Goal: Task Accomplishment & Management: Manage account settings

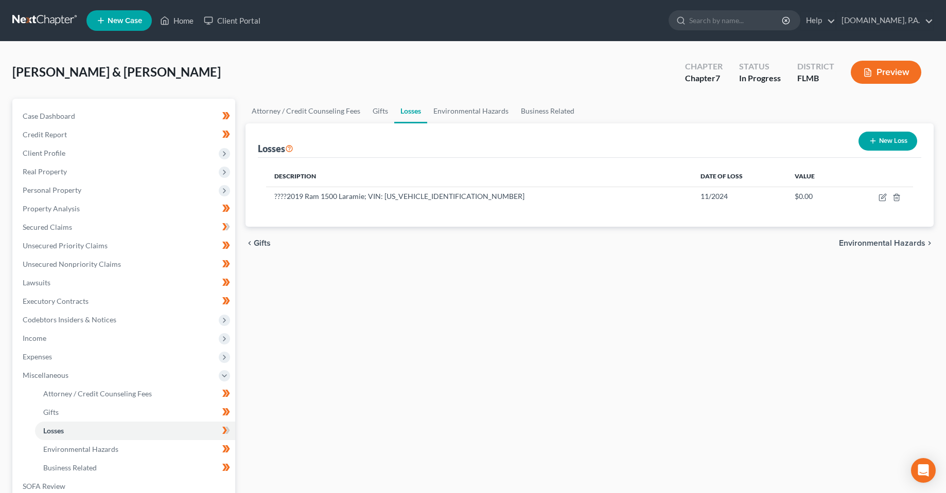
click at [400, 344] on div "Attorney / Credit Counseling Fees Gifts Losses Environmental Hazards Business R…" at bounding box center [589, 350] width 699 height 502
click at [177, 23] on link "Home" at bounding box center [177, 20] width 44 height 19
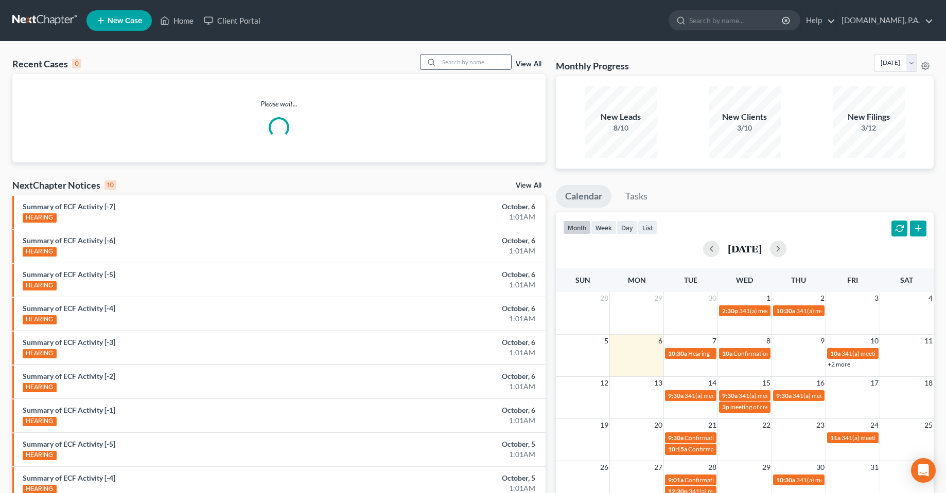
click at [448, 61] on input "search" at bounding box center [475, 62] width 72 height 15
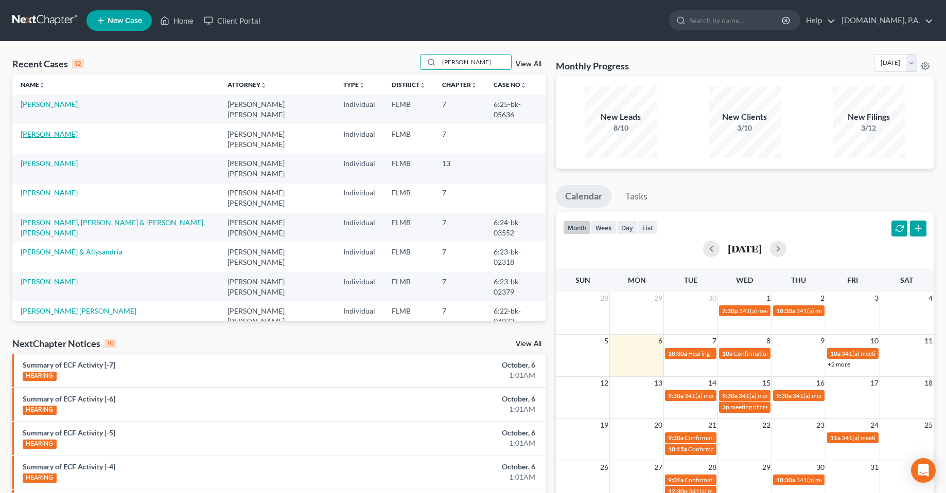
type input "[PERSON_NAME]"
click at [53, 130] on link "[PERSON_NAME]" at bounding box center [49, 134] width 57 height 9
select select "4"
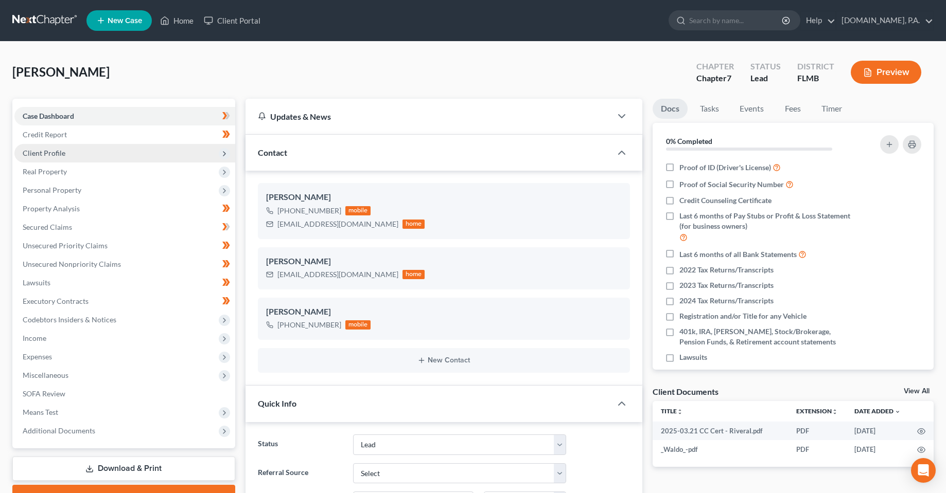
click at [63, 159] on span "Client Profile" at bounding box center [124, 153] width 221 height 19
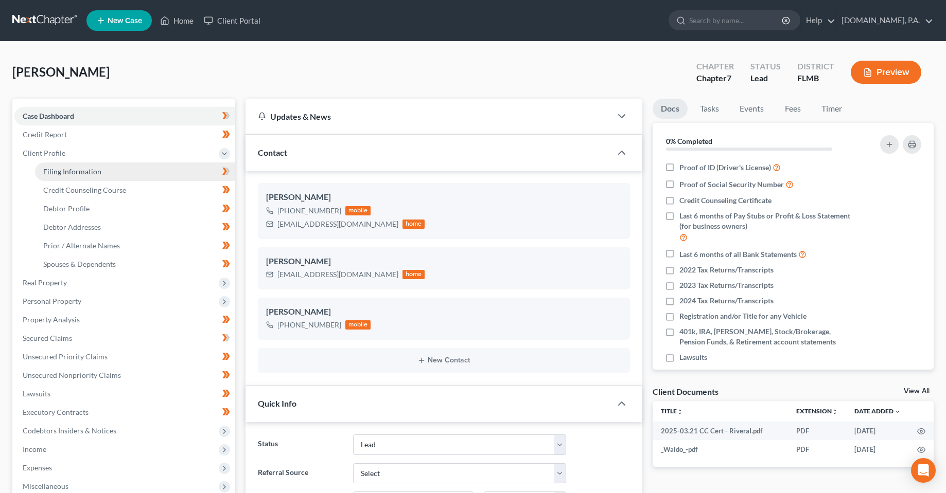
click at [96, 175] on span "Filing Information" at bounding box center [72, 171] width 58 height 9
select select "1"
select select "0"
select select "9"
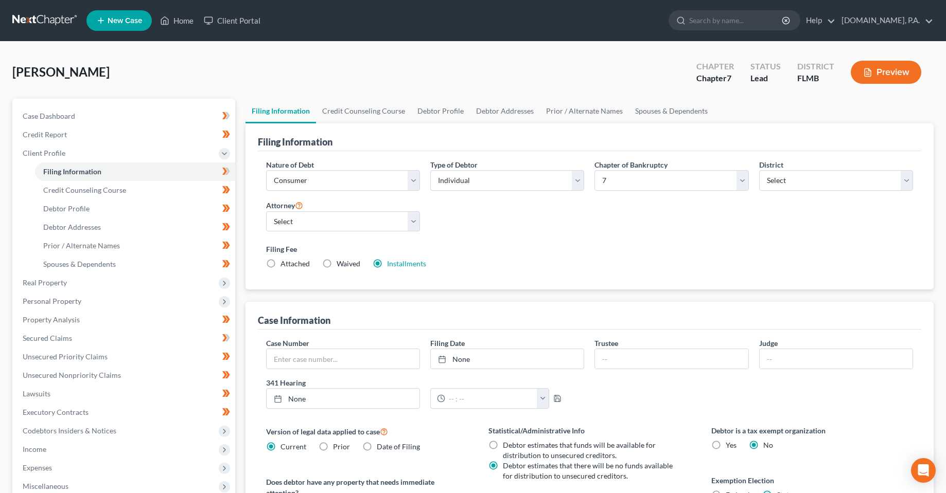
click at [606, 252] on label "Filing Fee" at bounding box center [589, 249] width 647 height 11
click at [108, 189] on span "Credit Counseling Course" at bounding box center [84, 190] width 83 height 9
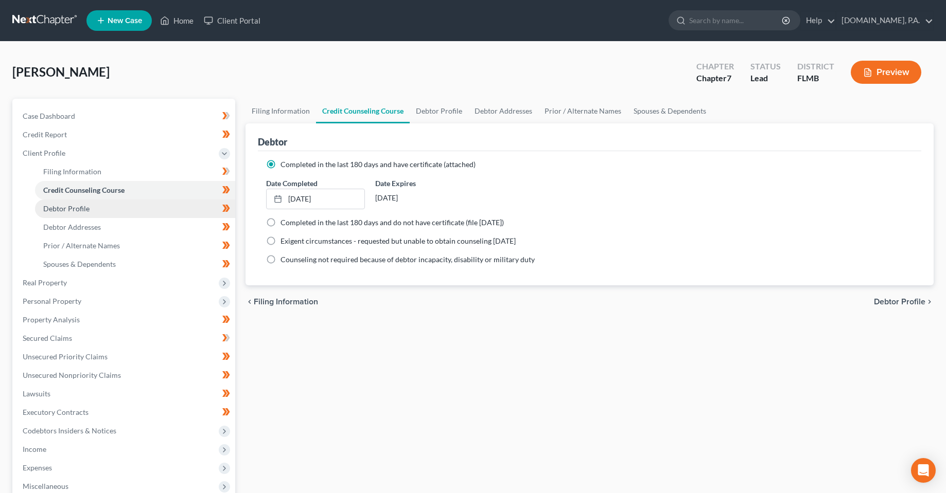
click at [101, 216] on link "Debtor Profile" at bounding box center [135, 209] width 200 height 19
select select "0"
select select "3"
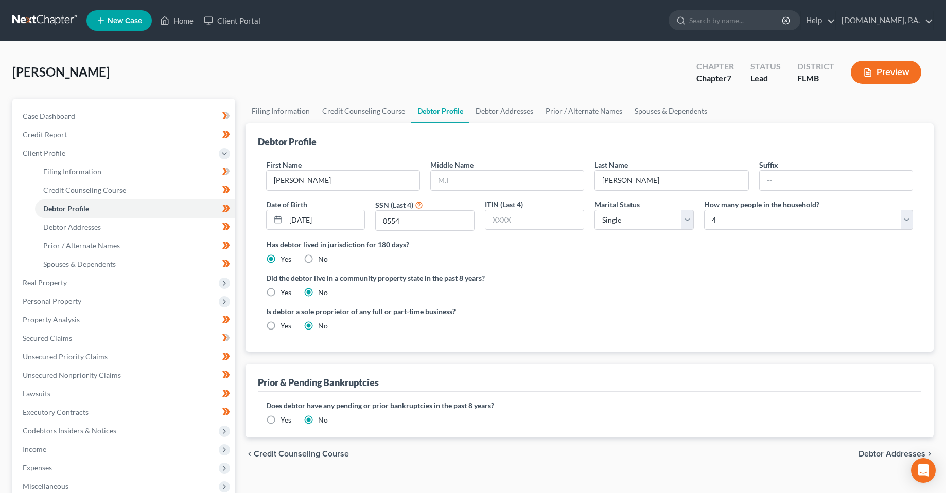
click at [601, 254] on div "Has debtor lived in jurisdiction for 180 days? Yes No Debtor must reside in jur…" at bounding box center [589, 251] width 647 height 25
click at [635, 277] on label "Did the debtor live in a community property state in the past 8 years?" at bounding box center [589, 278] width 647 height 11
click at [595, 334] on div "Is debtor a sole proprietor of any full or part-time business? Yes No" at bounding box center [589, 322] width 657 height 33
click at [184, 9] on ul "New Case Home Client Portal - No Result - See all results Or Press Enter... Hel…" at bounding box center [509, 20] width 847 height 27
click at [180, 21] on link "Home" at bounding box center [177, 20] width 44 height 19
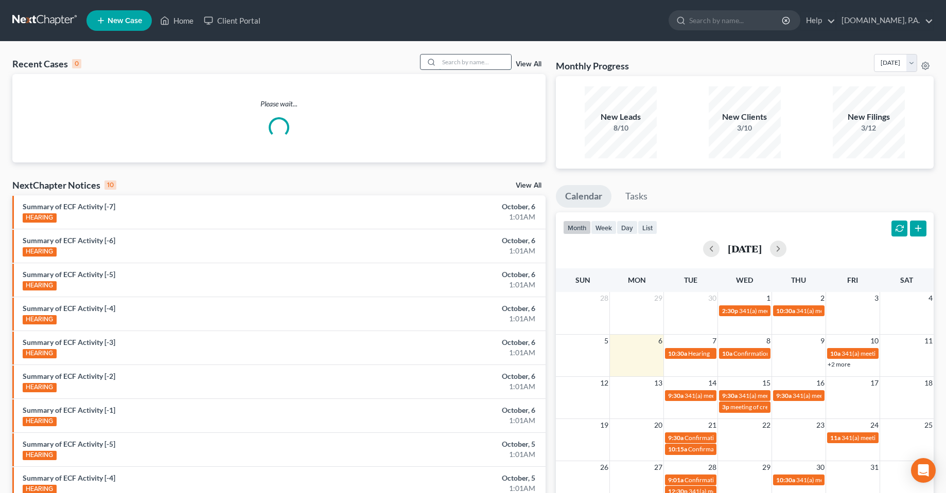
click at [459, 61] on input "search" at bounding box center [475, 62] width 72 height 15
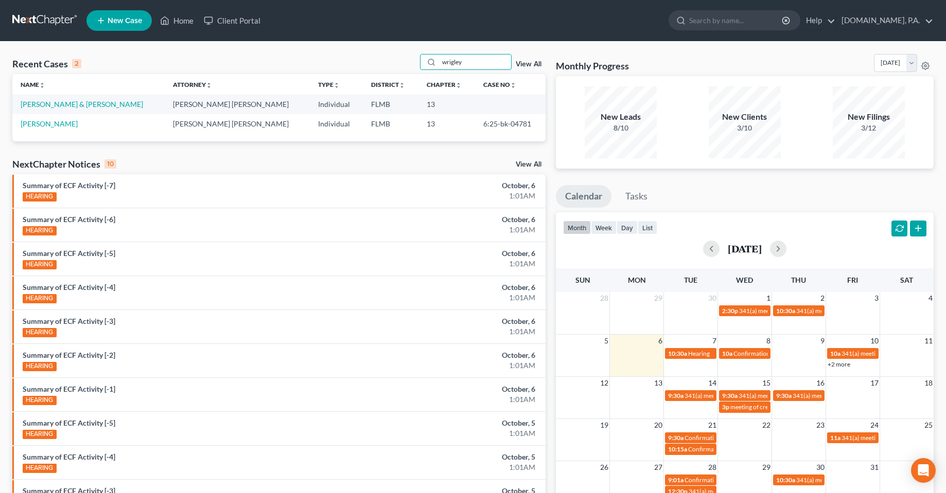
type input "wrigley"
click at [68, 110] on td "[PERSON_NAME] & [PERSON_NAME]" at bounding box center [88, 104] width 152 height 19
click at [68, 106] on link "[PERSON_NAME] & [PERSON_NAME]" at bounding box center [82, 104] width 122 height 9
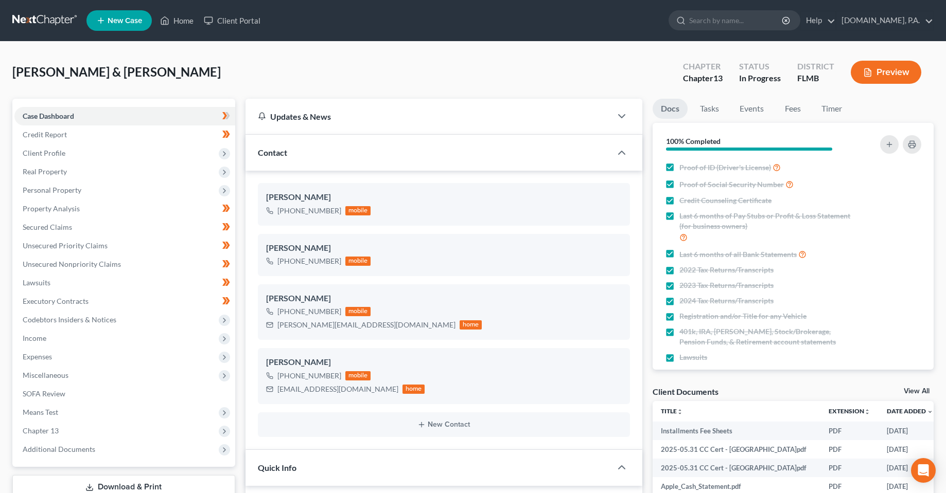
click at [384, 73] on div "[PERSON_NAME] & [PERSON_NAME] Upgraded Chapter Chapter 13 Status In [GEOGRAPHIC…" at bounding box center [472, 76] width 921 height 45
click at [72, 197] on span "Personal Property" at bounding box center [124, 190] width 221 height 19
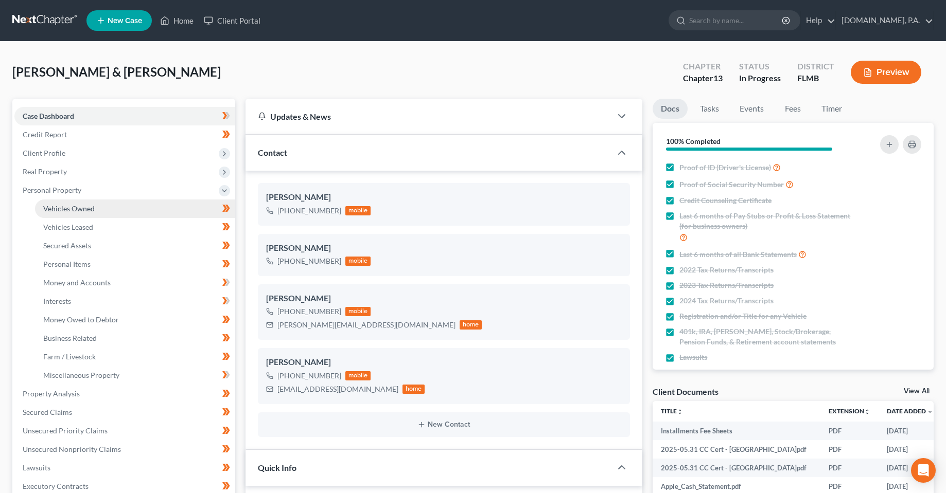
click at [82, 210] on span "Vehicles Owned" at bounding box center [68, 208] width 51 height 9
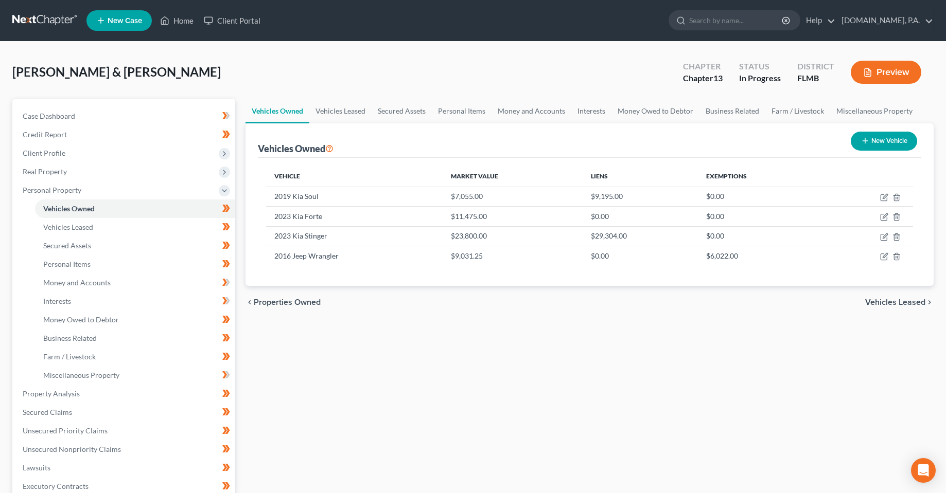
drag, startPoint x: 433, startPoint y: 437, endPoint x: 421, endPoint y: 442, distance: 13.4
click at [433, 435] on div "Vehicles Owned Vehicles Leased Secured Assets Personal Items Money and Accounts…" at bounding box center [589, 405] width 699 height 613
click at [115, 226] on link "Vehicles Leased" at bounding box center [135, 227] width 200 height 19
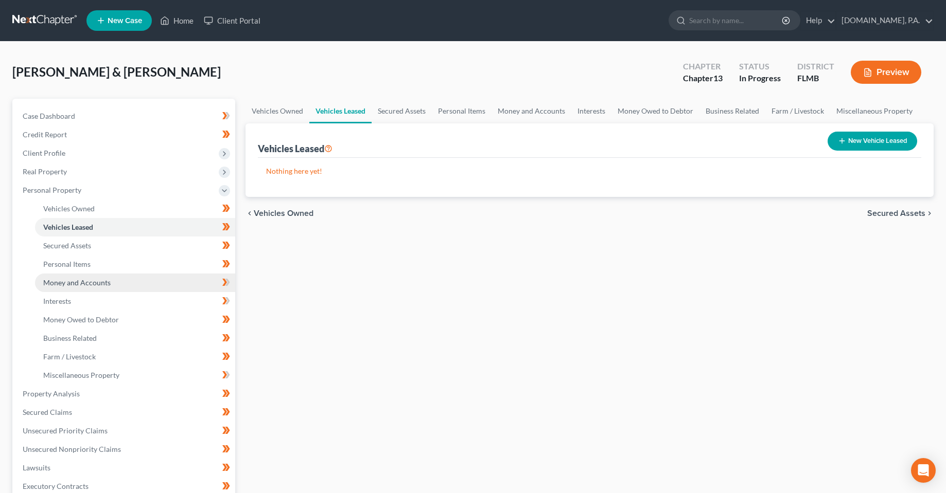
click at [117, 279] on link "Money and Accounts" at bounding box center [135, 283] width 200 height 19
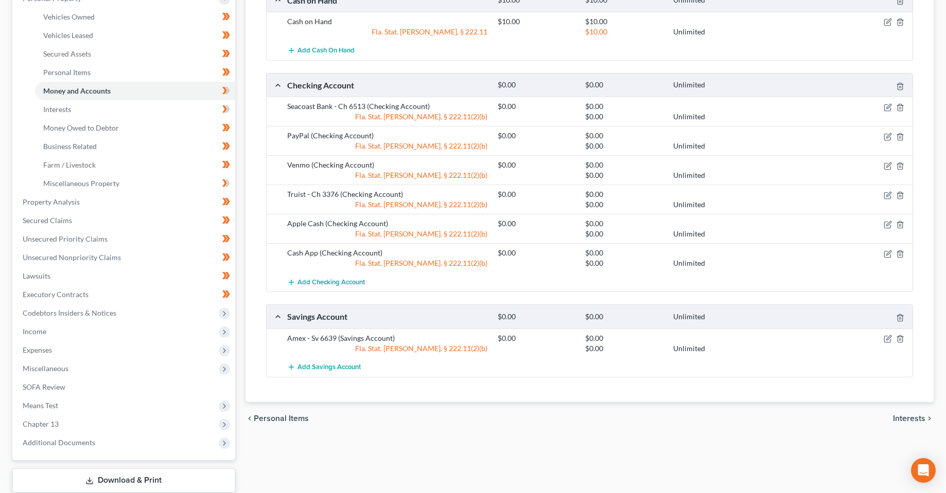
scroll to position [257, 0]
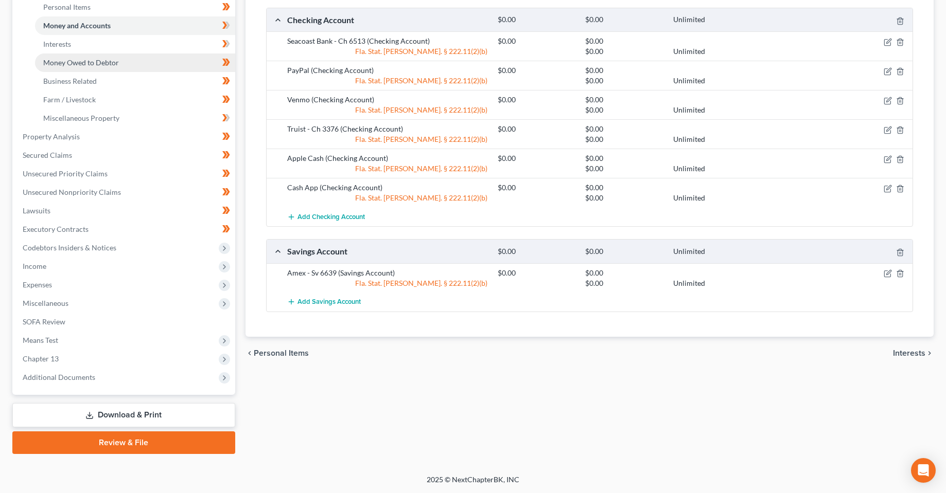
click at [101, 54] on link "Money Owed to Debtor" at bounding box center [135, 63] width 200 height 19
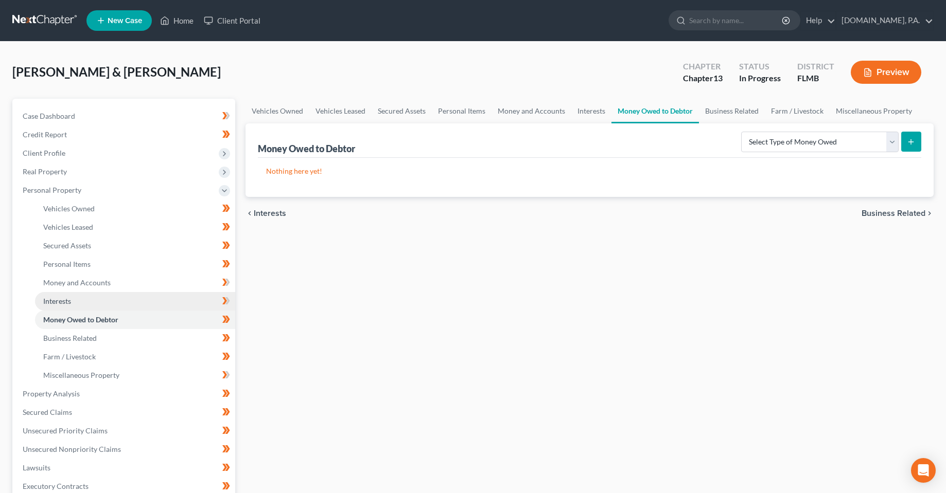
click at [111, 304] on link "Interests" at bounding box center [135, 301] width 200 height 19
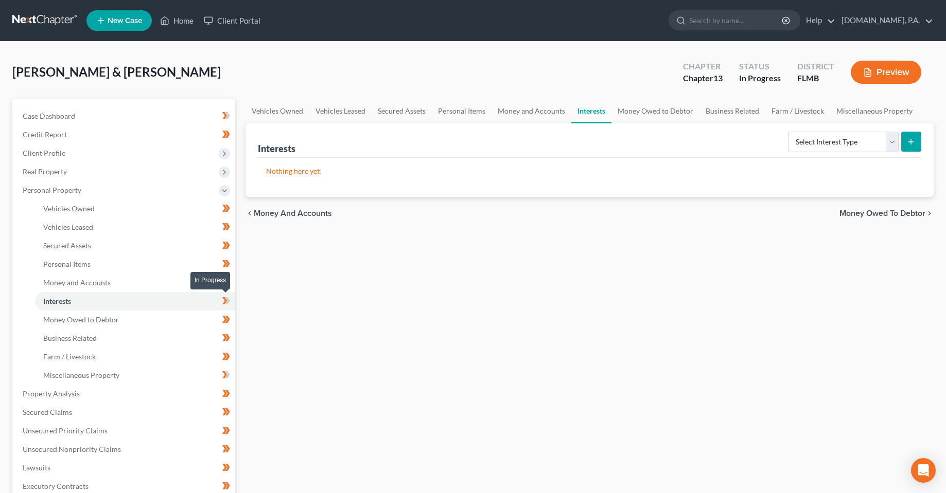
click at [227, 304] on icon at bounding box center [227, 300] width 5 height 7
click at [164, 373] on link "Miscellaneous Property" at bounding box center [135, 375] width 200 height 19
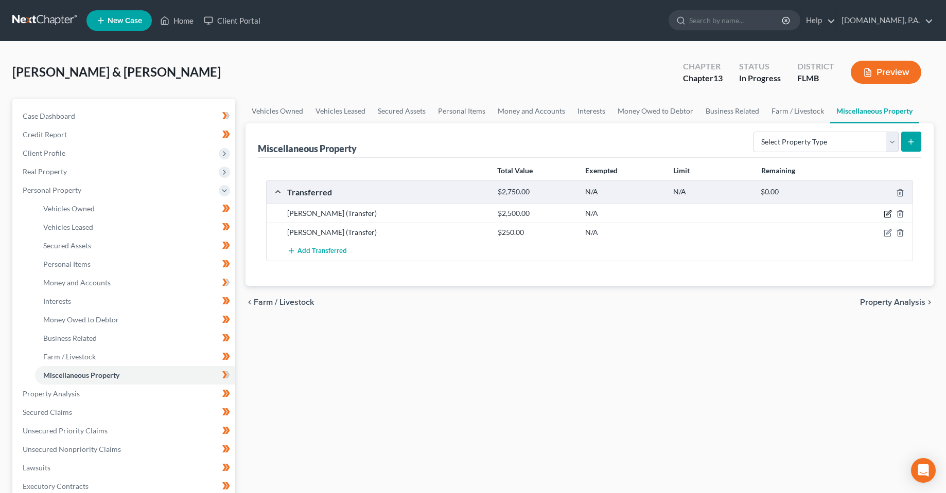
click at [888, 217] on icon "button" at bounding box center [887, 214] width 8 height 8
select select "Ordinary ([DATE])"
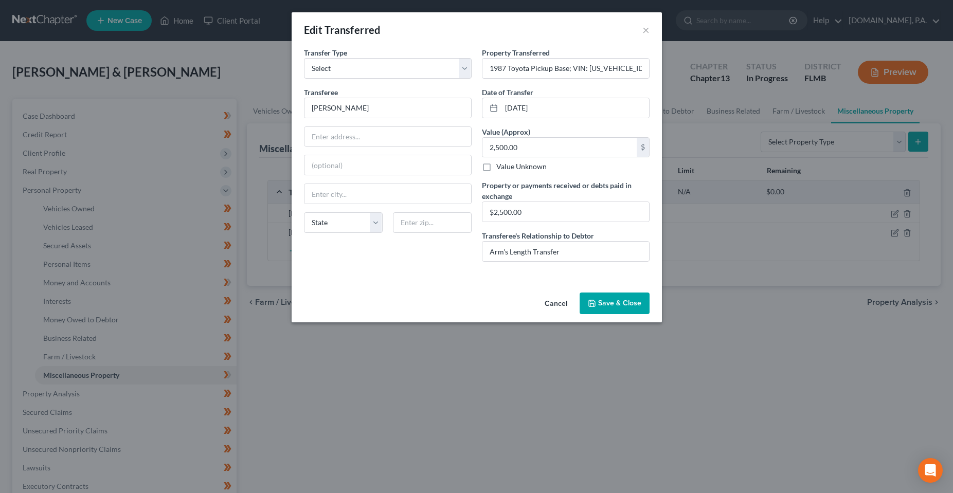
click at [566, 308] on button "Cancel" at bounding box center [556, 304] width 39 height 21
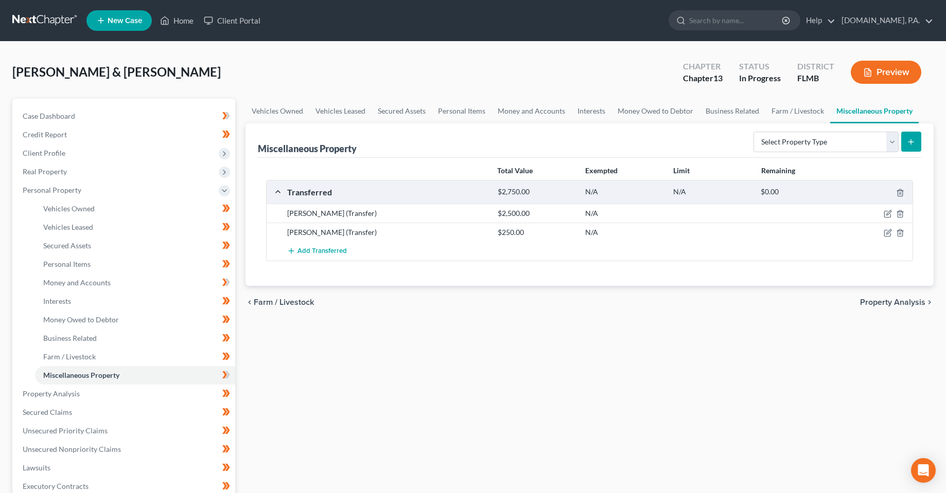
drag, startPoint x: 385, startPoint y: 425, endPoint x: 361, endPoint y: 416, distance: 26.6
click at [385, 425] on div "Vehicles Owned Vehicles Leased Secured Assets Personal Items Money and Accounts…" at bounding box center [589, 405] width 699 height 613
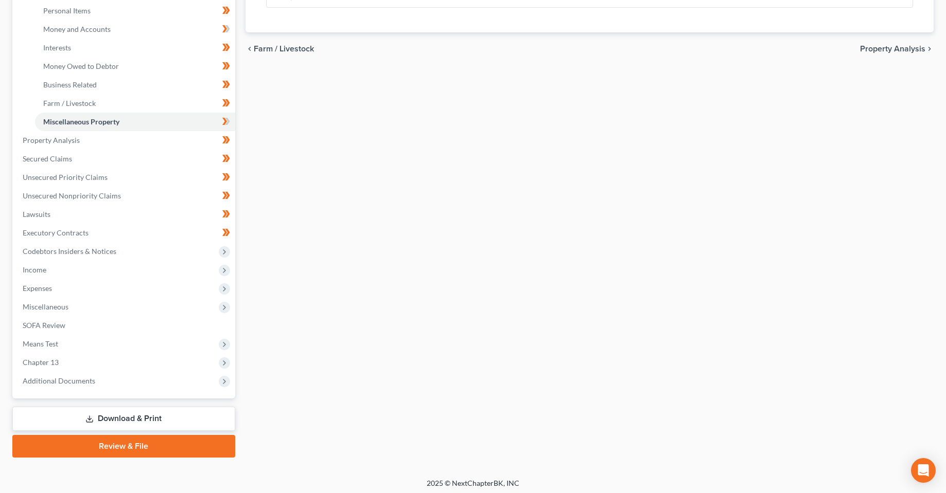
scroll to position [257, 0]
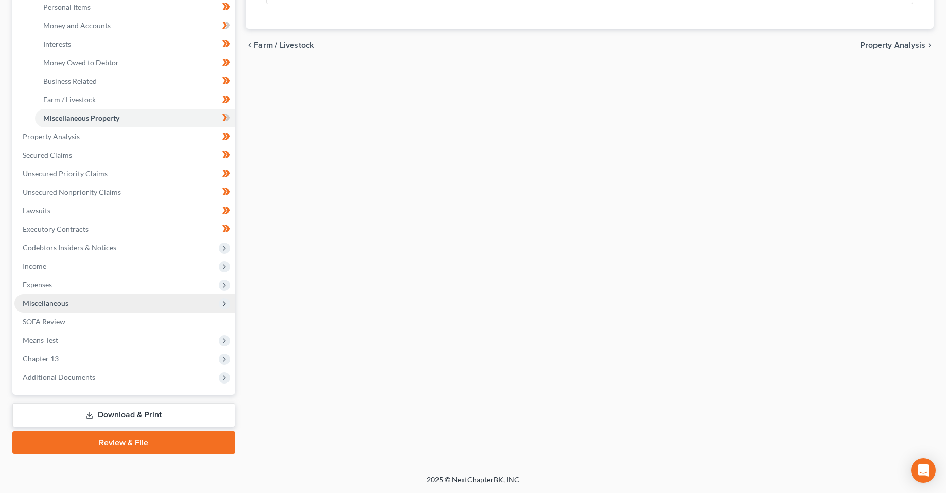
click at [46, 305] on span "Miscellaneous" at bounding box center [46, 303] width 46 height 9
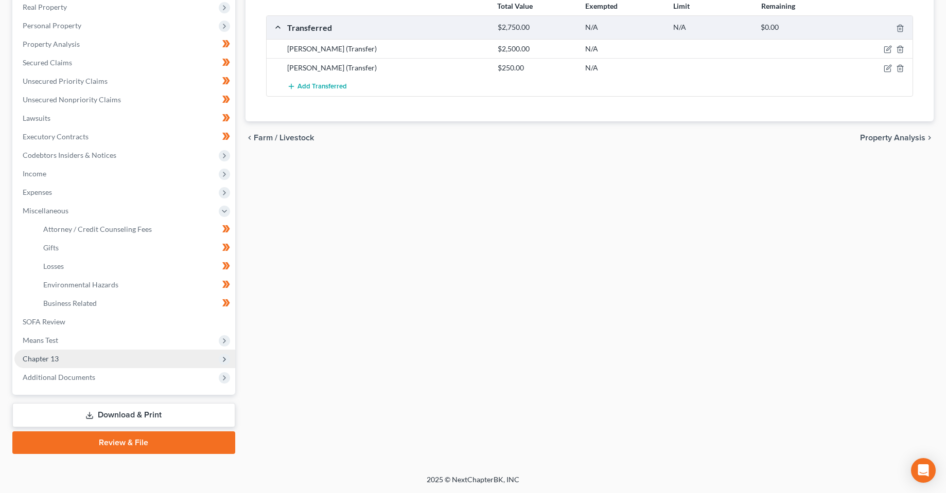
scroll to position [165, 0]
click at [478, 321] on div "Vehicles Owned Vehicles Leased Secured Assets Personal Items Money and Accounts…" at bounding box center [589, 194] width 699 height 520
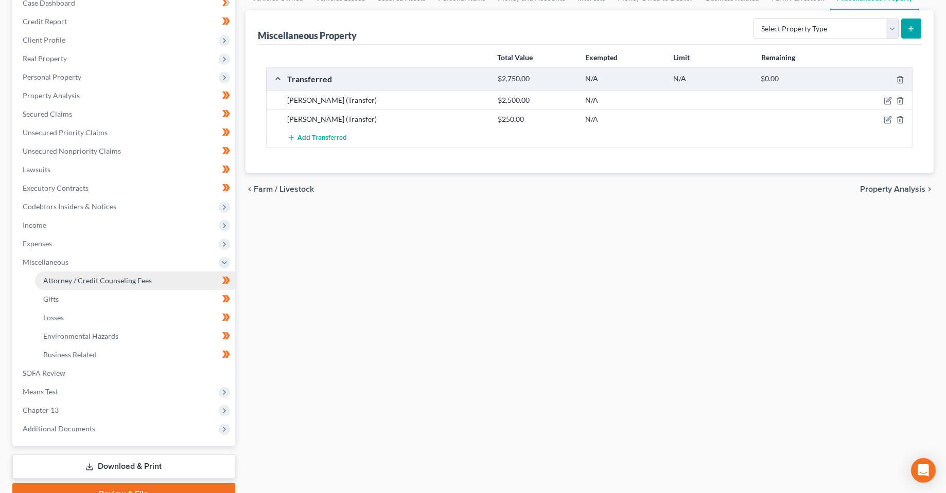
click at [121, 286] on link "Attorney / Credit Counseling Fees" at bounding box center [135, 281] width 200 height 19
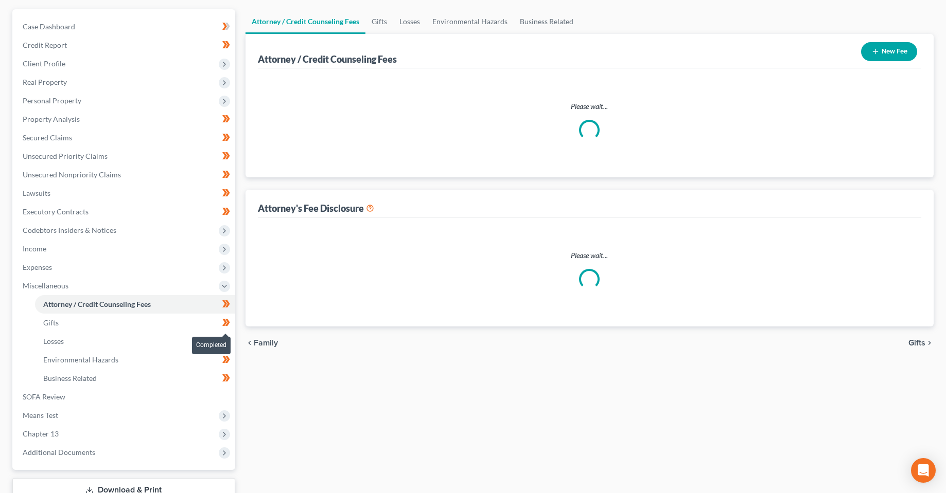
scroll to position [2, 0]
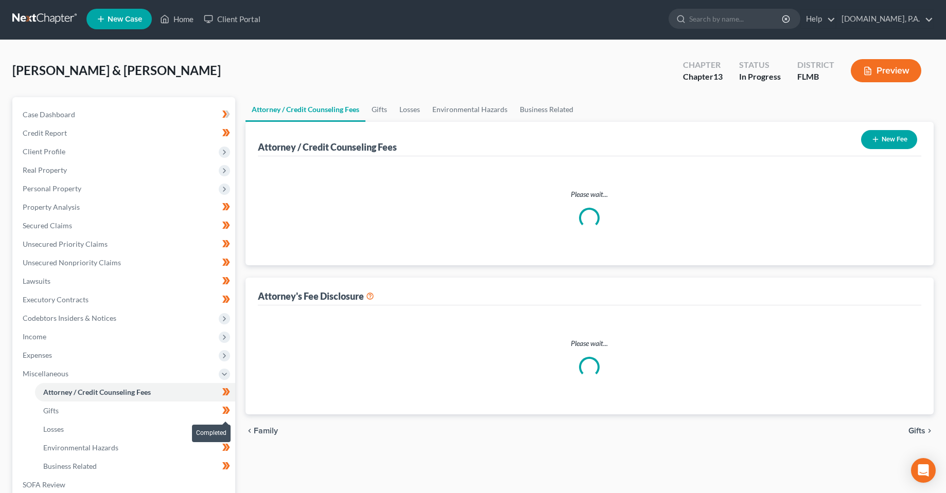
select select "2"
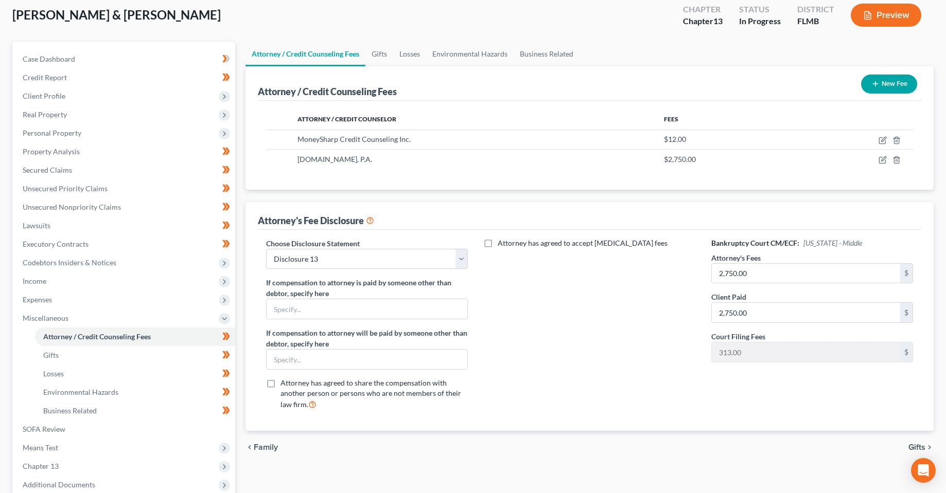
scroll to position [0, 0]
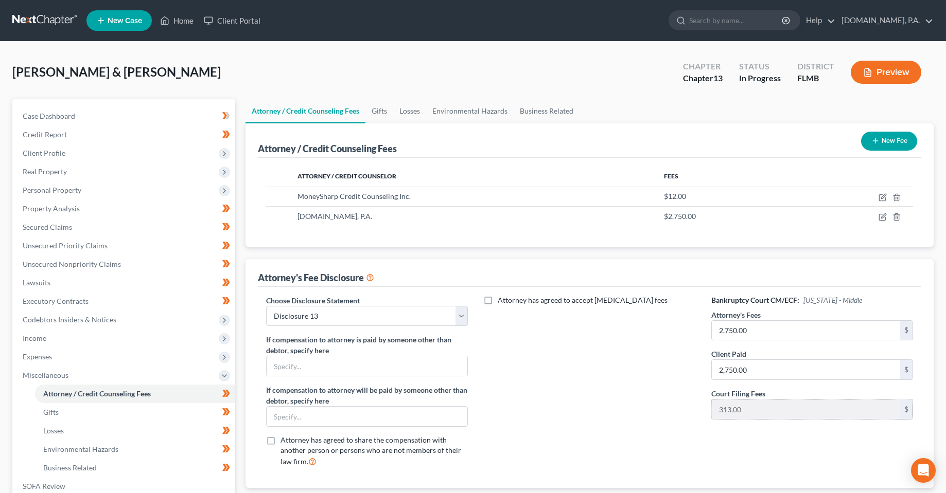
click at [727, 419] on div "313.00 $" at bounding box center [812, 409] width 202 height 21
click at [616, 419] on div "Attorney has agreed to accept [MEDICAL_DATA] fees" at bounding box center [589, 385] width 223 height 181
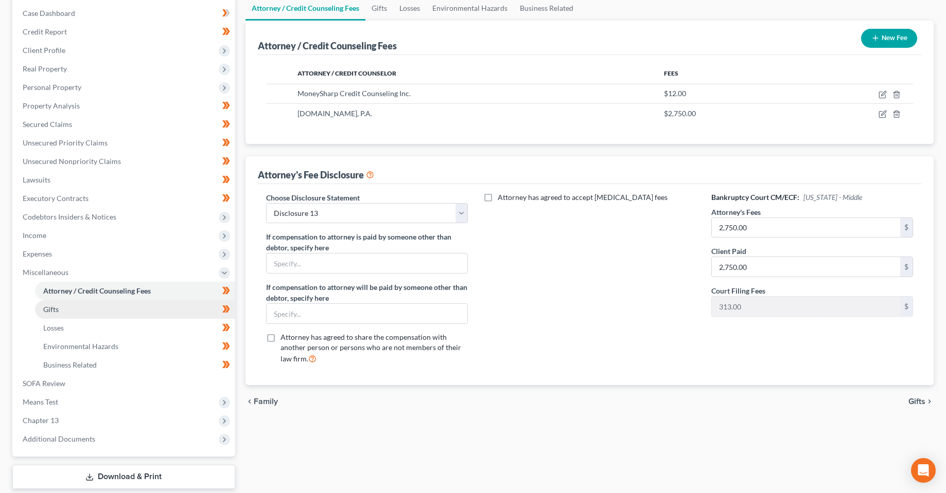
click at [115, 311] on link "Gifts" at bounding box center [135, 309] width 200 height 19
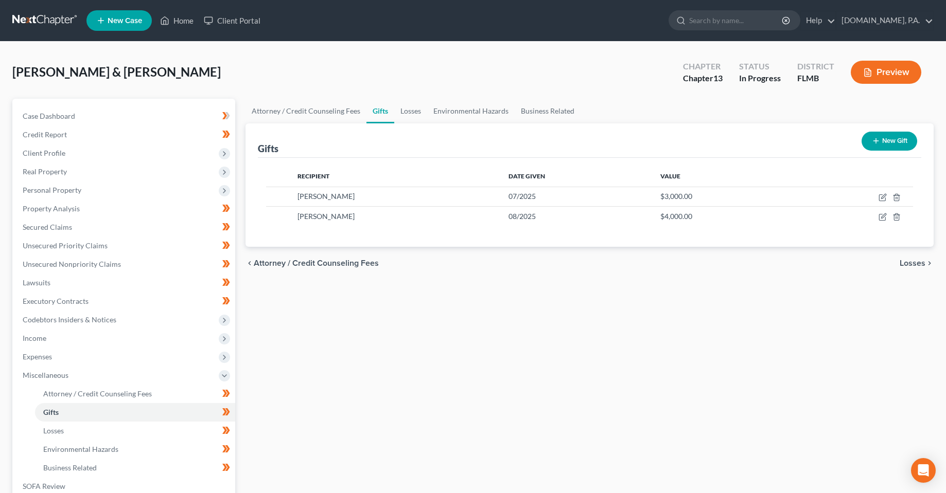
click at [514, 415] on div "Attorney / Credit Counseling Fees Gifts Losses Environmental Hazards Business R…" at bounding box center [589, 359] width 699 height 520
click at [427, 437] on div "Attorney / Credit Counseling Fees Gifts Losses Environmental Hazards Business R…" at bounding box center [589, 359] width 699 height 520
click at [399, 425] on div "Attorney / Credit Counseling Fees Gifts Losses Environmental Hazards Business R…" at bounding box center [589, 359] width 699 height 520
click at [454, 61] on div "[PERSON_NAME] & [PERSON_NAME] Upgraded Chapter Chapter 13 Status In [GEOGRAPHIC…" at bounding box center [472, 76] width 921 height 45
click at [738, 232] on div "Recipient Date Given Value [PERSON_NAME] 07/2025 $3,000.00 [PERSON_NAME] 08/202…" at bounding box center [590, 202] width 664 height 89
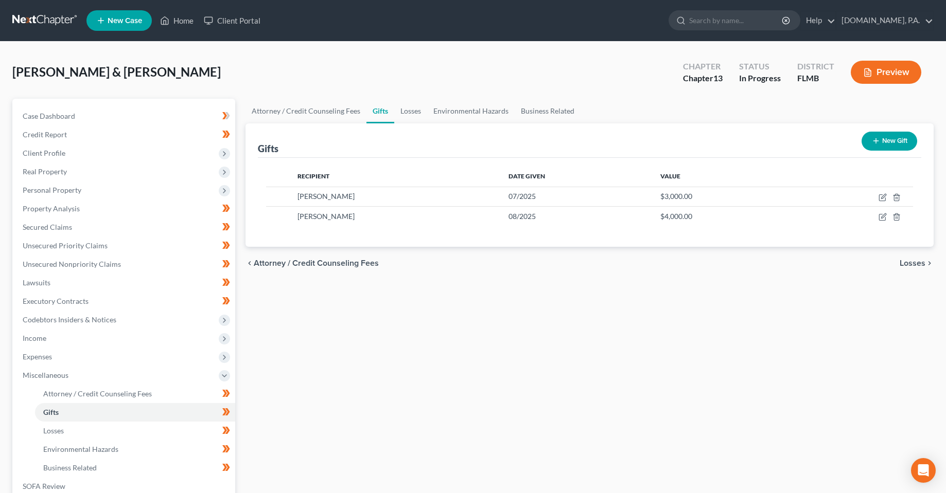
click at [672, 60] on div "Chapter Chapter 13 Status In Progress District [GEOGRAPHIC_DATA] Preview" at bounding box center [801, 72] width 263 height 37
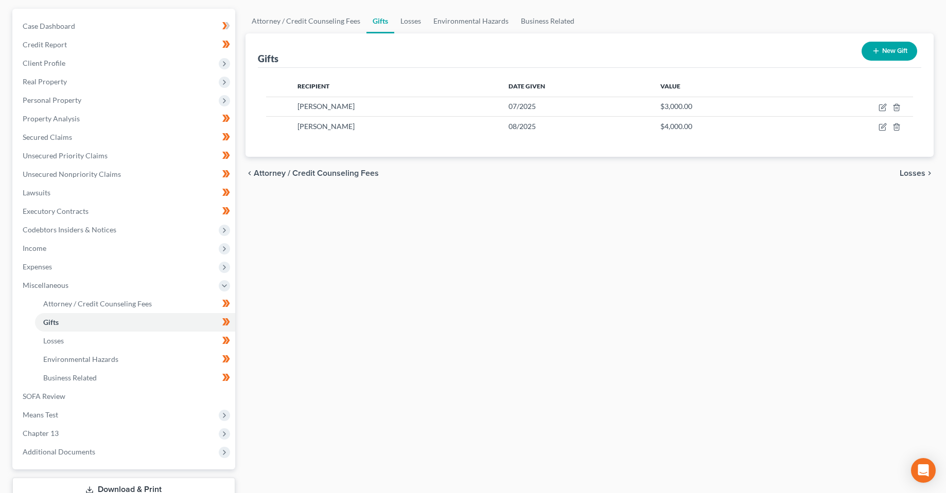
scroll to position [165, 0]
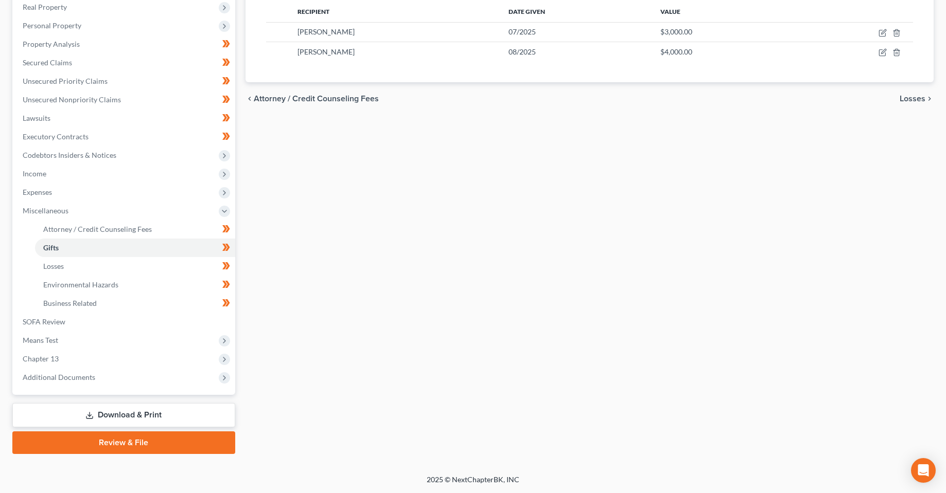
click at [129, 463] on div "[PERSON_NAME] & [PERSON_NAME] Upgraded Chapter Chapter 13 Status In [GEOGRAPHIC…" at bounding box center [473, 176] width 946 height 598
click at [130, 437] on link "Review & File" at bounding box center [123, 443] width 223 height 23
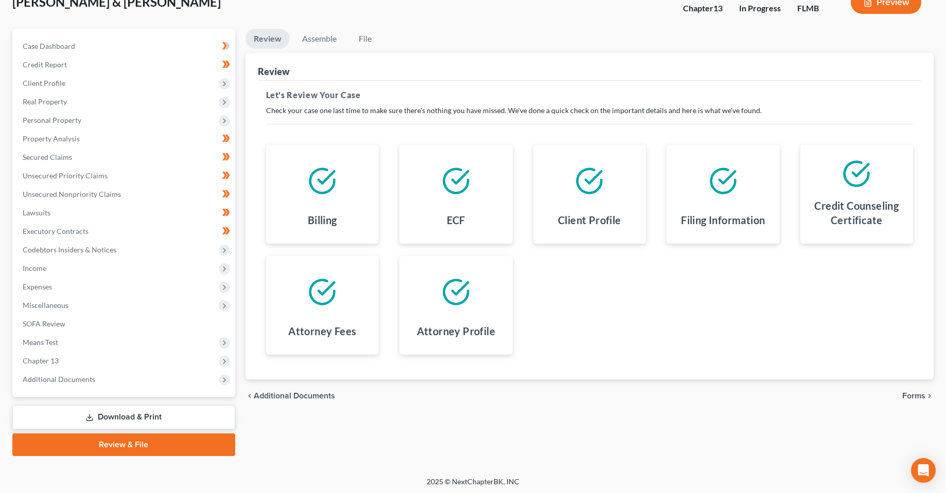
scroll to position [72, 0]
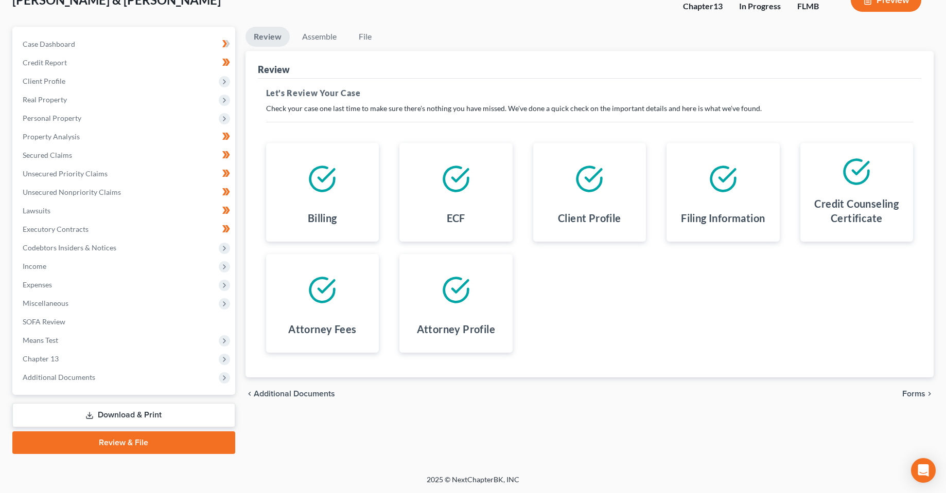
click at [917, 396] on span "Forms" at bounding box center [913, 394] width 23 height 8
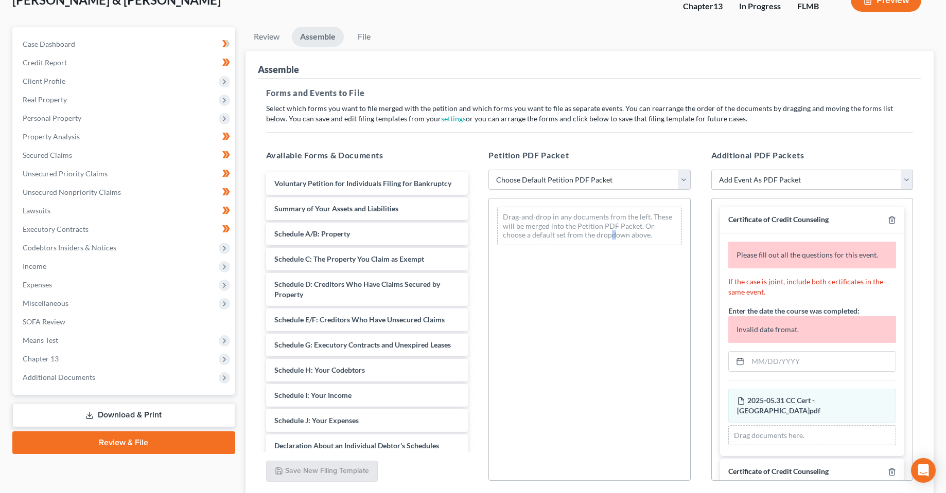
drag, startPoint x: 886, startPoint y: 394, endPoint x: 570, endPoint y: 291, distance: 333.0
click at [585, 327] on div "Drag-and-drop in any documents from the left. These will be merged into the Pet…" at bounding box center [589, 339] width 202 height 283
drag, startPoint x: 577, startPoint y: 165, endPoint x: 583, endPoint y: 179, distance: 15.0
click at [577, 165] on div "Petition PDF Packet Choose Default Petition PDF Packet Complete Bankruptcy Peti…" at bounding box center [589, 315] width 223 height 349
click at [586, 187] on select "Choose Default Petition PDF Packet Complete Bankruptcy Petition (all forms and …" at bounding box center [589, 180] width 202 height 21
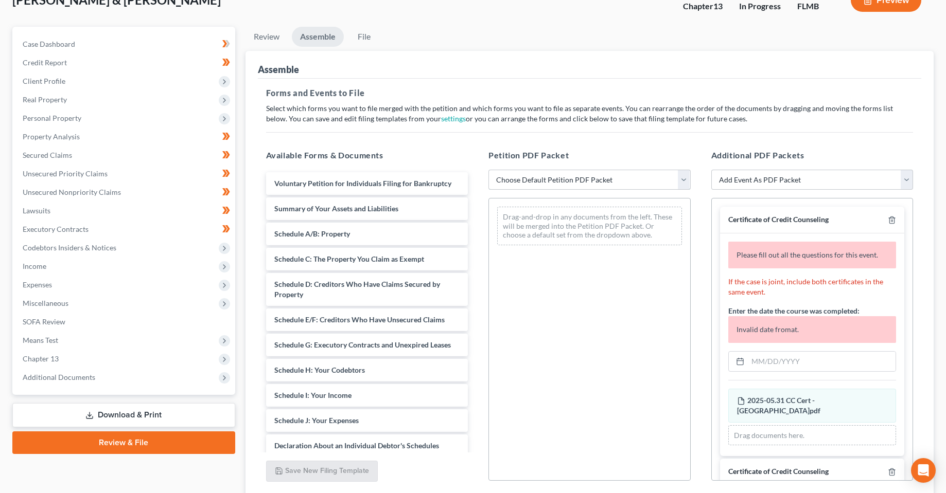
select select "0"
click at [488, 170] on select "Choose Default Petition PDF Packet Complete Bankruptcy Petition (all forms and …" at bounding box center [589, 180] width 202 height 21
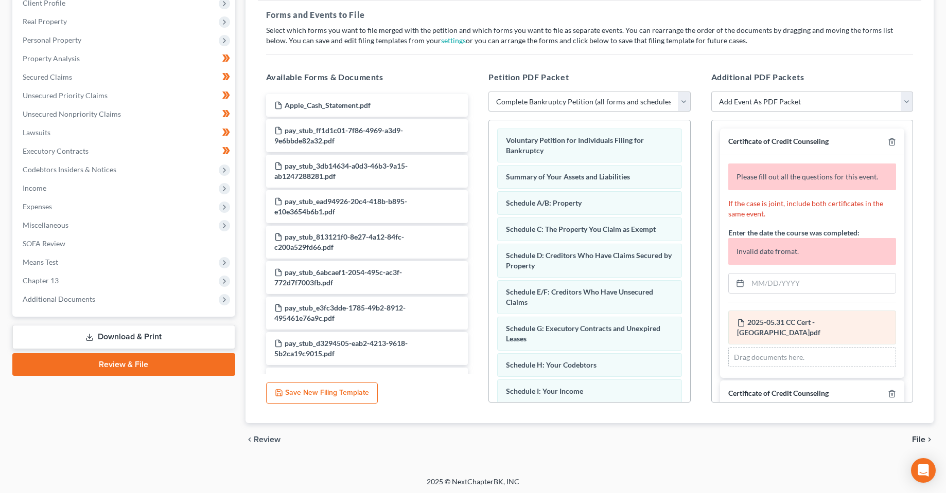
scroll to position [152, 0]
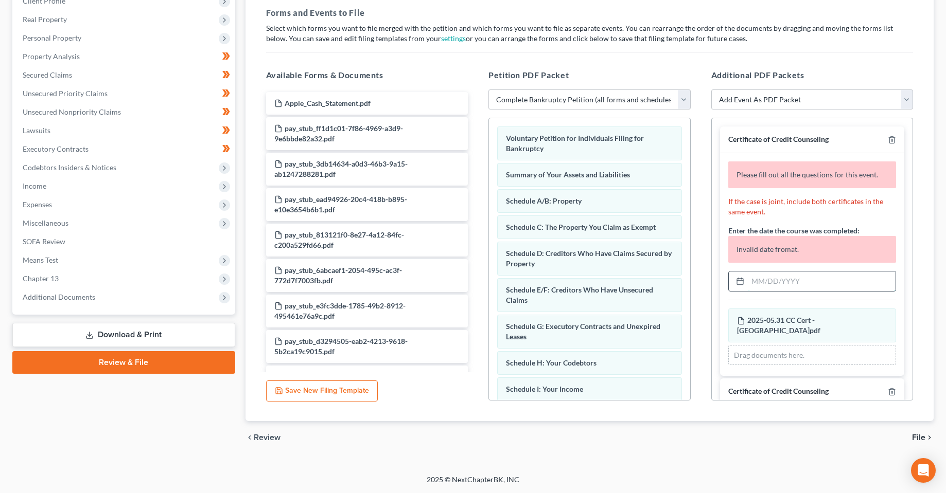
click at [777, 280] on input "text" at bounding box center [822, 282] width 148 height 20
click at [157, 336] on link "Download & Print" at bounding box center [123, 335] width 223 height 24
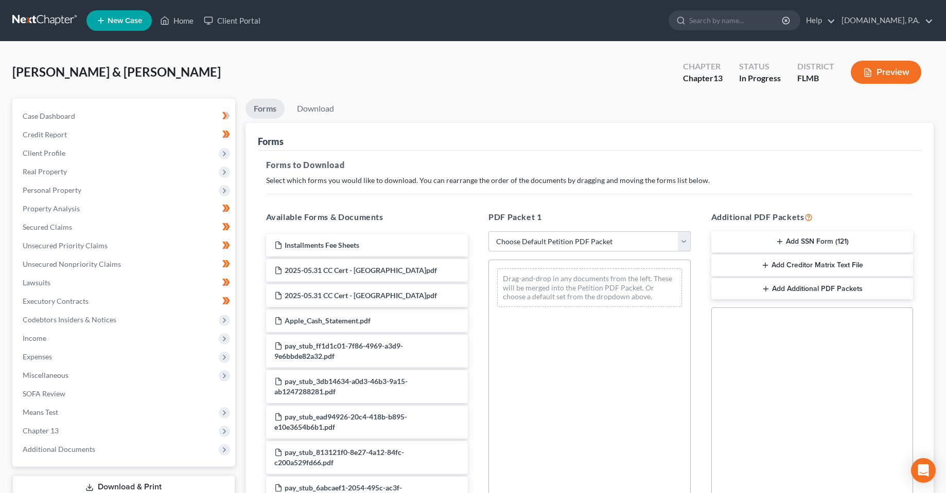
click at [568, 242] on select "Choose Default Petition PDF Packet Complete Bankruptcy Petition (all forms and …" at bounding box center [589, 242] width 202 height 21
select select "0"
click at [488, 232] on select "Choose Default Petition PDF Packet Complete Bankruptcy Petition (all forms and …" at bounding box center [589, 242] width 202 height 21
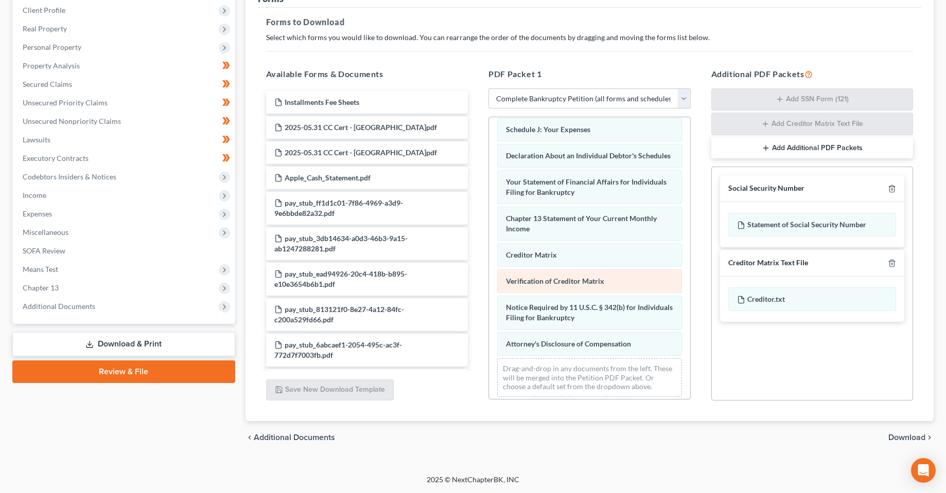
scroll to position [301, 0]
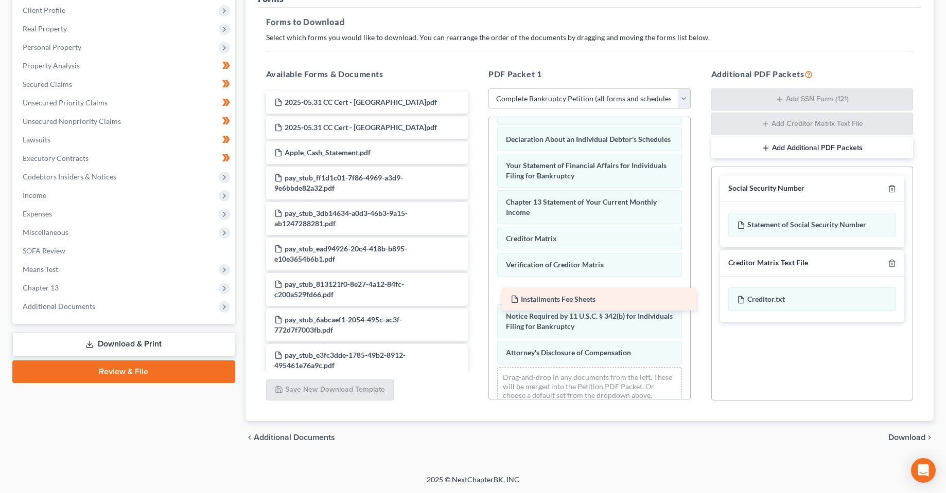
drag, startPoint x: 331, startPoint y: 100, endPoint x: 563, endPoint y: 297, distance: 304.4
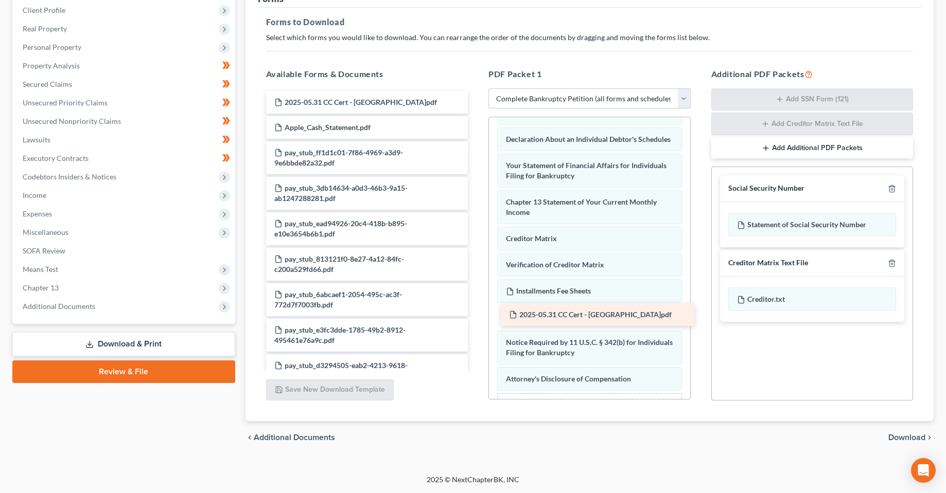
drag, startPoint x: 331, startPoint y: 130, endPoint x: 566, endPoint y: 317, distance: 300.2
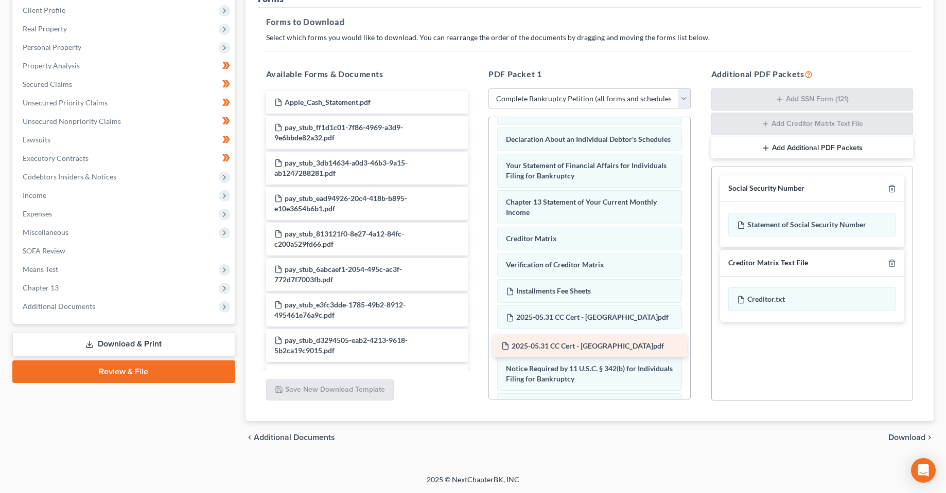
drag, startPoint x: 346, startPoint y: 104, endPoint x: 573, endPoint y: 348, distance: 333.1
click at [921, 435] on span "Download" at bounding box center [906, 438] width 37 height 8
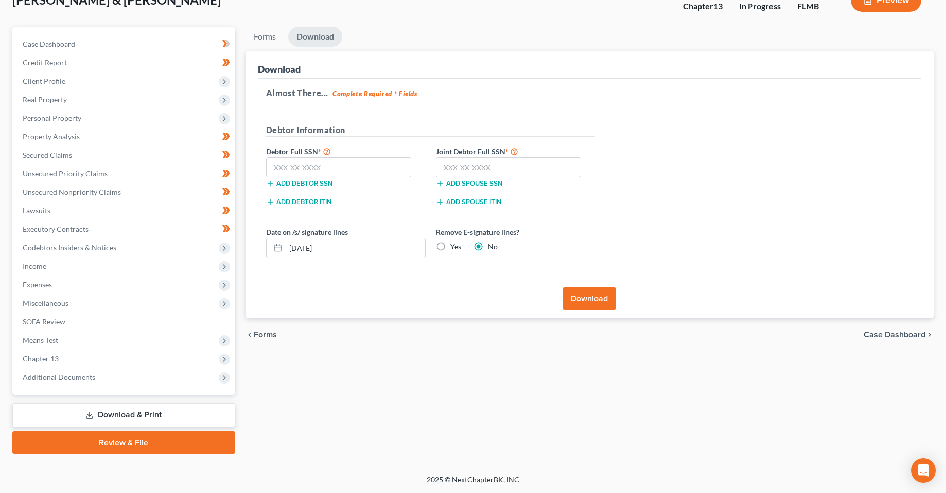
scroll to position [72, 0]
click at [395, 164] on input "text" at bounding box center [339, 167] width 146 height 21
type input "594-50-4498"
click at [459, 170] on input "text" at bounding box center [509, 167] width 146 height 21
click at [539, 161] on input "text" at bounding box center [509, 167] width 146 height 21
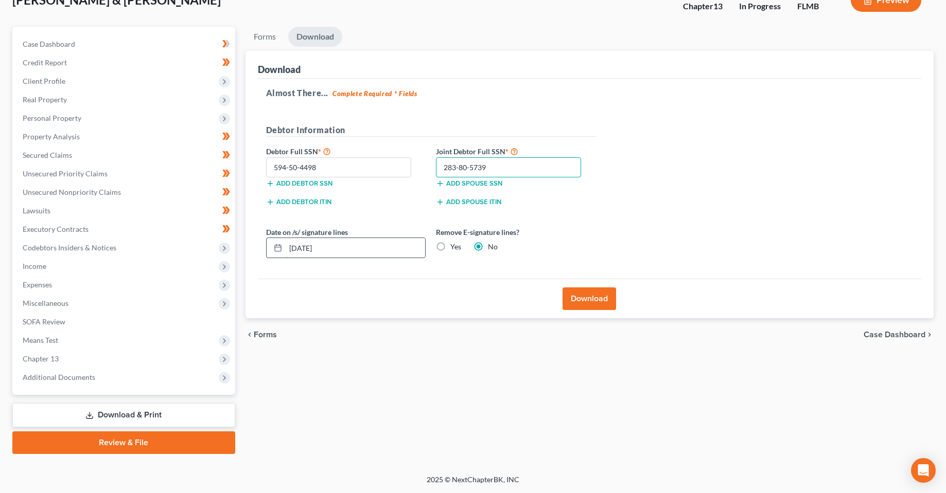
type input "283-80-5739"
drag, startPoint x: 303, startPoint y: 247, endPoint x: 309, endPoint y: 247, distance: 5.7
click at [309, 247] on input "[DATE]" at bounding box center [355, 248] width 139 height 20
type input "[DATE]"
click at [586, 290] on button "Download" at bounding box center [589, 299] width 54 height 23
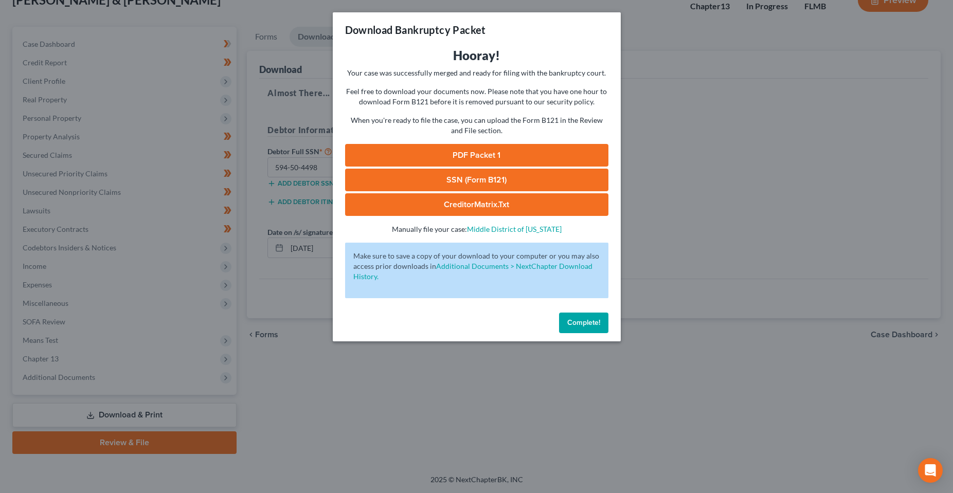
click at [468, 153] on link "PDF Packet 1" at bounding box center [476, 155] width 263 height 23
drag, startPoint x: 578, startPoint y: 325, endPoint x: 439, endPoint y: 350, distance: 140.6
click at [575, 328] on button "Complete!" at bounding box center [583, 323] width 49 height 21
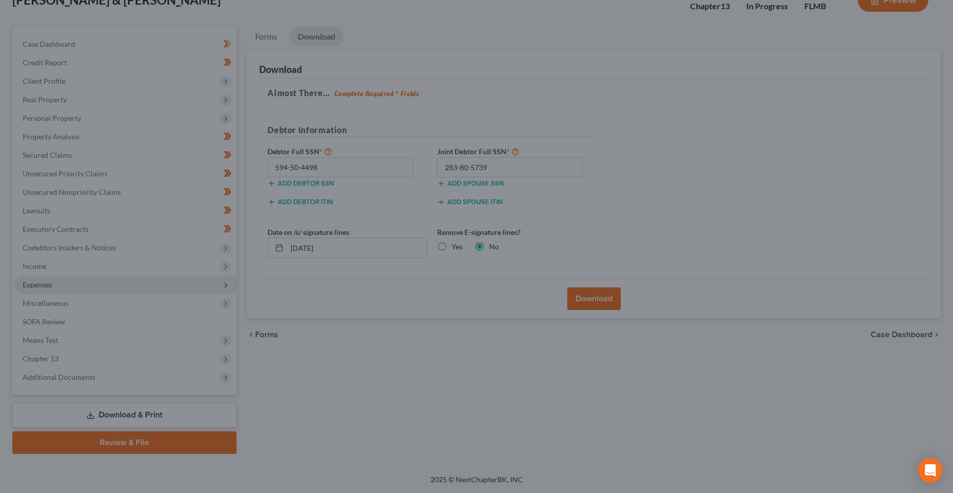
drag, startPoint x: 326, startPoint y: 390, endPoint x: 116, endPoint y: 276, distance: 239.4
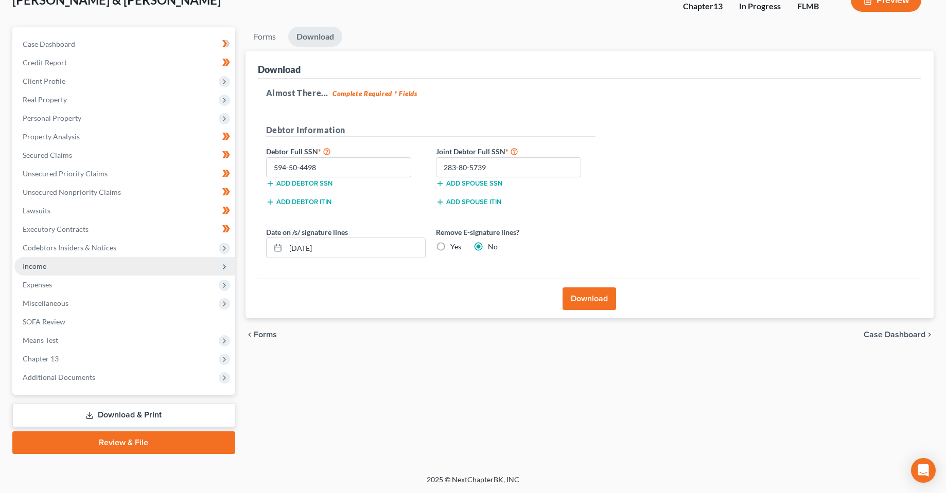
click at [39, 265] on span "Income" at bounding box center [35, 266] width 24 height 9
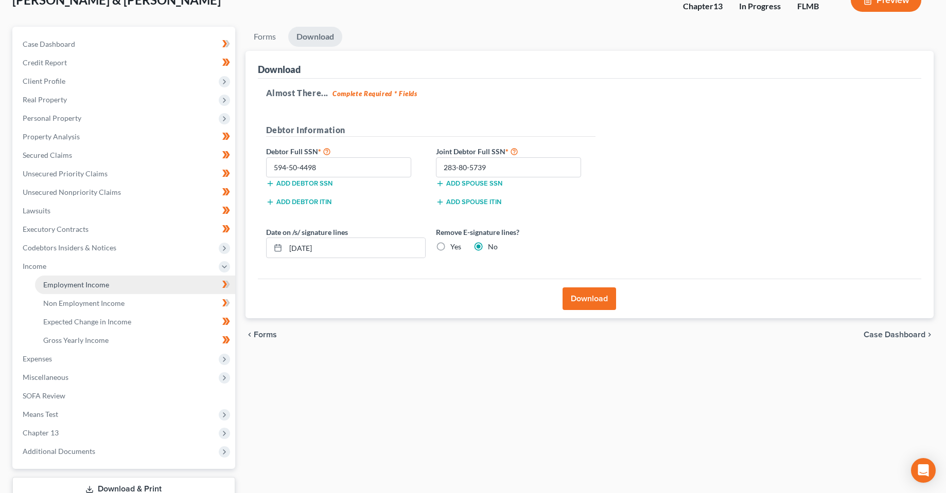
click at [67, 282] on span "Employment Income" at bounding box center [76, 284] width 66 height 9
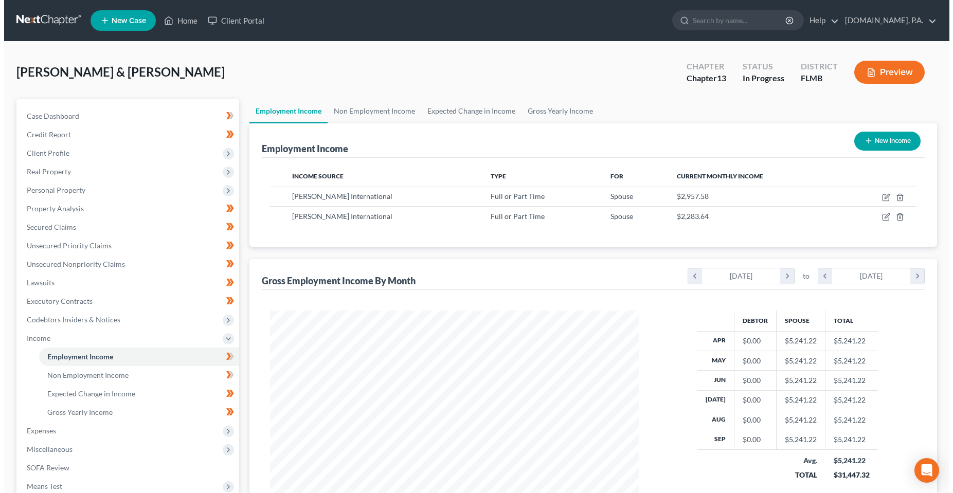
scroll to position [185, 389]
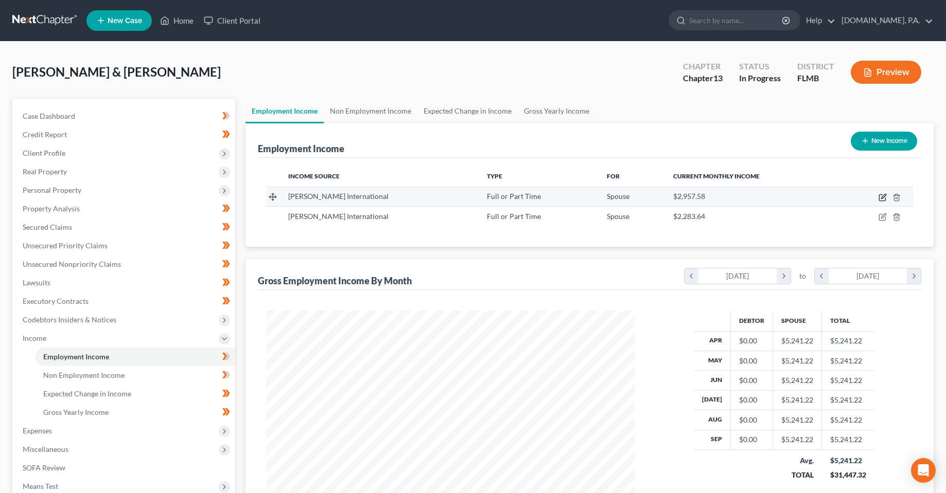
click at [883, 195] on icon "button" at bounding box center [882, 197] width 8 height 8
select select "0"
select select "9"
select select "0"
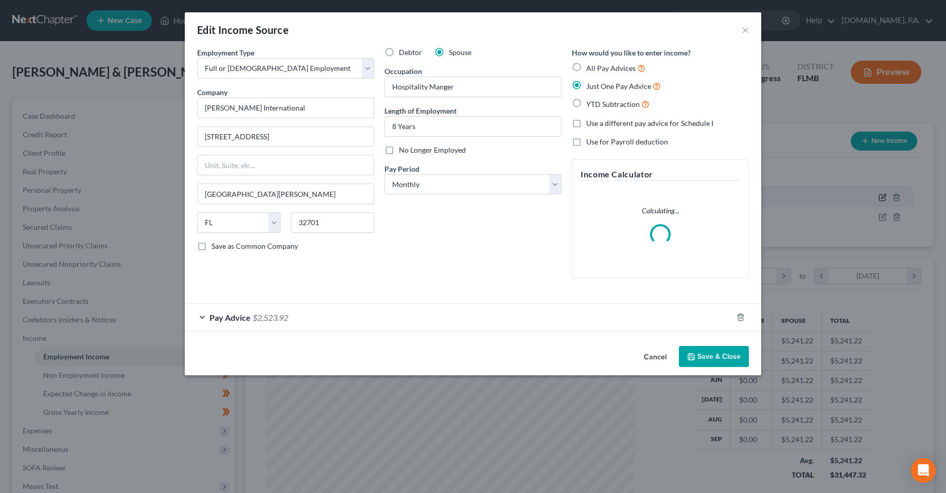
scroll to position [186, 393]
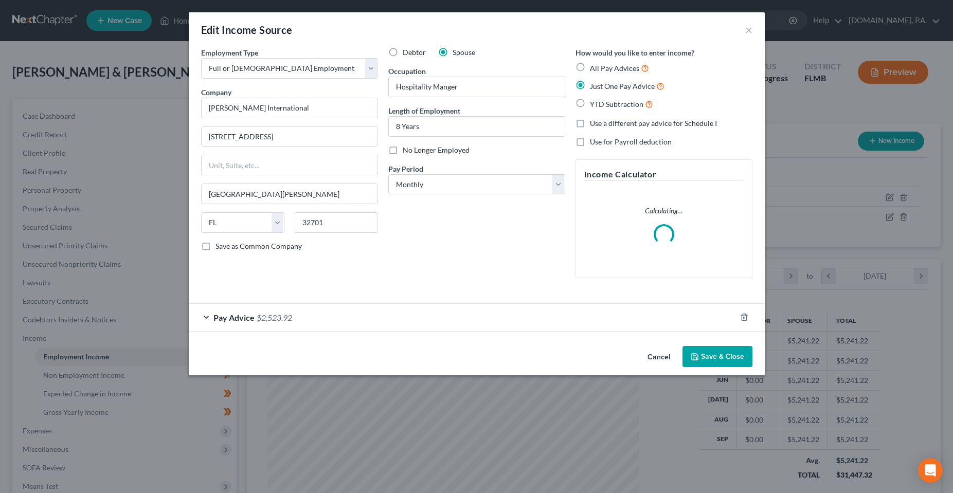
click at [716, 360] on button "Save & Close" at bounding box center [718, 357] width 70 height 22
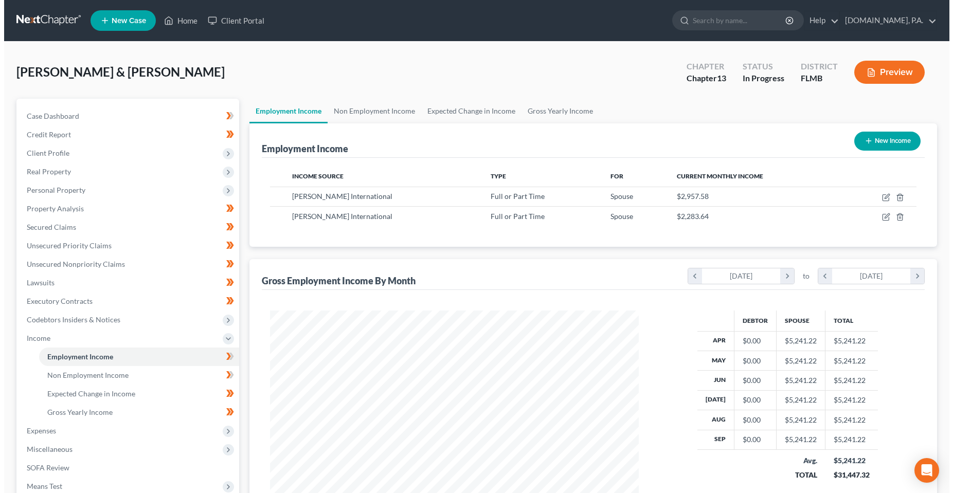
scroll to position [514275, 514069]
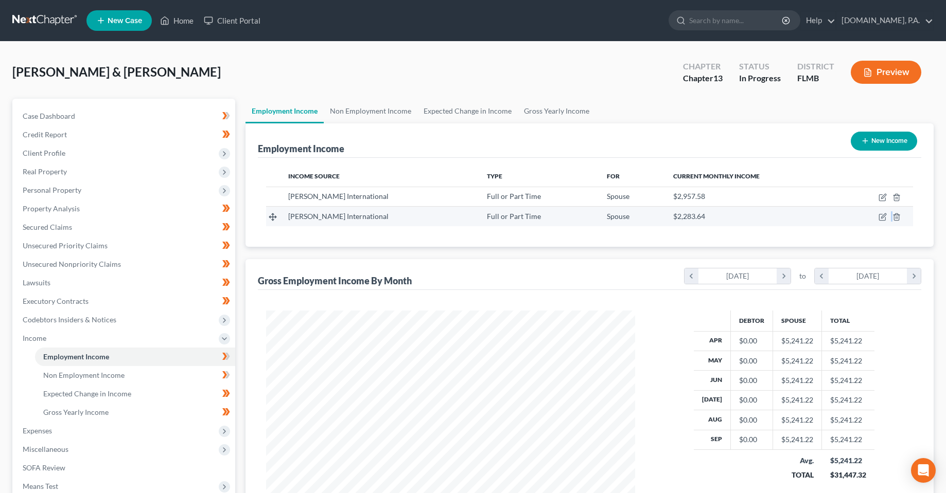
drag, startPoint x: 892, startPoint y: 217, endPoint x: 882, endPoint y: 225, distance: 12.8
click at [882, 225] on td at bounding box center [876, 217] width 73 height 20
click at [887, 217] on td at bounding box center [876, 217] width 73 height 20
click at [884, 217] on icon "button" at bounding box center [883, 216] width 5 height 5
select select "0"
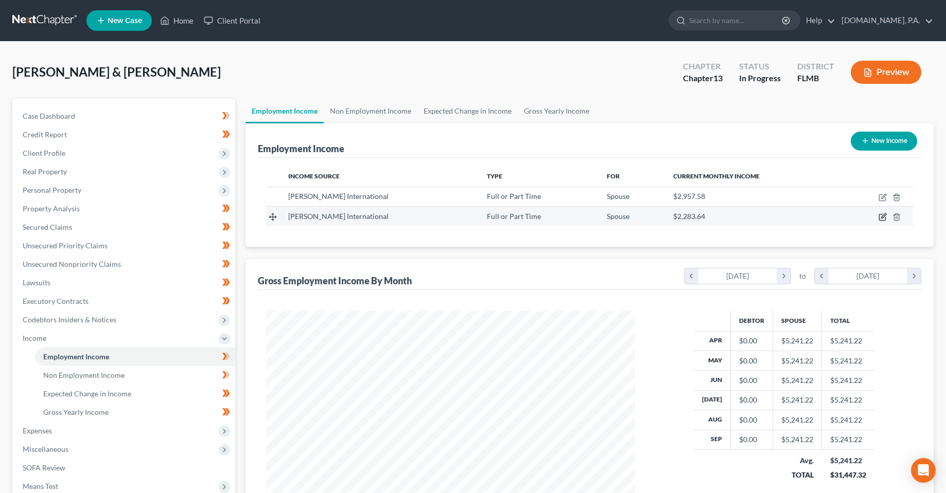
select select "9"
select select "0"
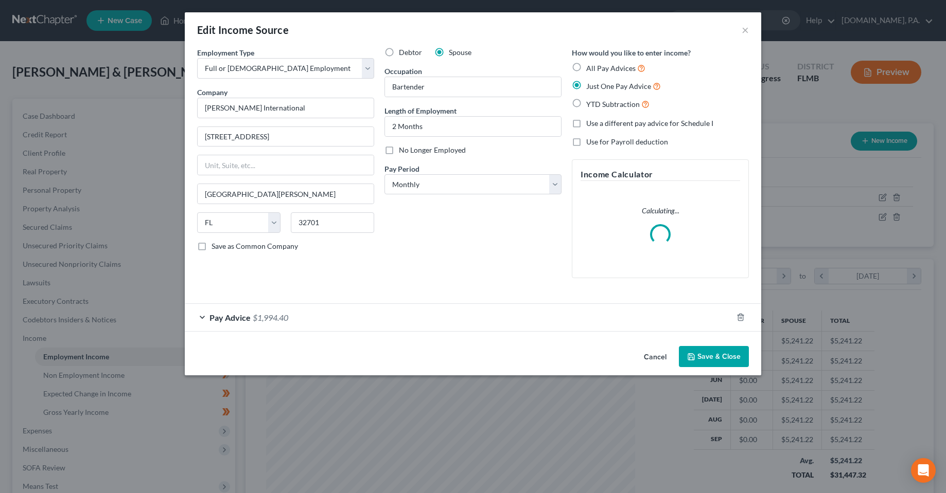
scroll to position [186, 393]
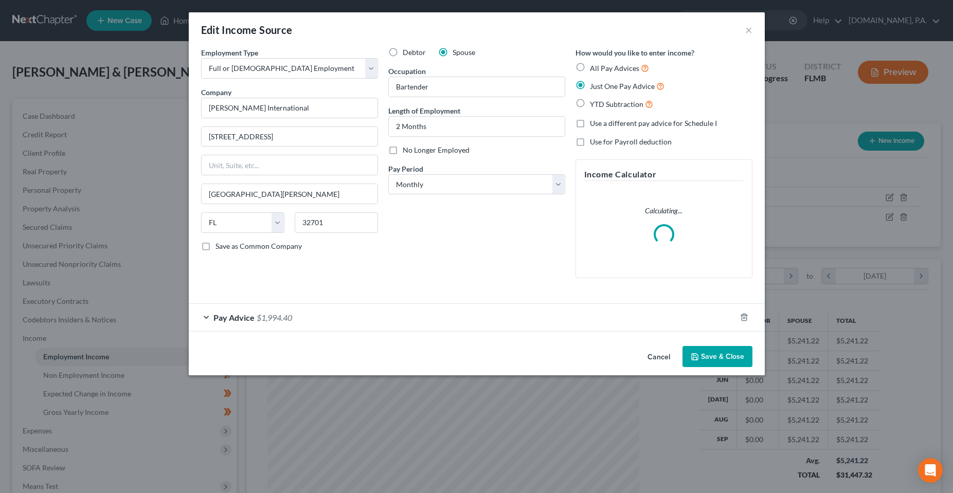
click at [406, 54] on span "Debtor" at bounding box center [414, 52] width 23 height 9
click at [407, 54] on input "Debtor" at bounding box center [410, 50] width 7 height 7
radio input "true"
click at [728, 359] on button "Save & Close" at bounding box center [718, 357] width 70 height 22
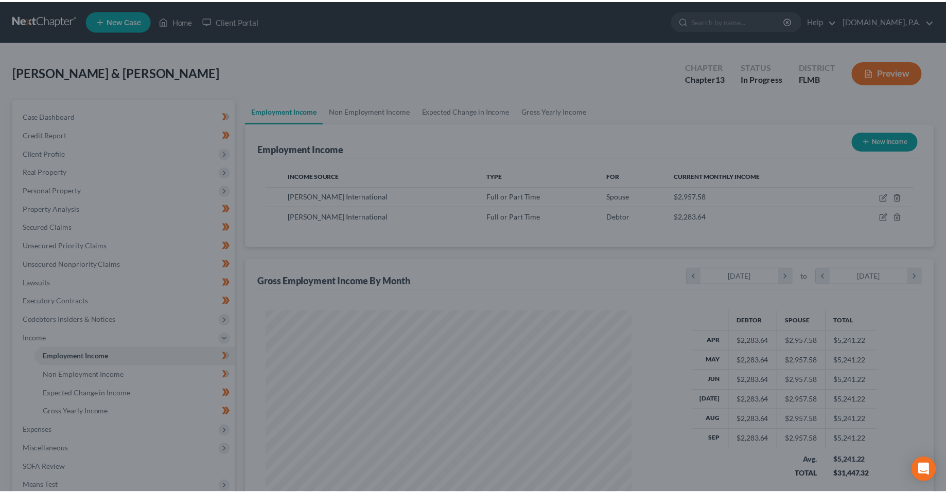
scroll to position [514275, 514069]
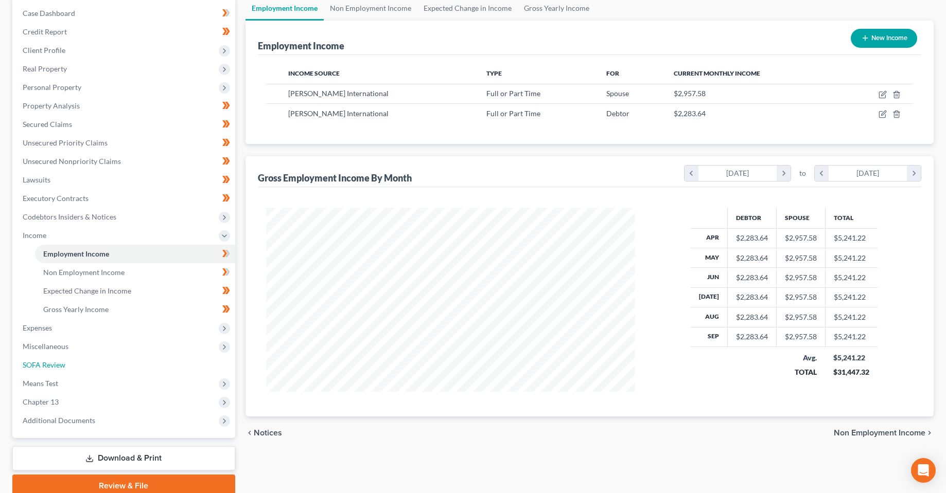
drag, startPoint x: 66, startPoint y: 369, endPoint x: 486, endPoint y: 380, distance: 419.9
click at [66, 369] on link "SOFA Review" at bounding box center [124, 365] width 221 height 19
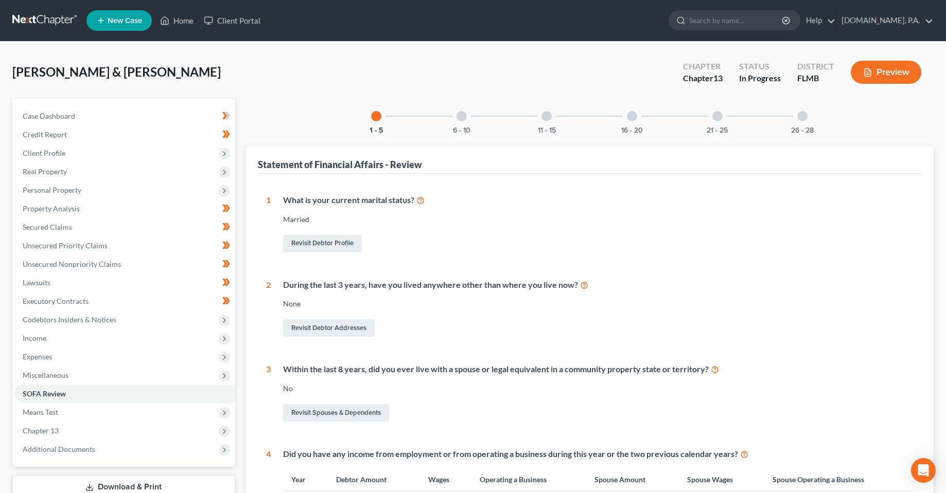
click at [536, 116] on div "11 - 15" at bounding box center [546, 116] width 35 height 35
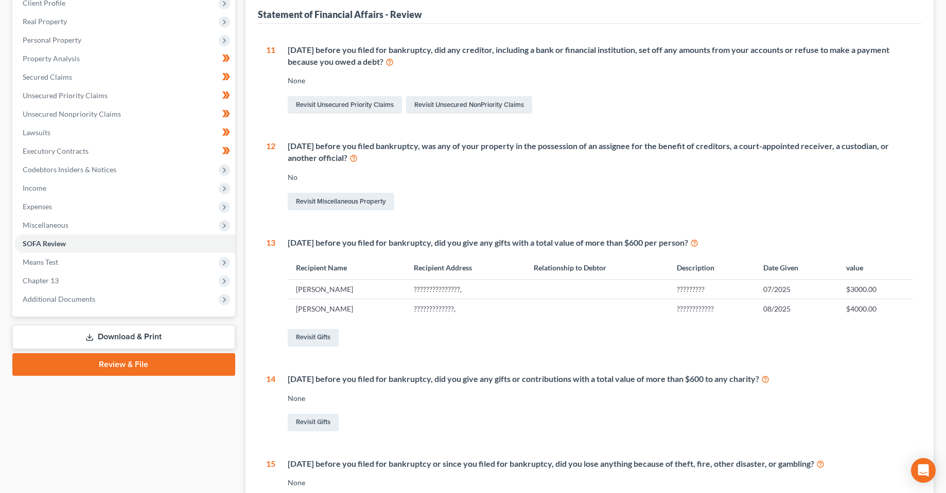
scroll to position [154, 0]
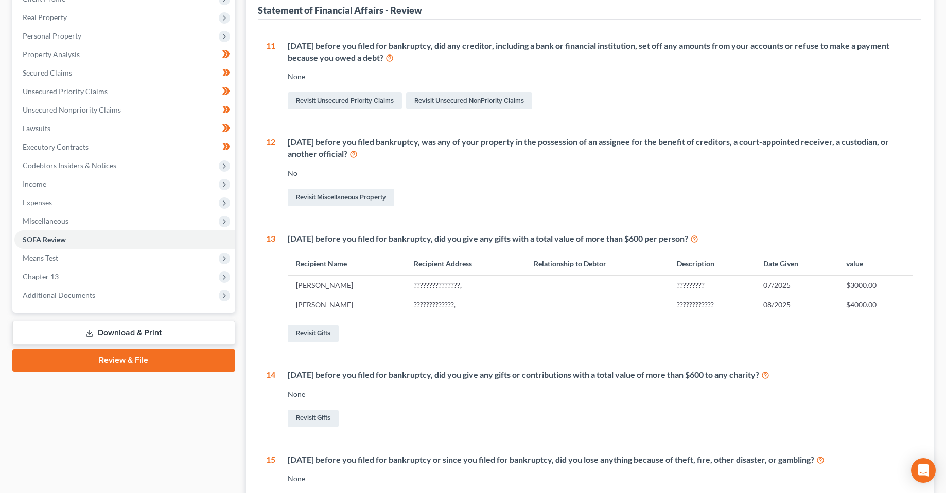
click at [436, 279] on td "???????????????," at bounding box center [465, 285] width 120 height 20
click at [307, 333] on link "Revisit Gifts" at bounding box center [313, 333] width 51 height 17
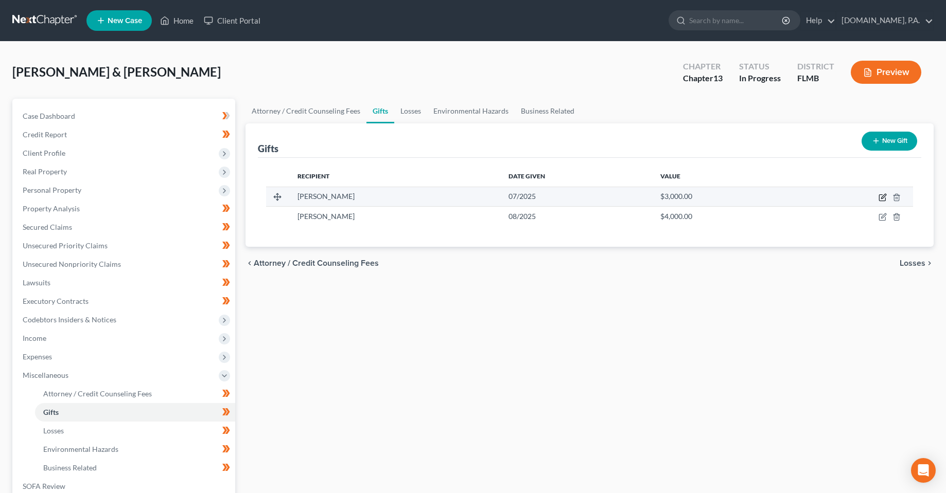
click at [880, 199] on icon "button" at bounding box center [882, 197] width 8 height 8
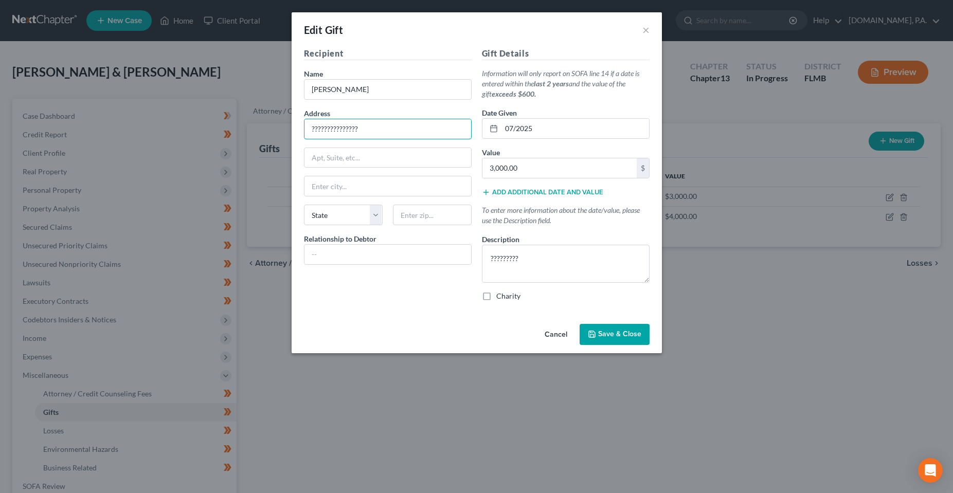
drag, startPoint x: 392, startPoint y: 131, endPoint x: 243, endPoint y: 138, distance: 148.9
click at [243, 138] on div "Edit Gift × Recipient Name * [PERSON_NAME] Address ??????????????? Apt, Suite, …" at bounding box center [476, 246] width 953 height 493
drag, startPoint x: 558, startPoint y: 265, endPoint x: 419, endPoint y: 262, distance: 139.5
click at [419, 262] on div "Recipient Name * [PERSON_NAME] Address Apt, Suite, etc State State [US_STATE] A…" at bounding box center [477, 178] width 356 height 262
click at [403, 312] on div "Recipient Name * [PERSON_NAME] Address Apt, Suite, etc State State [US_STATE] A…" at bounding box center [477, 183] width 370 height 273
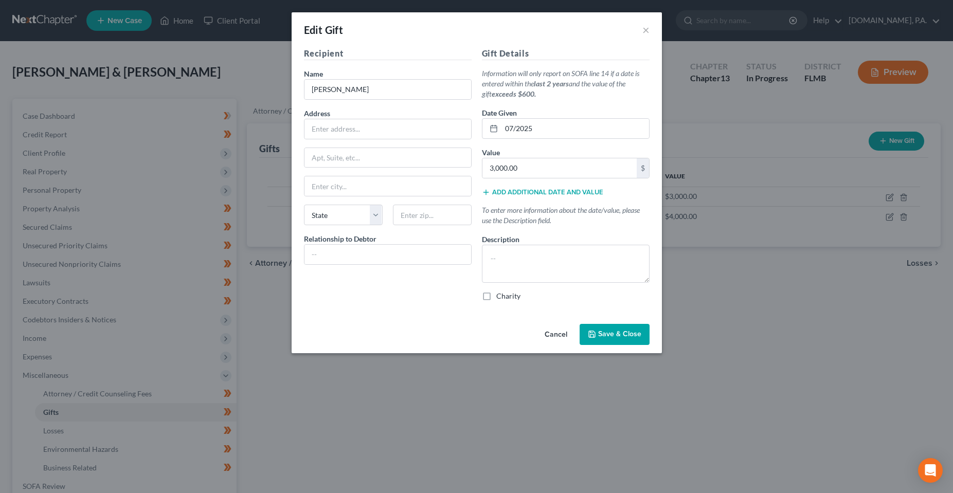
click at [561, 332] on button "Cancel" at bounding box center [556, 335] width 39 height 21
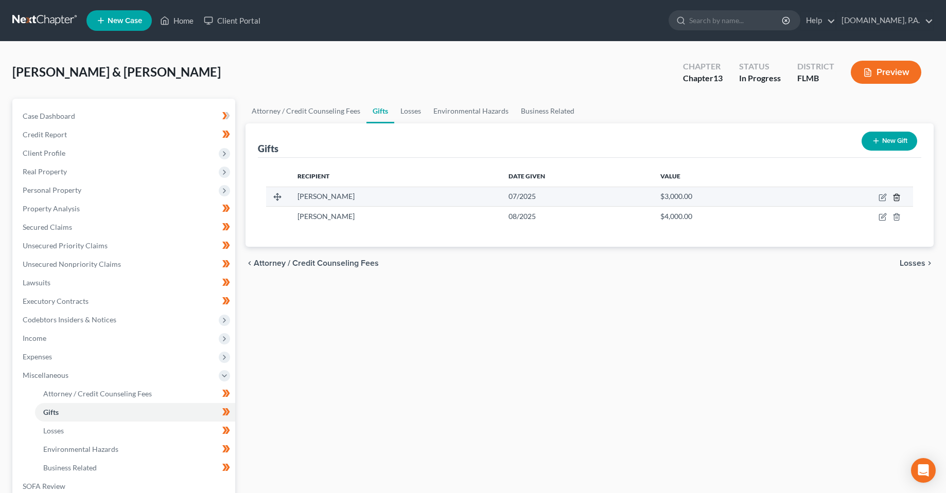
click at [899, 195] on polyline "button" at bounding box center [896, 195] width 6 height 0
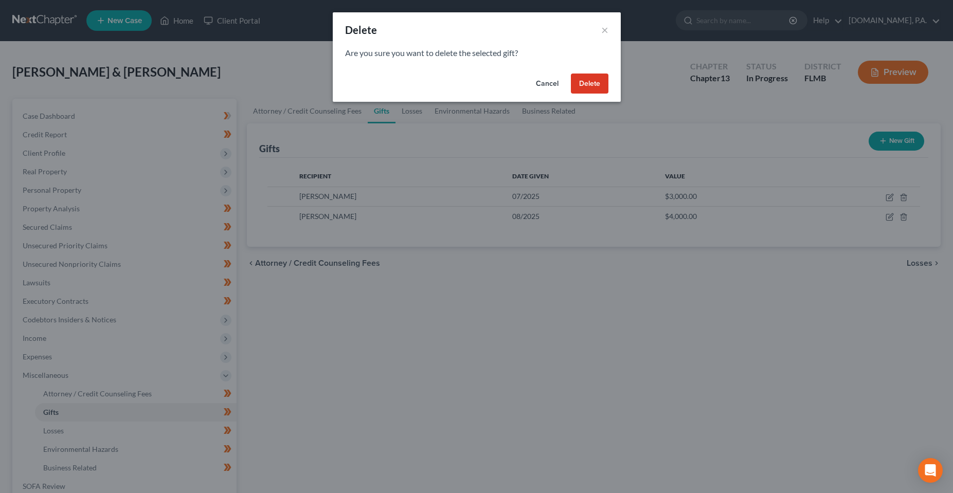
click at [580, 88] on button "Delete" at bounding box center [590, 84] width 38 height 21
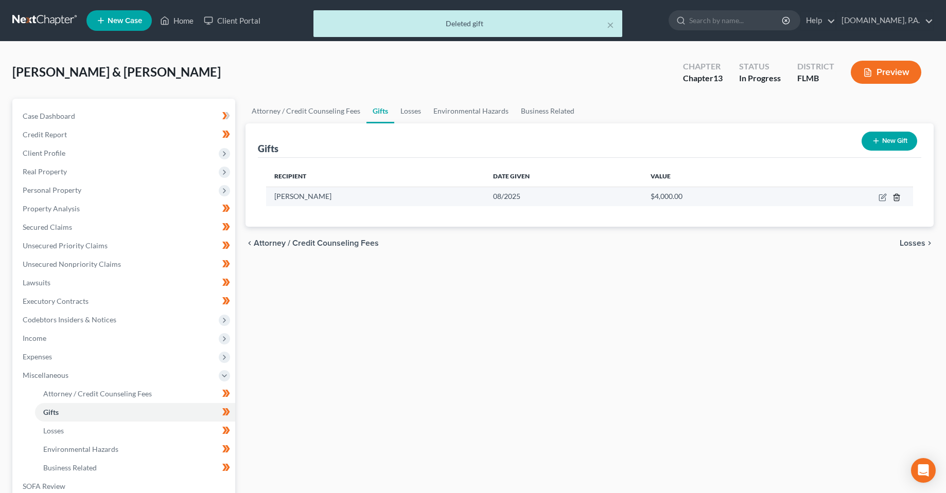
click at [894, 194] on icon "button" at bounding box center [896, 197] width 8 height 8
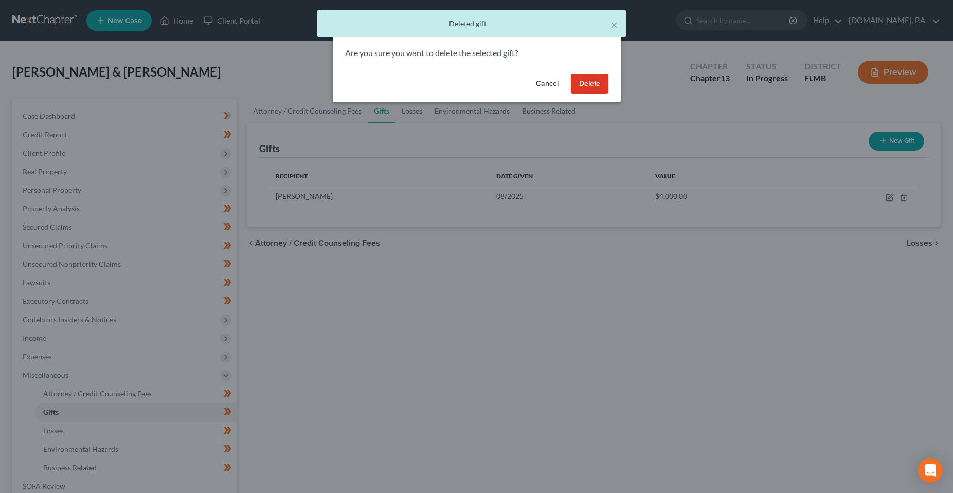
click at [598, 83] on button "Delete" at bounding box center [590, 84] width 38 height 21
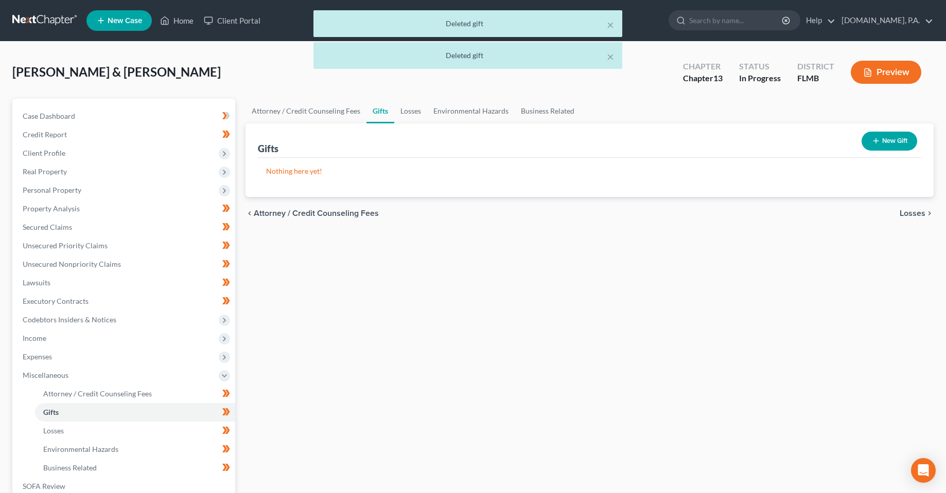
drag, startPoint x: 471, startPoint y: 372, endPoint x: 389, endPoint y: 372, distance: 81.8
click at [469, 372] on div "Attorney / Credit Counseling Fees Gifts Losses Environmental Hazards Business R…" at bounding box center [589, 359] width 699 height 520
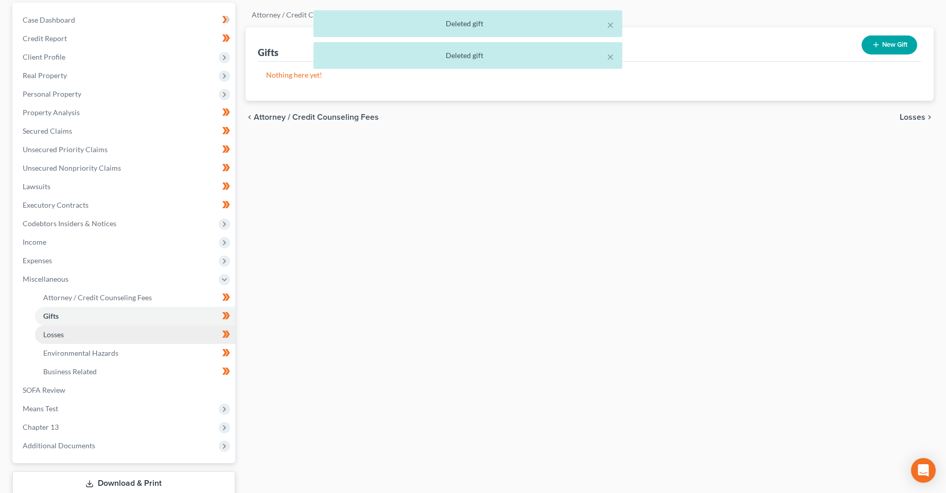
scroll to position [165, 0]
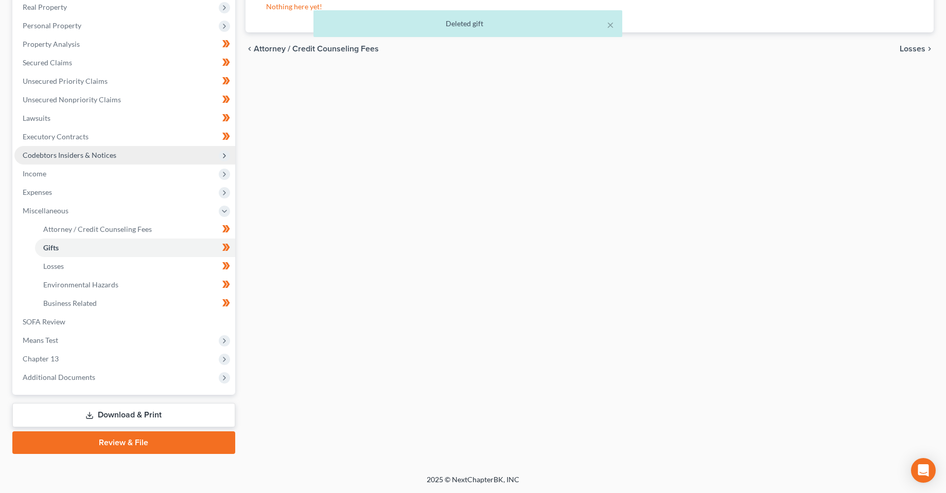
click at [51, 155] on span "Codebtors Insiders & Notices" at bounding box center [70, 155] width 94 height 9
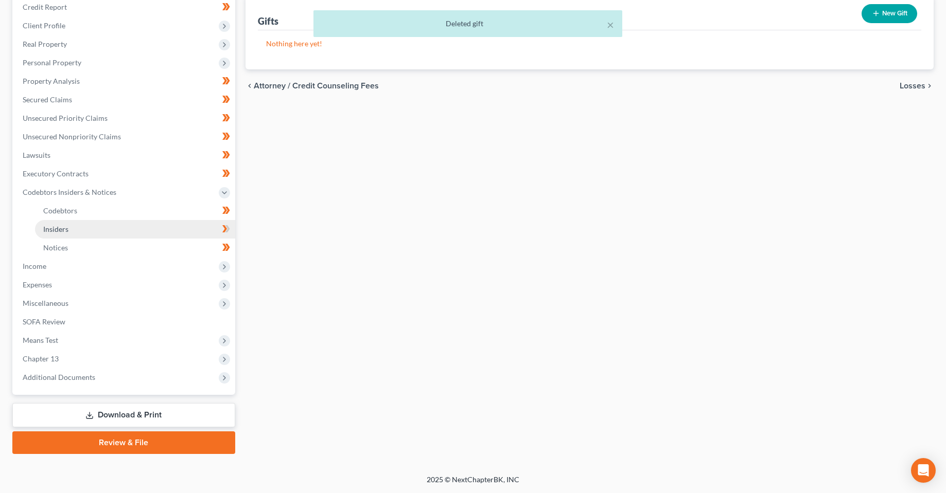
click at [67, 235] on link "Insiders" at bounding box center [135, 229] width 200 height 19
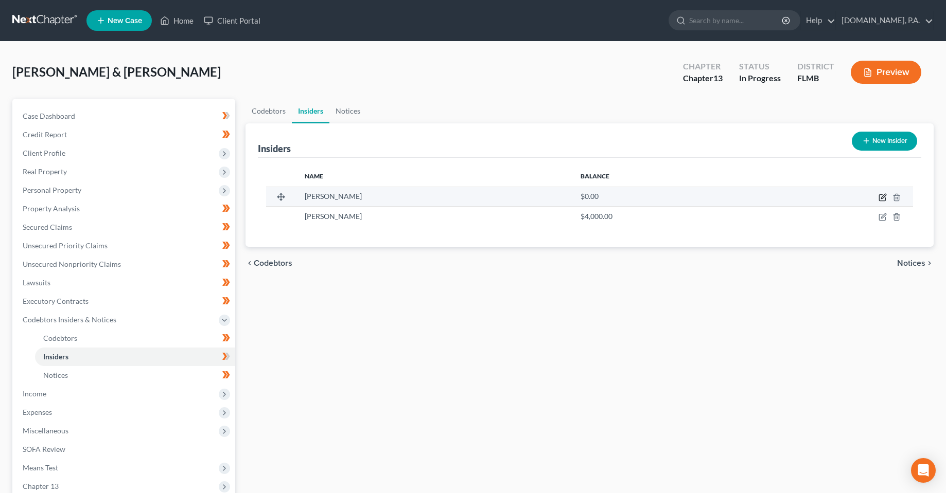
click at [884, 194] on icon "button" at bounding box center [883, 196] width 5 height 5
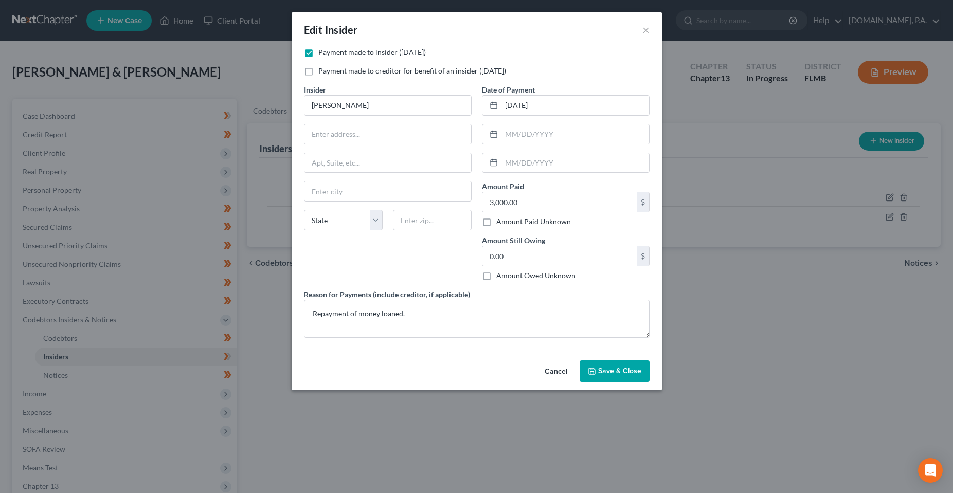
click at [464, 357] on div "Cancel Save & Close" at bounding box center [477, 374] width 370 height 34
drag, startPoint x: 627, startPoint y: 370, endPoint x: 611, endPoint y: 355, distance: 21.9
click at [627, 370] on span "Save & Close" at bounding box center [619, 371] width 43 height 9
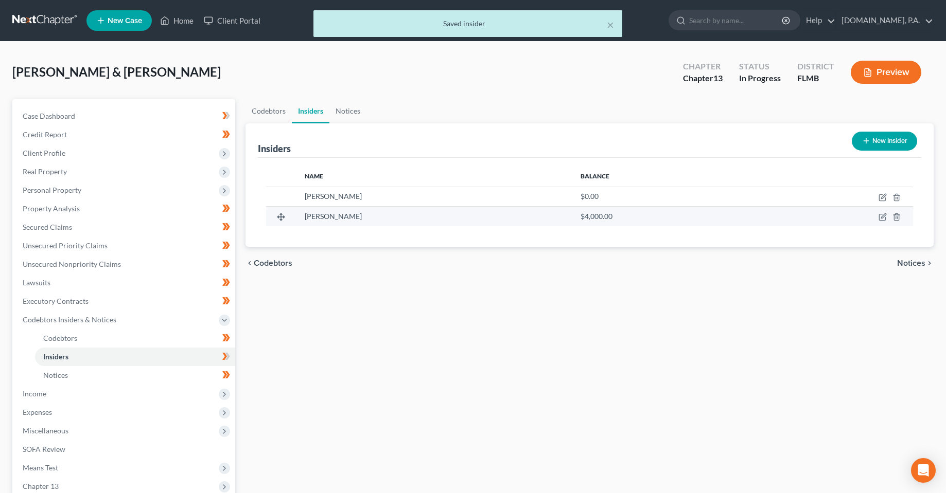
drag, startPoint x: 370, startPoint y: 217, endPoint x: 304, endPoint y: 212, distance: 66.5
click at [305, 212] on div "[PERSON_NAME]" at bounding box center [434, 216] width 259 height 10
copy span "[PERSON_NAME]"
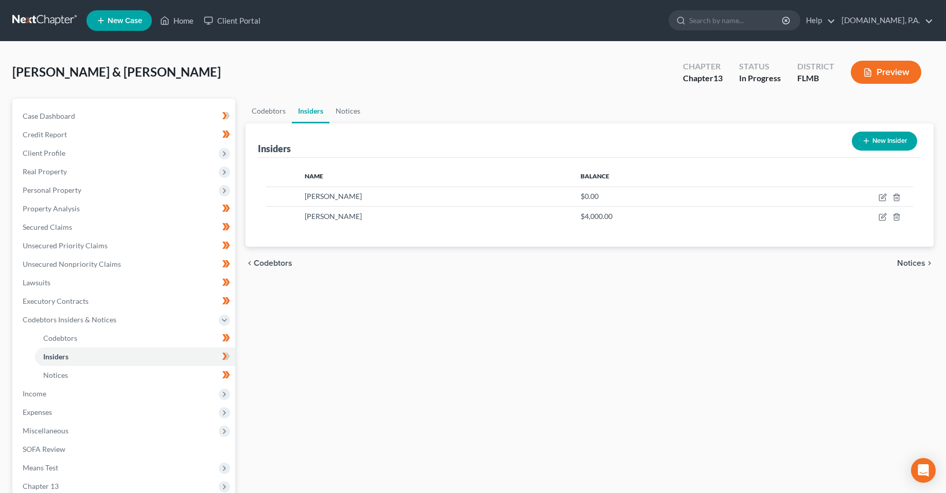
click at [473, 357] on div "Codebtors Insiders Notices Insiders New Insider Name Balance [PERSON_NAME] $0.0…" at bounding box center [589, 340] width 699 height 483
click at [431, 355] on div "Codebtors Insiders Notices Insiders New Insider Name Balance [PERSON_NAME] $0.0…" at bounding box center [589, 340] width 699 height 483
click at [548, 354] on div "Codebtors Insiders Notices Insiders New Insider Name Balance [PERSON_NAME] $0.0…" at bounding box center [589, 340] width 699 height 483
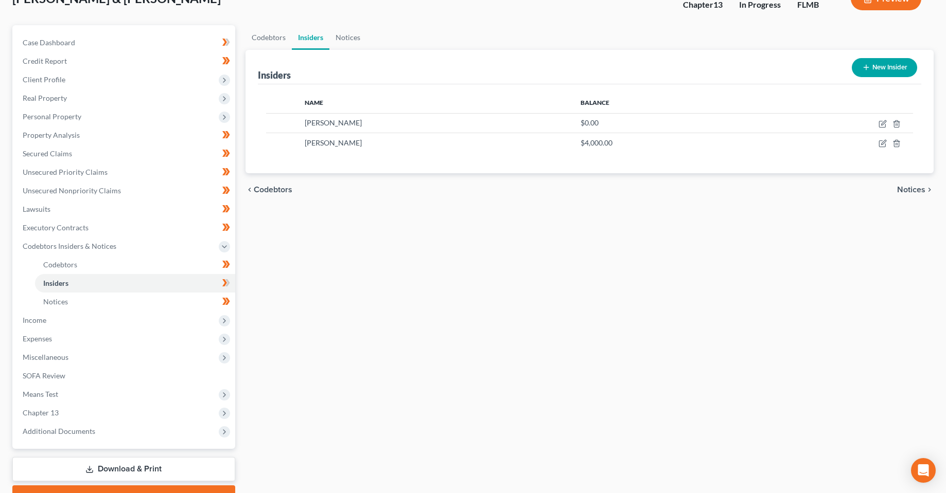
scroll to position [128, 0]
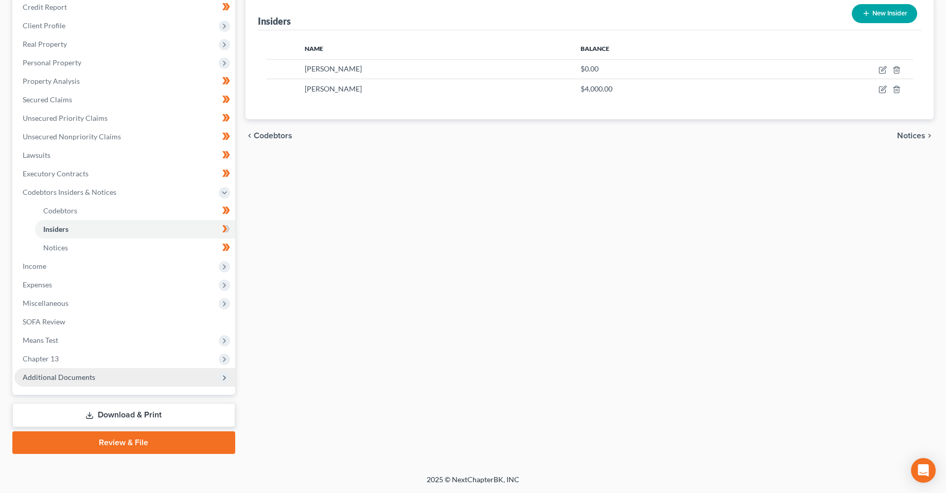
click at [112, 385] on span "Additional Documents" at bounding box center [124, 377] width 221 height 19
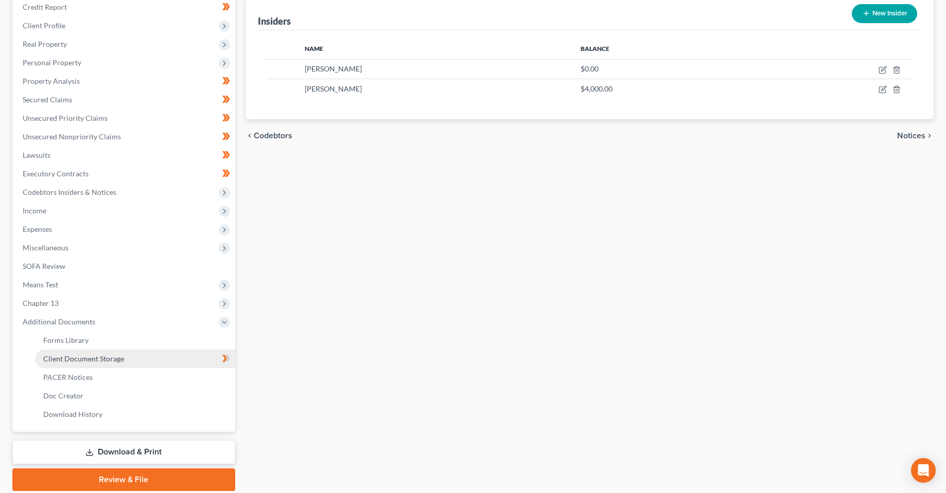
click at [82, 358] on span "Client Document Storage" at bounding box center [83, 358] width 81 height 9
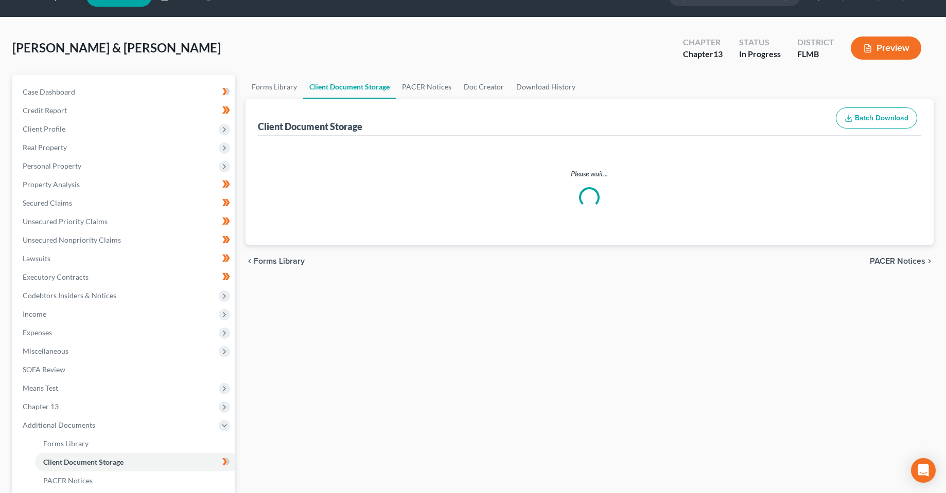
scroll to position [1, 0]
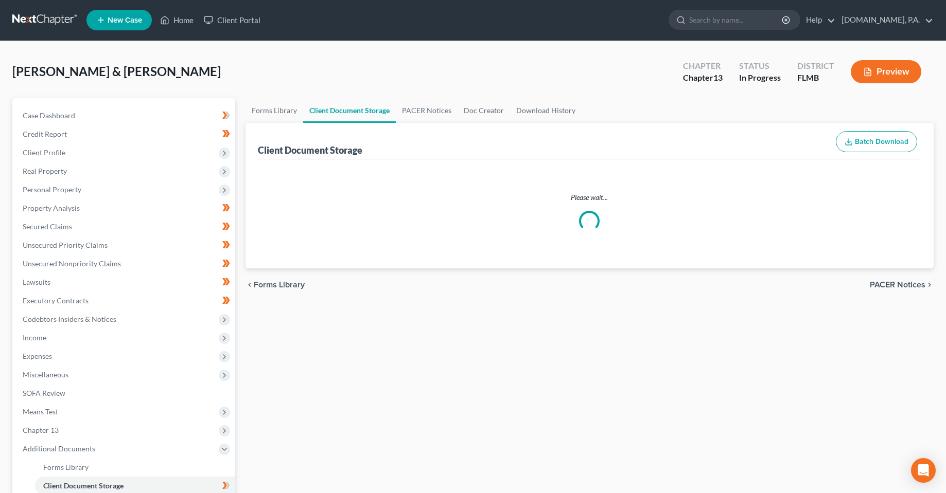
select select "9"
select select "4"
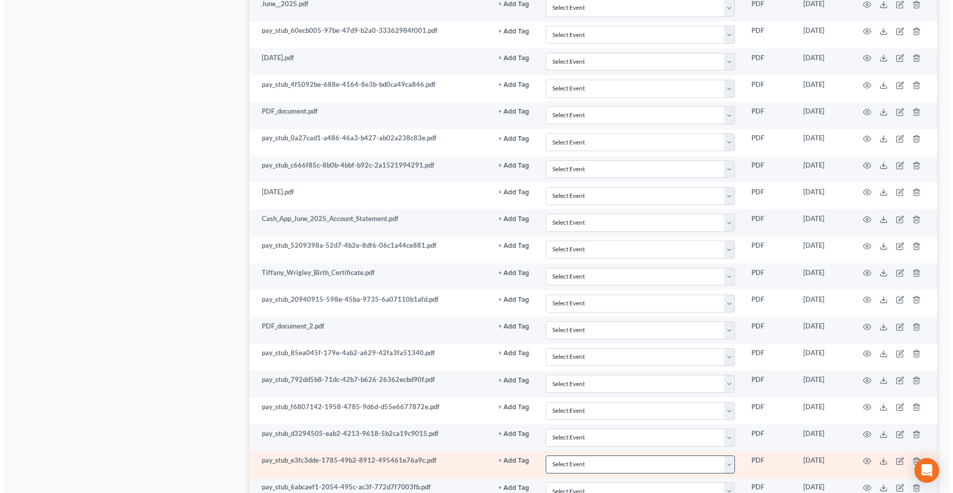
scroll to position [2468, 0]
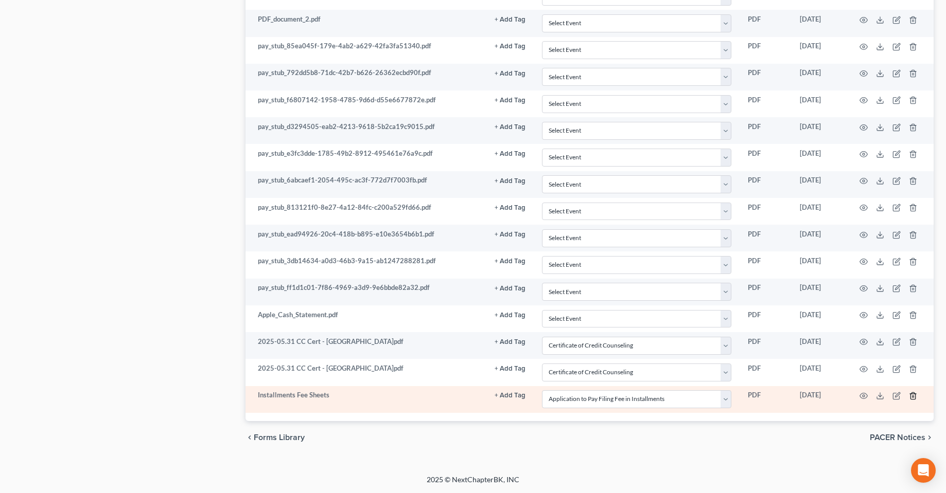
click at [913, 397] on icon "button" at bounding box center [913, 396] width 8 height 8
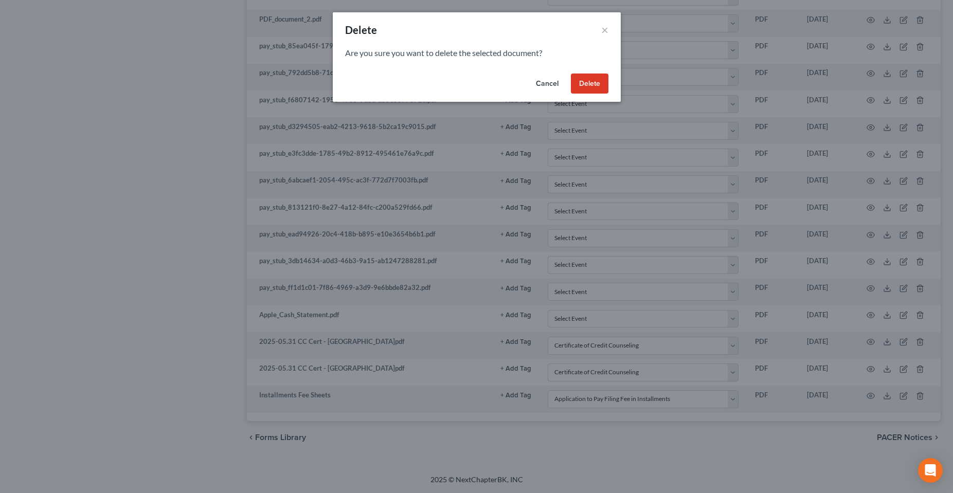
click at [580, 87] on button "Delete" at bounding box center [590, 84] width 38 height 21
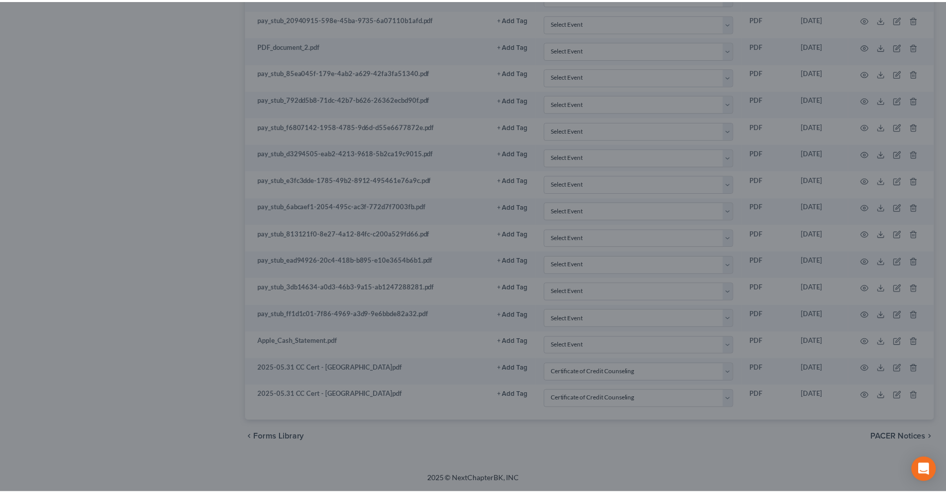
scroll to position [2441, 0]
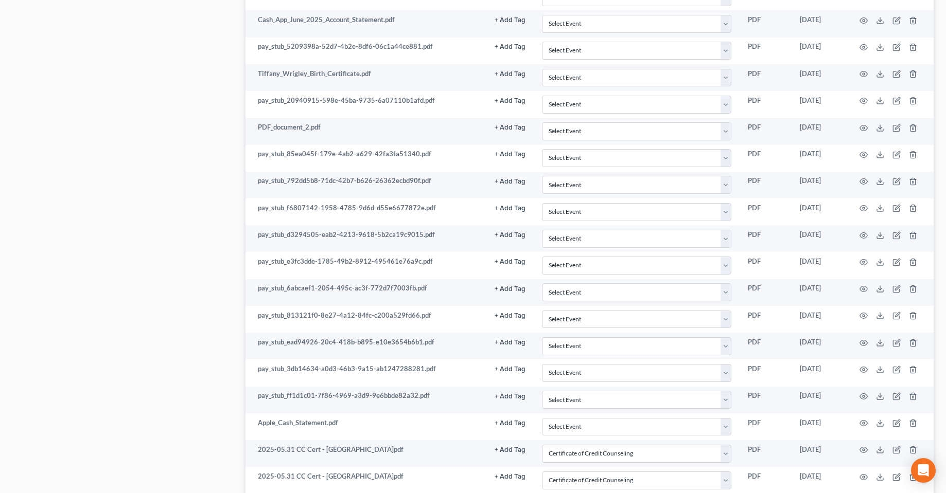
scroll to position [2338, 0]
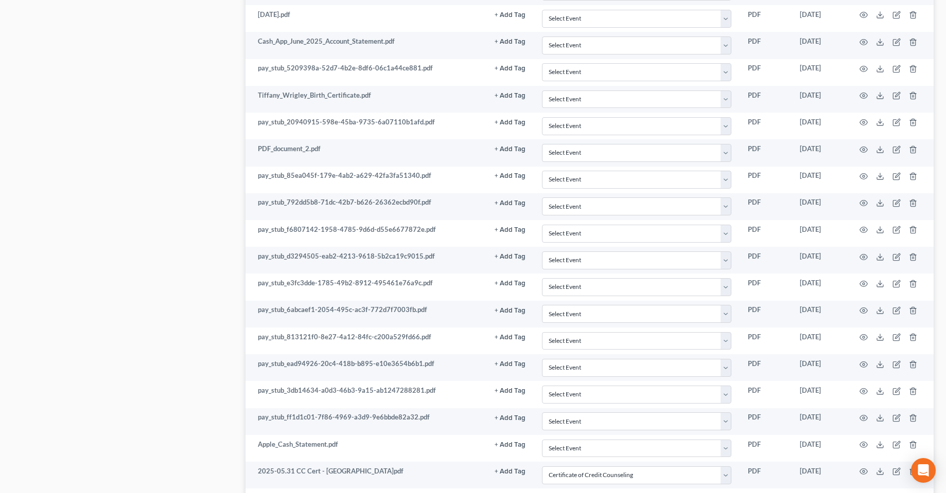
drag, startPoint x: 80, startPoint y: 214, endPoint x: 1, endPoint y: 135, distance: 111.3
drag, startPoint x: 88, startPoint y: 161, endPoint x: 76, endPoint y: 210, distance: 51.4
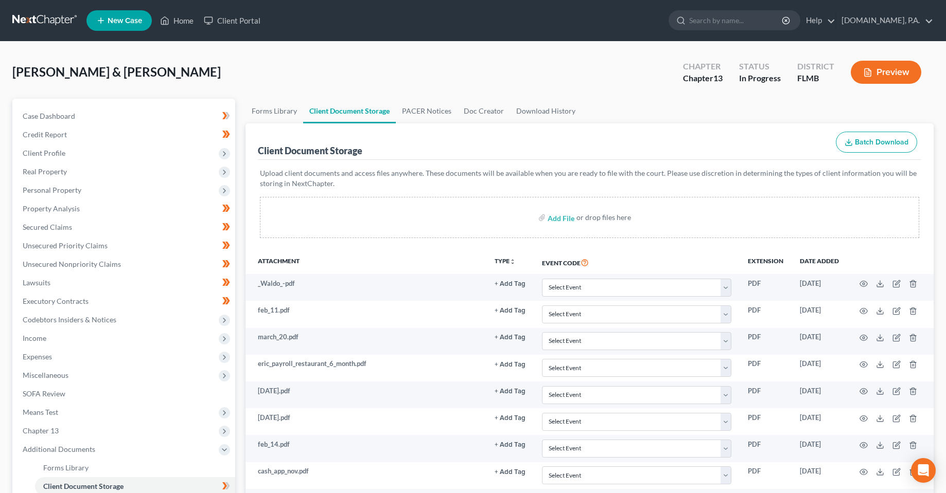
scroll to position [206, 0]
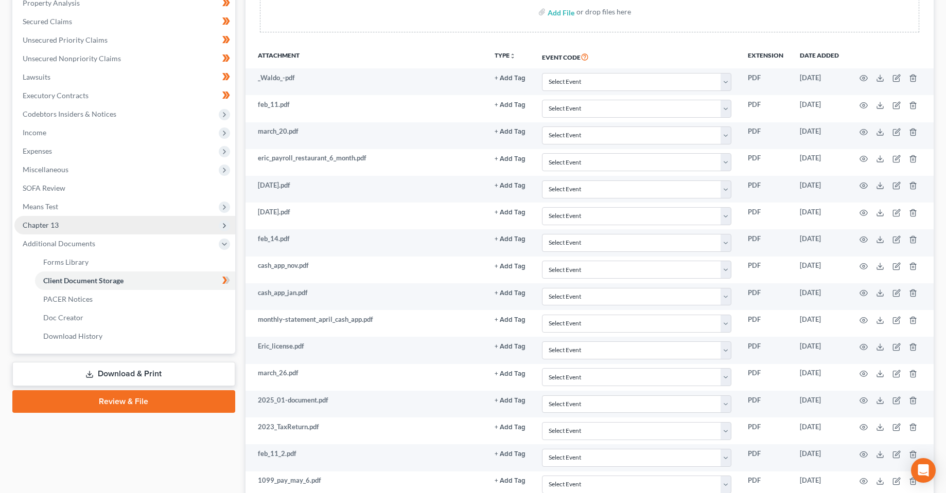
drag, startPoint x: 62, startPoint y: 172, endPoint x: 164, endPoint y: 216, distance: 110.9
click at [62, 172] on span "Miscellaneous" at bounding box center [46, 169] width 46 height 9
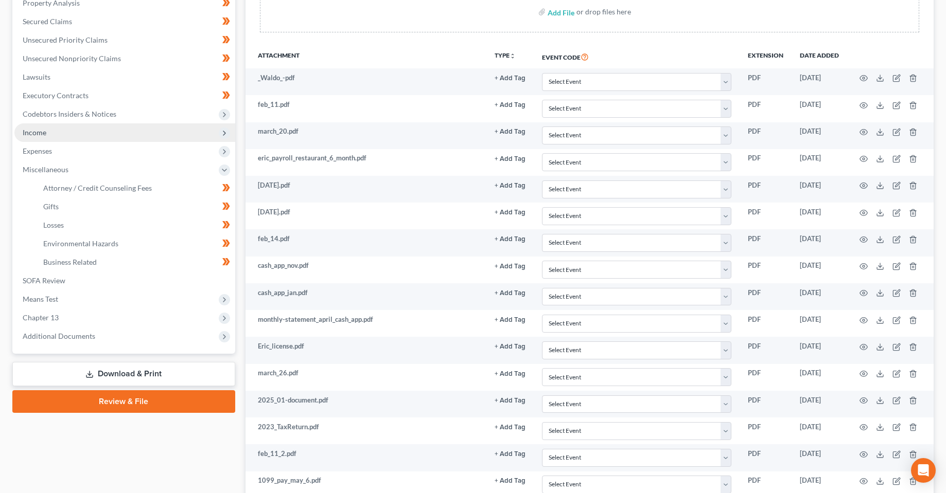
click at [58, 134] on span "Income" at bounding box center [124, 132] width 221 height 19
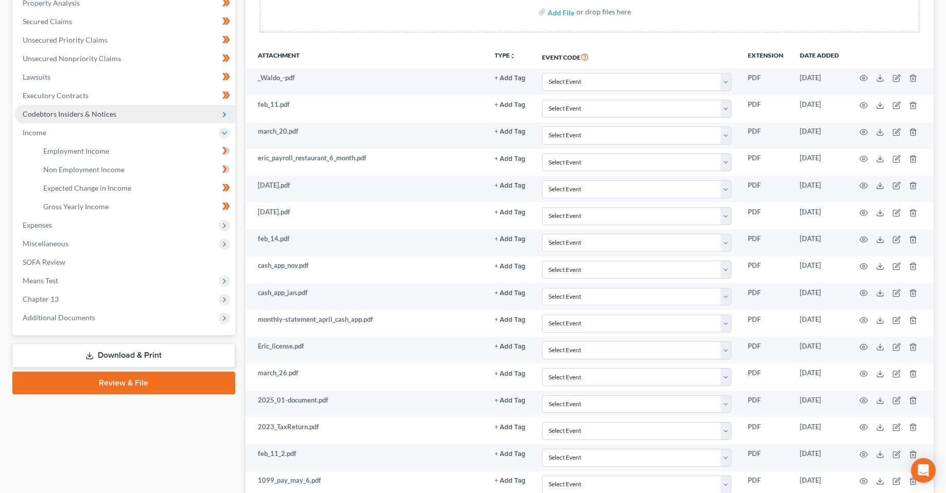
click at [65, 119] on span "Codebtors Insiders & Notices" at bounding box center [124, 114] width 221 height 19
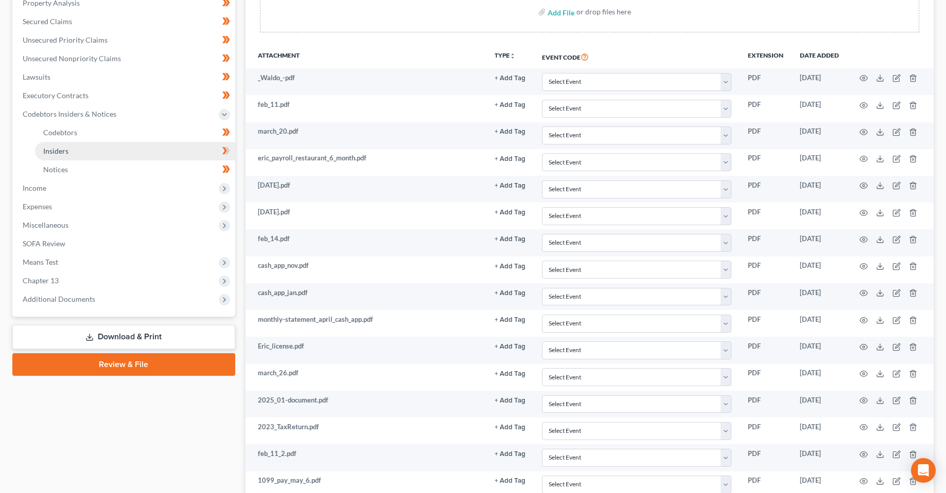
click at [73, 152] on link "Insiders" at bounding box center [135, 151] width 200 height 19
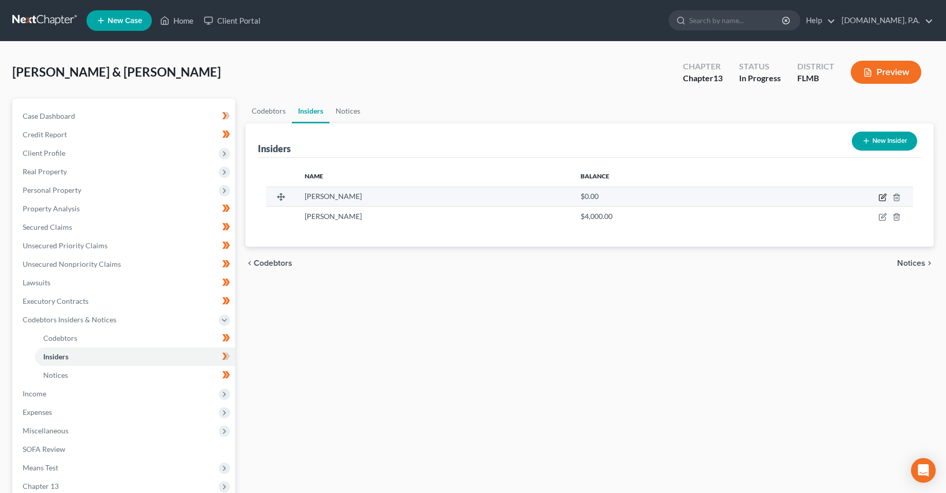
click at [879, 195] on icon "button" at bounding box center [882, 197] width 8 height 8
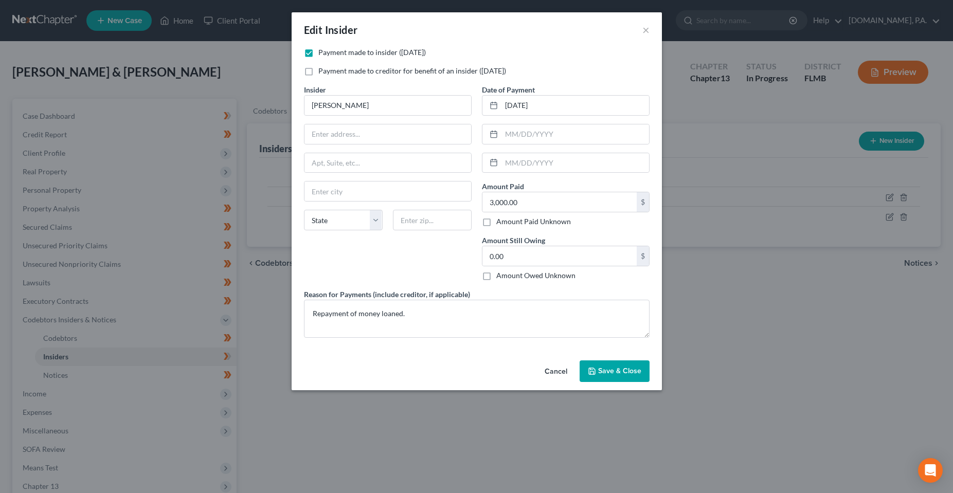
click at [393, 122] on div "Insider * [PERSON_NAME] State [US_STATE] AK AR AZ CA CO CT DE DC [GEOGRAPHIC_DA…" at bounding box center [388, 186] width 178 height 205
click at [397, 132] on input "text" at bounding box center [388, 134] width 167 height 20
type input "[STREET_ADDRESS][PERSON_NAME]"
type input "32757"
type input "[GEOGRAPHIC_DATA][PERSON_NAME]"
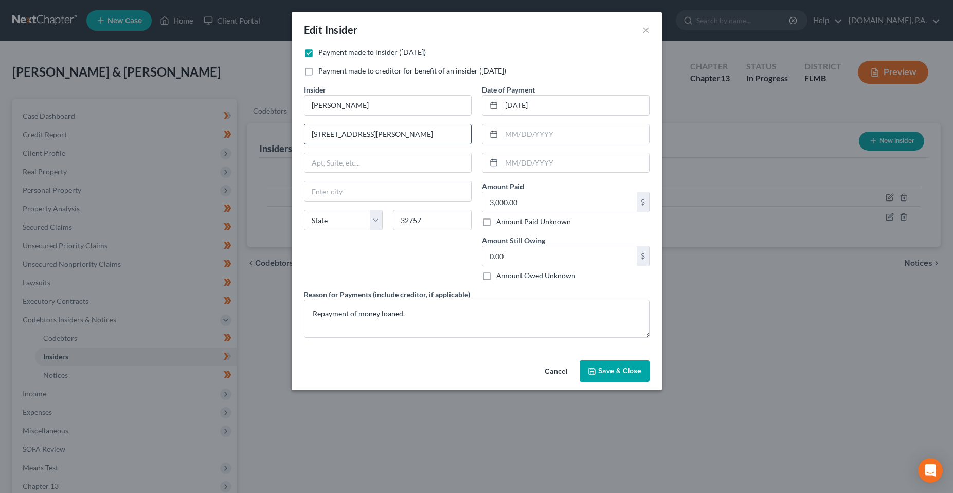
select select "9"
click at [400, 254] on div "Insider * [PERSON_NAME] [GEOGRAPHIC_DATA][PERSON_NAME] [GEOGRAPHIC_DATA][PERSON…" at bounding box center [388, 186] width 178 height 205
click at [626, 376] on button "Save & Close" at bounding box center [615, 372] width 70 height 22
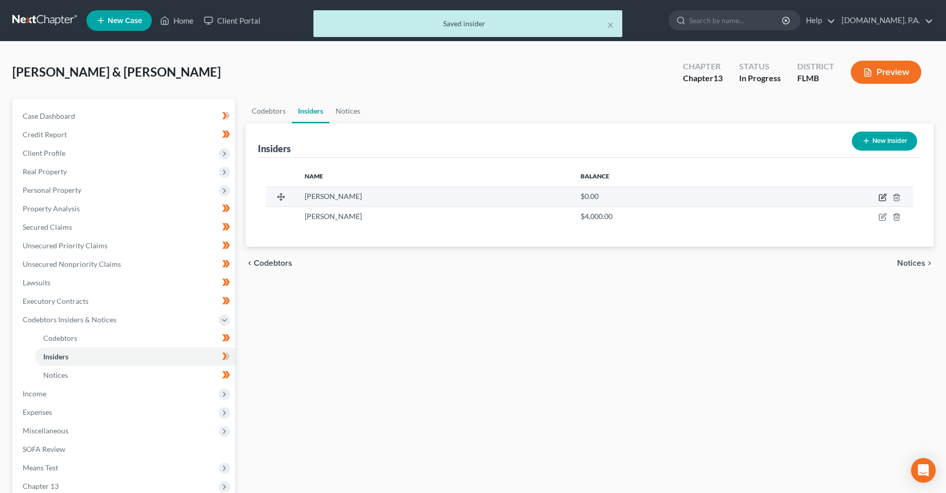
click at [884, 195] on icon "button" at bounding box center [882, 197] width 8 height 8
select select "9"
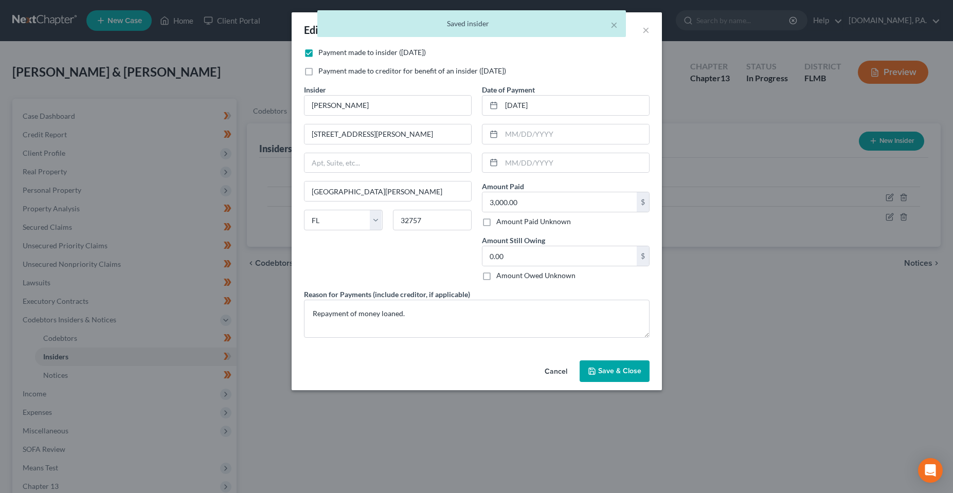
click at [607, 378] on button "Save & Close" at bounding box center [615, 372] width 70 height 22
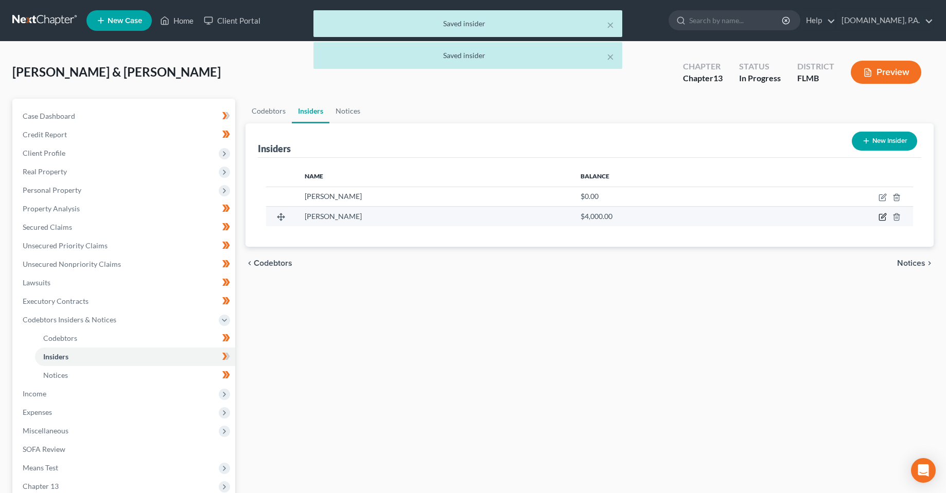
click at [883, 220] on icon "button" at bounding box center [882, 217] width 8 height 8
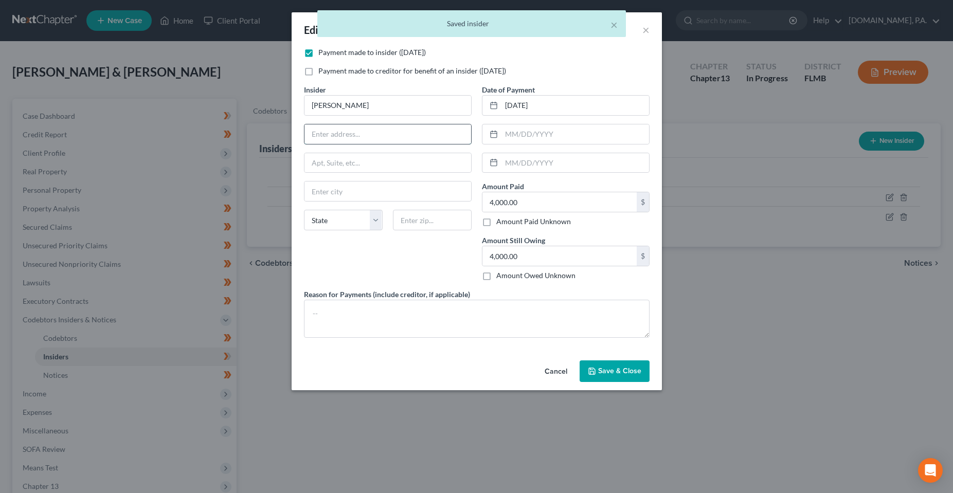
drag, startPoint x: 370, startPoint y: 131, endPoint x: 366, endPoint y: 127, distance: 6.2
click at [370, 131] on input "text" at bounding box center [388, 134] width 167 height 20
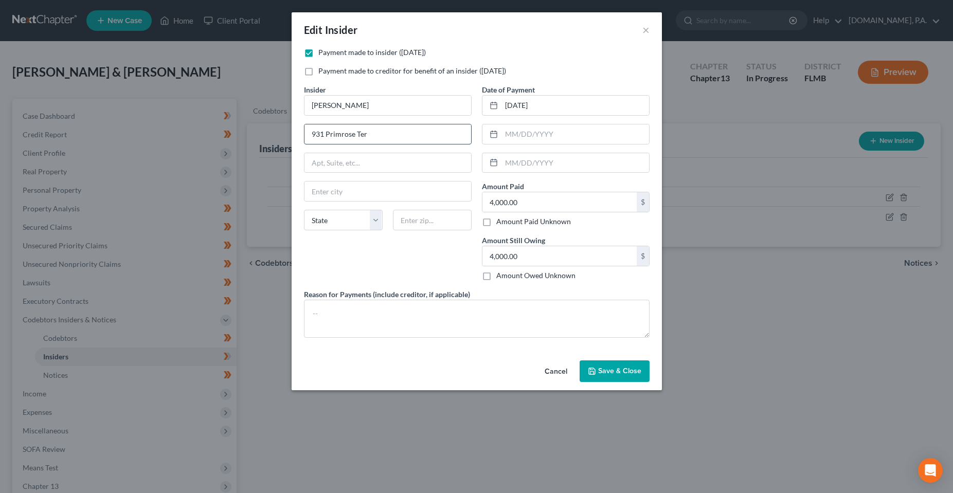
type input "931 Primrose Ter"
type input "32738"
type input "Deltona"
select select "9"
click at [396, 258] on div "Insider * [PERSON_NAME] 931 Primrose Ter Deltona State [US_STATE] AK AR AZ CA C…" at bounding box center [388, 186] width 178 height 205
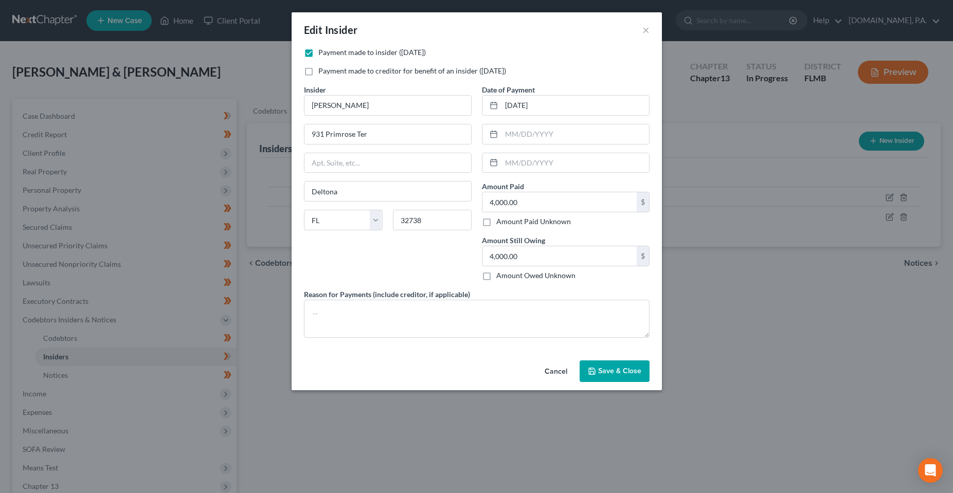
click at [609, 372] on span "Save & Close" at bounding box center [619, 371] width 43 height 9
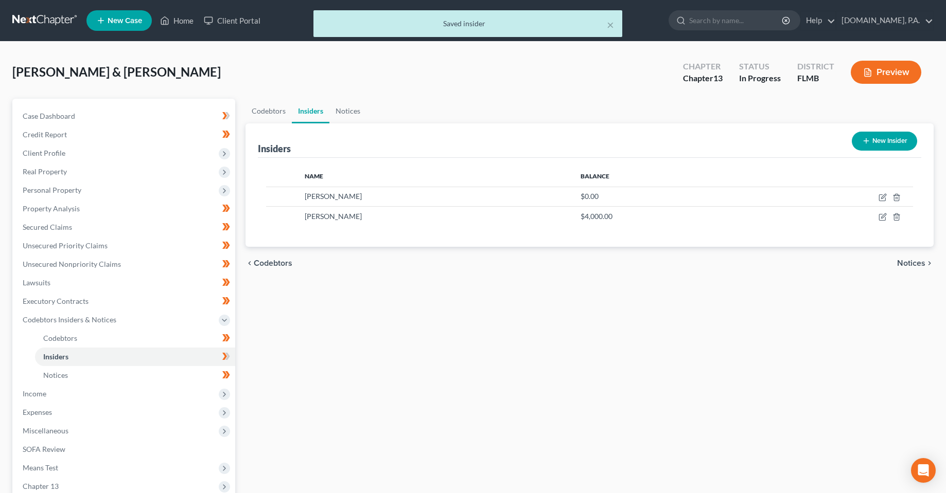
click at [432, 355] on div "Codebtors Insiders Notices Insiders New Insider Name Balance [PERSON_NAME] $0.0…" at bounding box center [589, 340] width 699 height 483
click at [501, 374] on div "Codebtors Insiders Notices Insiders New Insider Name Balance [PERSON_NAME] $0.0…" at bounding box center [589, 340] width 699 height 483
click at [552, 353] on div "Codebtors Insiders Notices Insiders New Insider Name Balance [PERSON_NAME] $0.0…" at bounding box center [589, 340] width 699 height 483
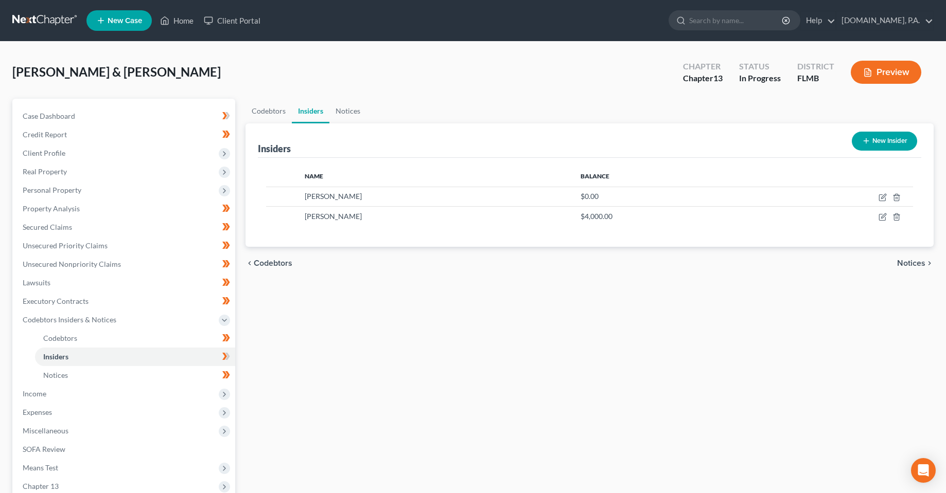
drag, startPoint x: 441, startPoint y: 350, endPoint x: 406, endPoint y: 273, distance: 84.7
click at [441, 349] on div "Codebtors Insiders Notices Insiders New Insider Name Balance [PERSON_NAME] $0.0…" at bounding box center [589, 340] width 699 height 483
click at [403, 322] on div "Codebtors Insiders Notices Insiders New Insider Name Balance [PERSON_NAME] $0.0…" at bounding box center [589, 340] width 699 height 483
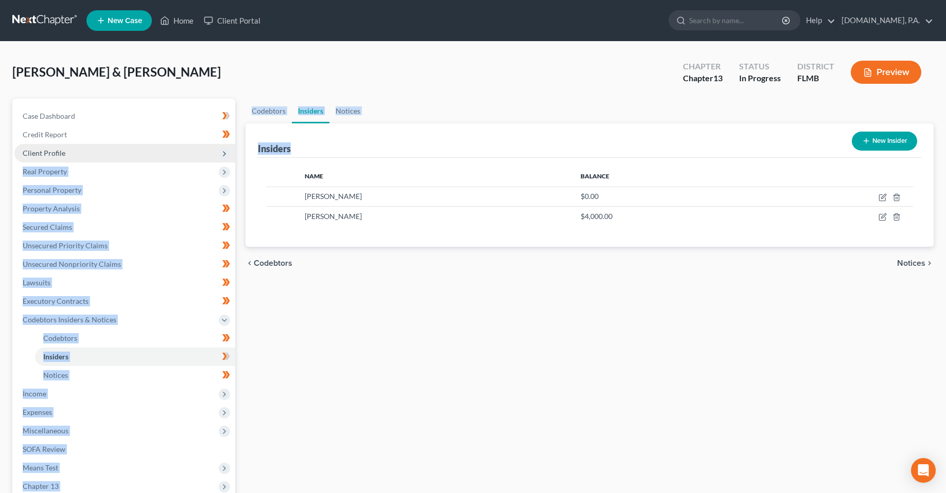
drag, startPoint x: 293, startPoint y: 147, endPoint x: 208, endPoint y: 159, distance: 86.3
click at [206, 153] on div "Petition Navigation Case Dashboard Payments Invoices Payments Payments Credit R…" at bounding box center [472, 340] width 931 height 483
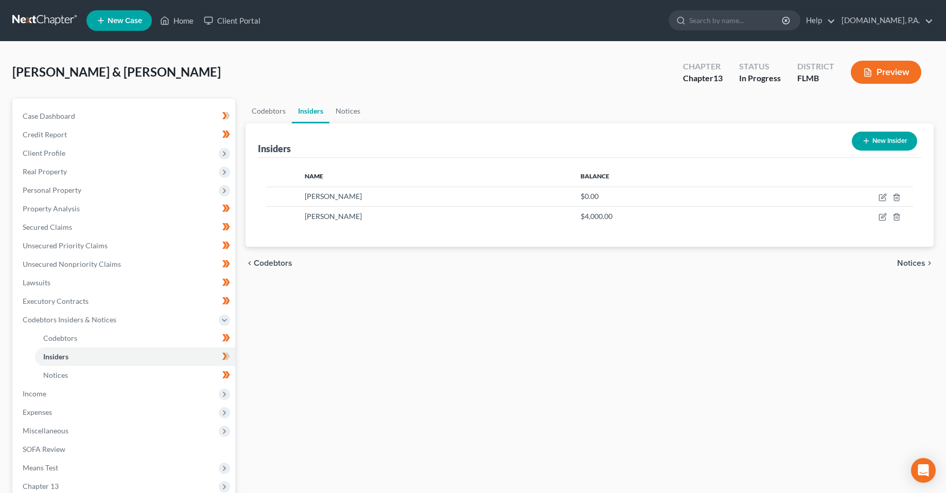
click at [408, 304] on div "Codebtors Insiders Notices Insiders New Insider Name Balance [PERSON_NAME] $0.0…" at bounding box center [589, 340] width 699 height 483
drag, startPoint x: 397, startPoint y: 335, endPoint x: 382, endPoint y: 332, distance: 15.2
click at [396, 335] on div "Codebtors Insiders Notices Insiders New Insider Name Balance [PERSON_NAME] $0.0…" at bounding box center [589, 340] width 699 height 483
drag, startPoint x: 172, startPoint y: 357, endPoint x: 259, endPoint y: 348, distance: 86.9
click at [172, 357] on link "Insiders" at bounding box center [135, 357] width 200 height 19
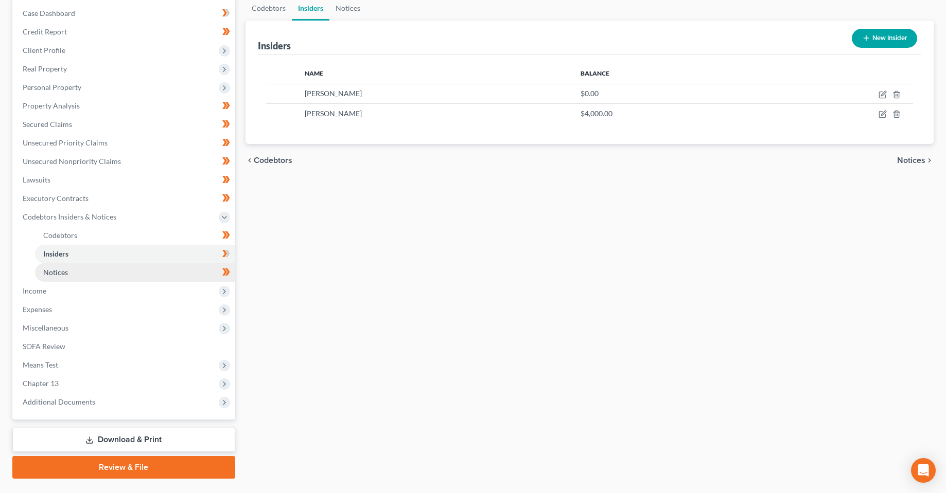
click at [157, 268] on link "Notices" at bounding box center [135, 272] width 200 height 19
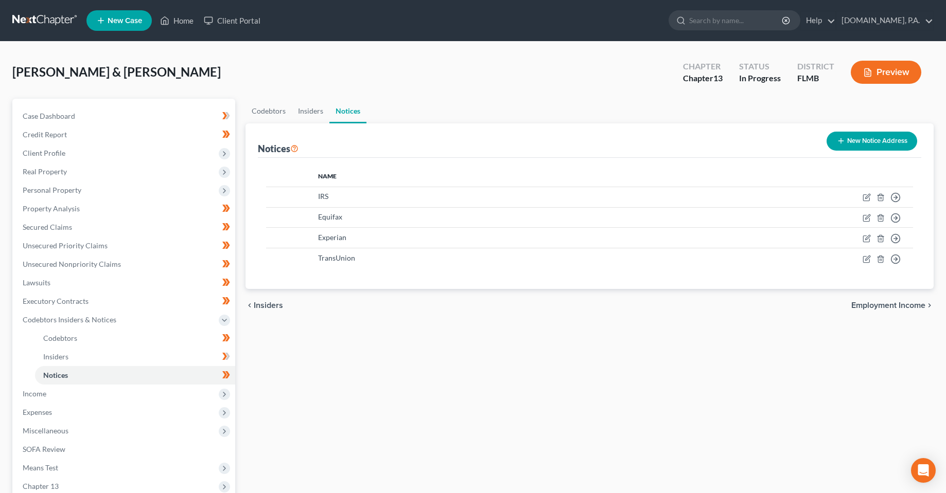
drag, startPoint x: 402, startPoint y: 350, endPoint x: 424, endPoint y: 345, distance: 22.6
click at [403, 350] on div "Codebtors Insiders Notices Notices New Notice Address Name IRS Move to D Move t…" at bounding box center [589, 340] width 699 height 483
drag, startPoint x: 353, startPoint y: 395, endPoint x: 358, endPoint y: 392, distance: 5.6
click at [354, 395] on div "Codebtors Insiders Notices Notices New Notice Address Name IRS Move to D Move t…" at bounding box center [589, 340] width 699 height 483
click at [371, 372] on div "Codebtors Insiders Notices Notices New Notice Address Name IRS Move to D Move t…" at bounding box center [589, 340] width 699 height 483
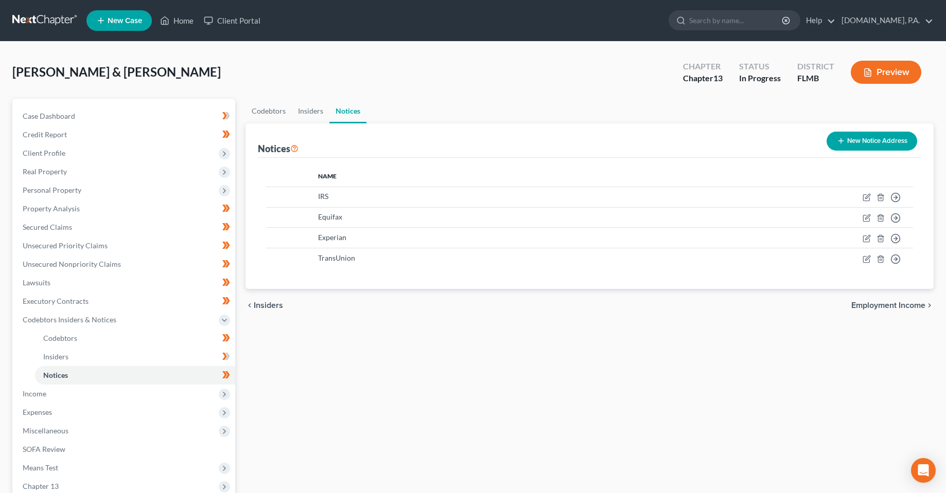
drag, startPoint x: 461, startPoint y: 443, endPoint x: 415, endPoint y: 345, distance: 108.4
click at [460, 443] on div "Codebtors Insiders Notices Notices New Notice Address Name IRS Move to D Move t…" at bounding box center [589, 340] width 699 height 483
click at [91, 354] on link "Insiders" at bounding box center [135, 357] width 200 height 19
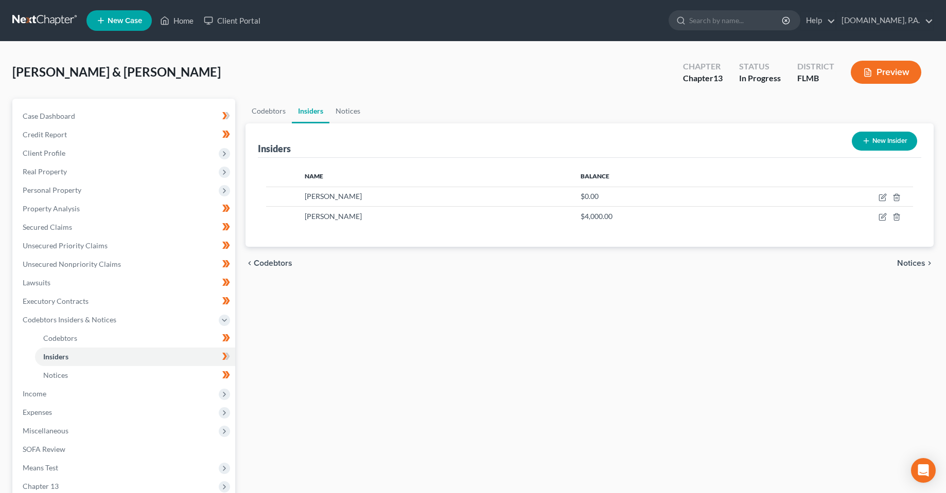
click at [475, 418] on div "Codebtors Insiders Notices Insiders New Insider Name Balance [PERSON_NAME] $0.0…" at bounding box center [589, 340] width 699 height 483
click at [228, 353] on icon at bounding box center [226, 356] width 8 height 13
click at [345, 398] on div "Codebtors Insiders Notices Insiders New Insider Name Balance [PERSON_NAME] $0.0…" at bounding box center [589, 340] width 699 height 483
click at [128, 399] on span "Income" at bounding box center [124, 394] width 221 height 19
click at [87, 363] on link "Employment Income" at bounding box center [135, 357] width 200 height 19
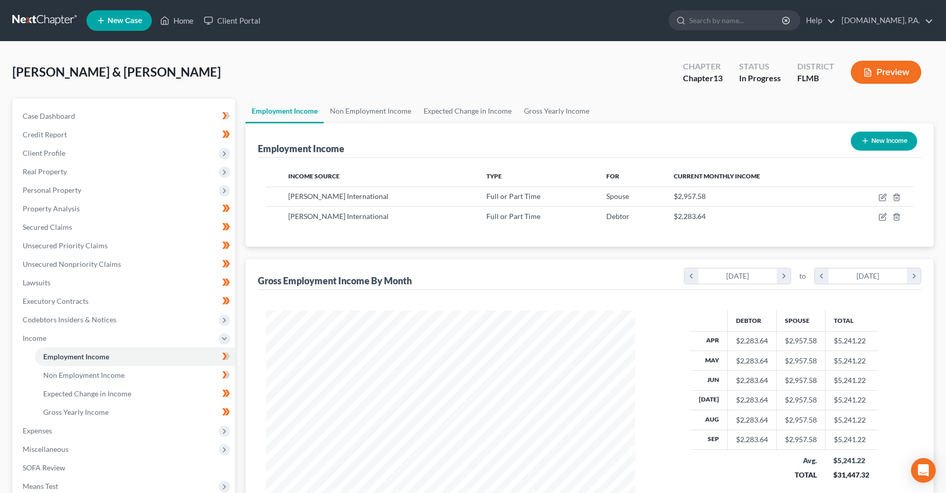
scroll to position [185, 389]
click at [70, 383] on link "Non Employment Income" at bounding box center [135, 375] width 200 height 19
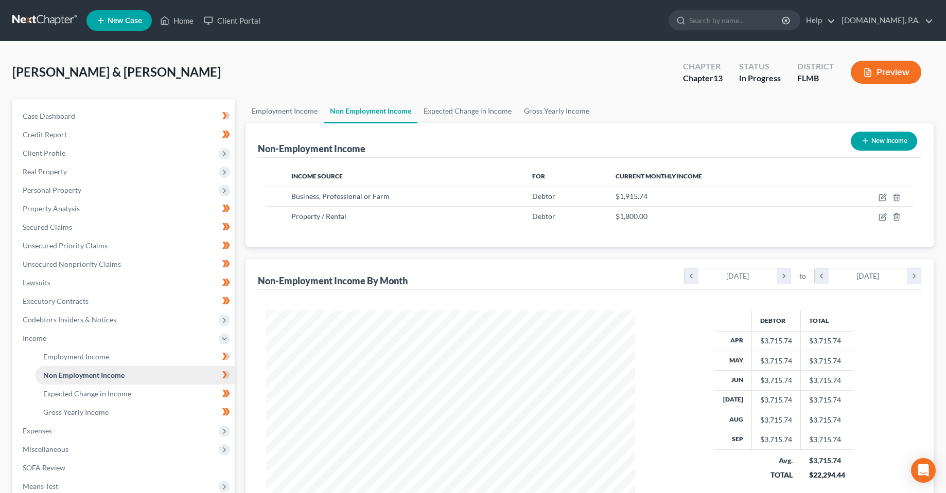
scroll to position [185, 389]
click at [128, 391] on span "Expected Change in Income" at bounding box center [87, 393] width 88 height 9
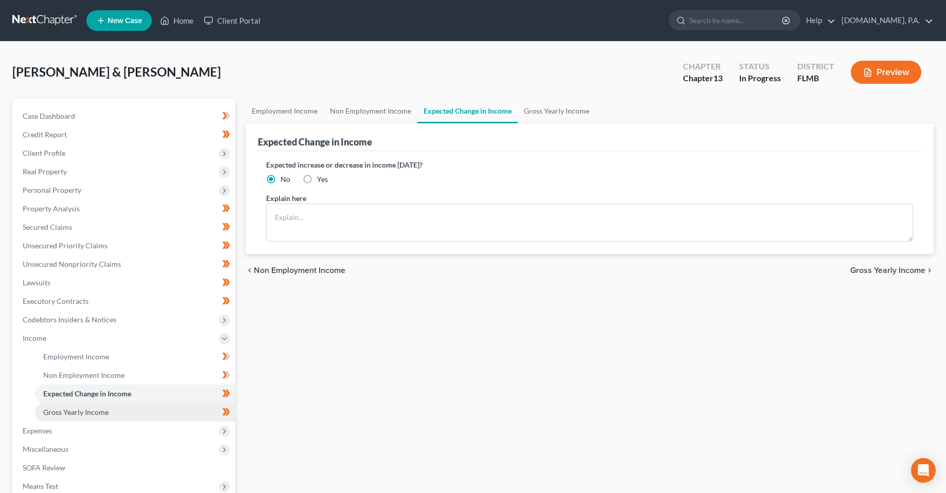
click at [114, 412] on link "Gross Yearly Income" at bounding box center [135, 412] width 200 height 19
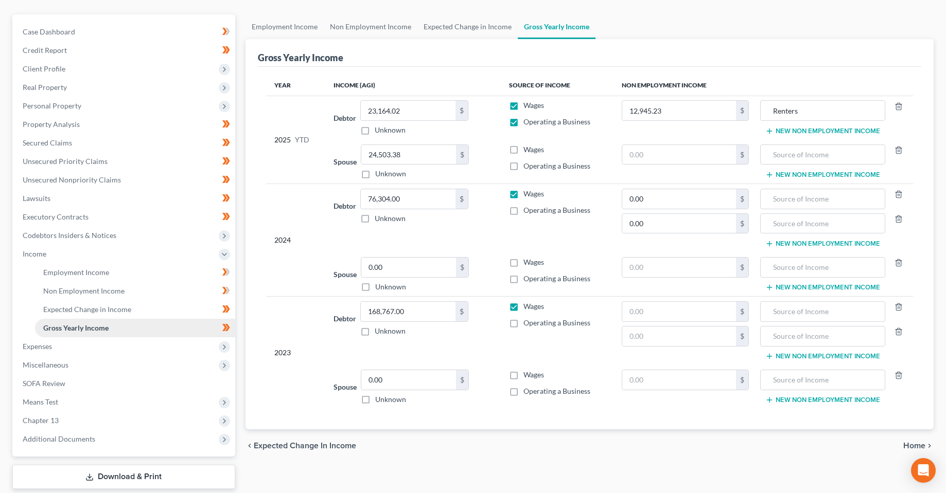
scroll to position [103, 0]
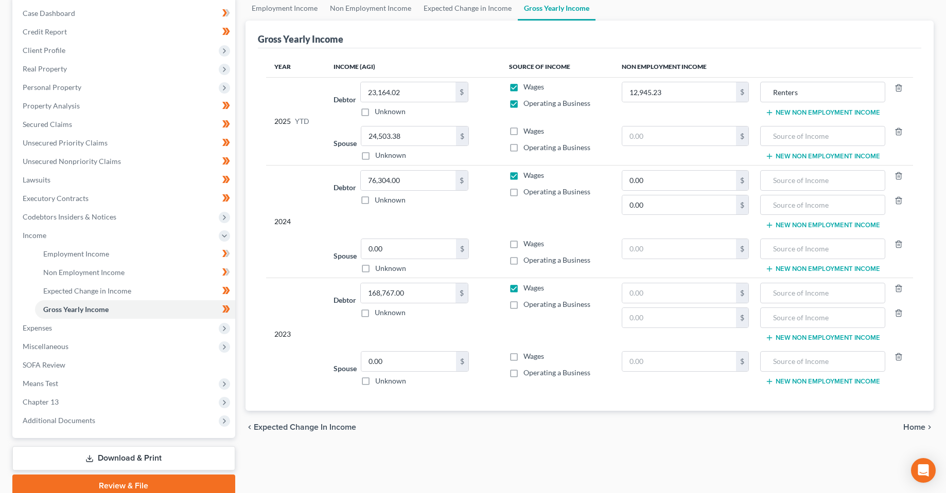
drag, startPoint x: 351, startPoint y: 475, endPoint x: 301, endPoint y: 457, distance: 53.2
click at [350, 475] on div "Employment Income Non Employment Income Expected Change in Income Gross Yearly …" at bounding box center [589, 247] width 699 height 502
click at [393, 460] on div "Employment Income Non Employment Income Expected Change in Income Gross Yearly …" at bounding box center [589, 247] width 699 height 502
click at [112, 461] on link "Download & Print" at bounding box center [123, 459] width 223 height 24
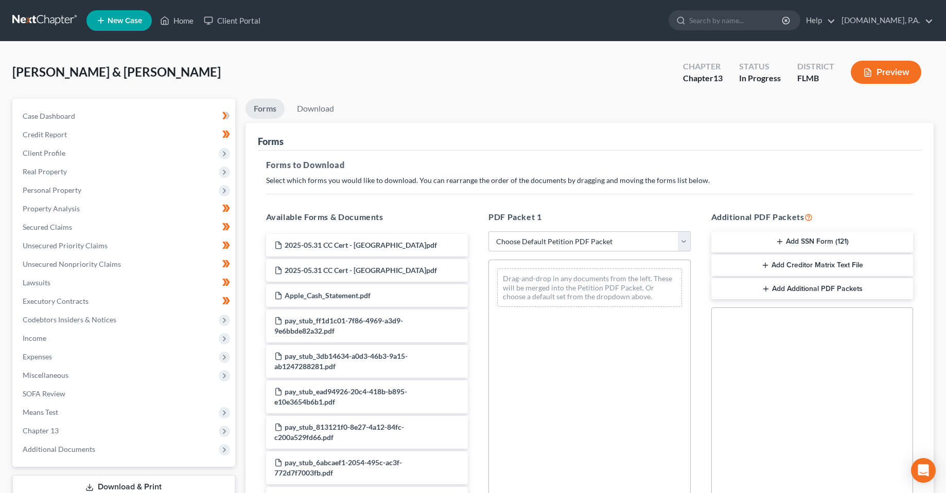
drag, startPoint x: 588, startPoint y: 240, endPoint x: 583, endPoint y: 245, distance: 6.9
click at [588, 240] on select "Choose Default Petition PDF Packet Complete Bankruptcy Petition (all forms and …" at bounding box center [589, 242] width 202 height 21
select select "0"
click at [488, 232] on select "Choose Default Petition PDF Packet Complete Bankruptcy Petition (all forms and …" at bounding box center [589, 242] width 202 height 21
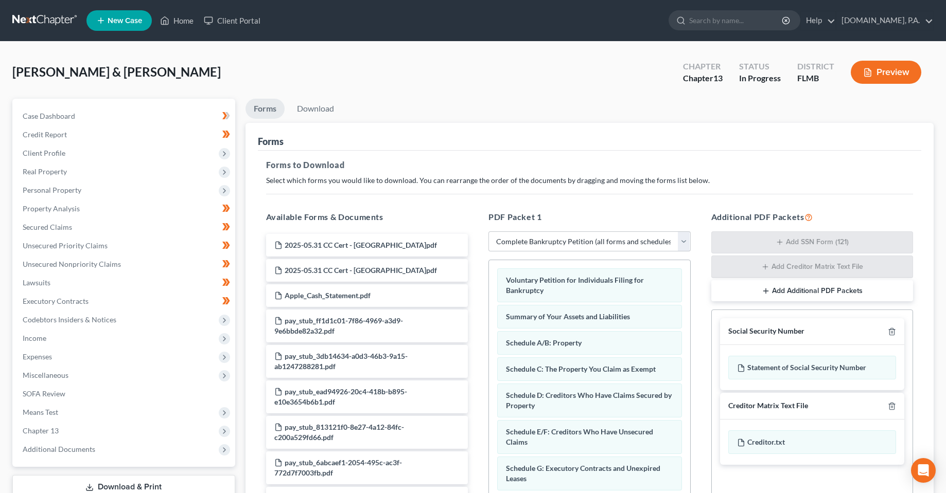
click at [646, 135] on div "Forms" at bounding box center [590, 137] width 664 height 28
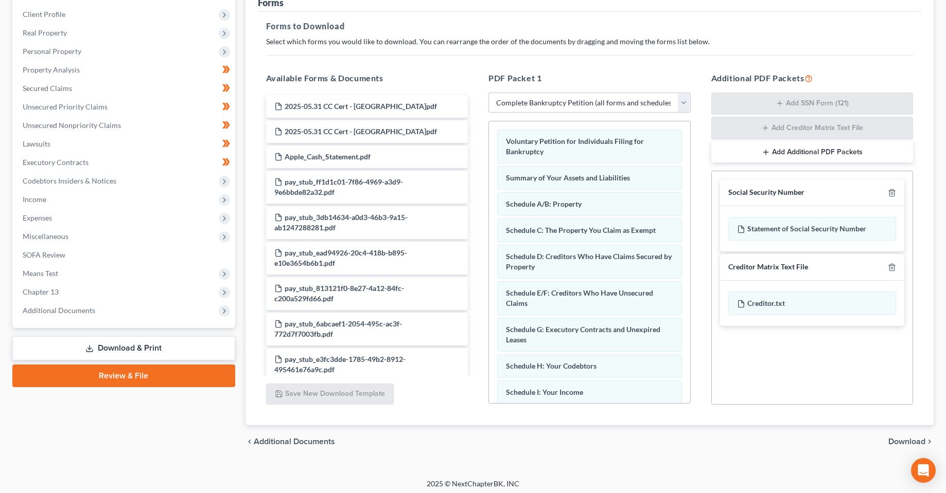
scroll to position [143, 0]
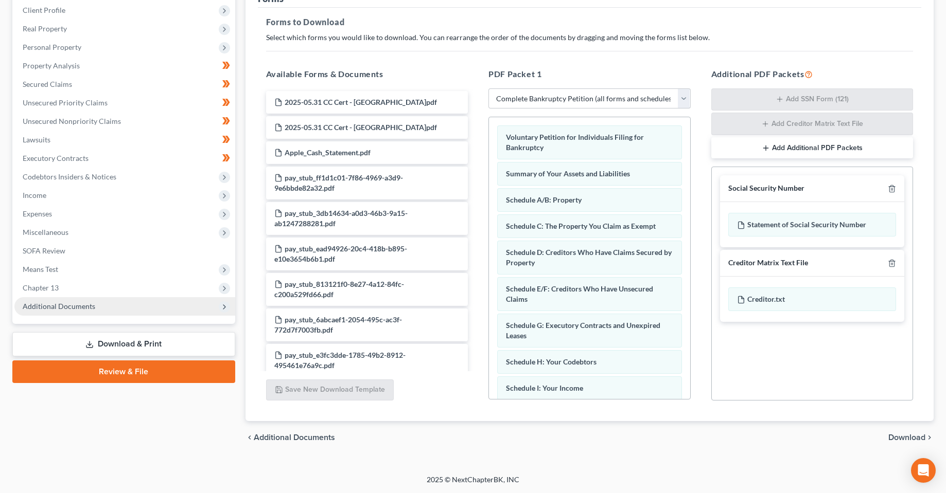
click at [67, 307] on span "Additional Documents" at bounding box center [59, 306] width 73 height 9
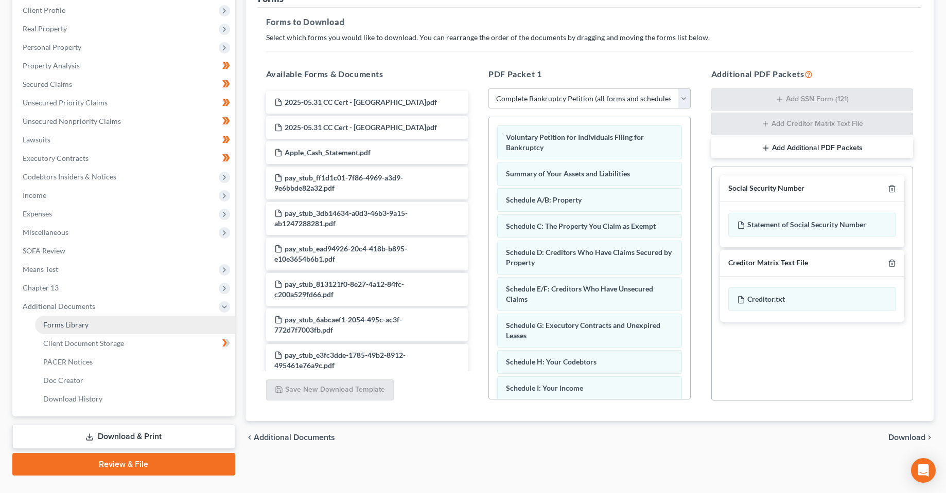
click at [77, 326] on span "Forms Library" at bounding box center [65, 325] width 45 height 9
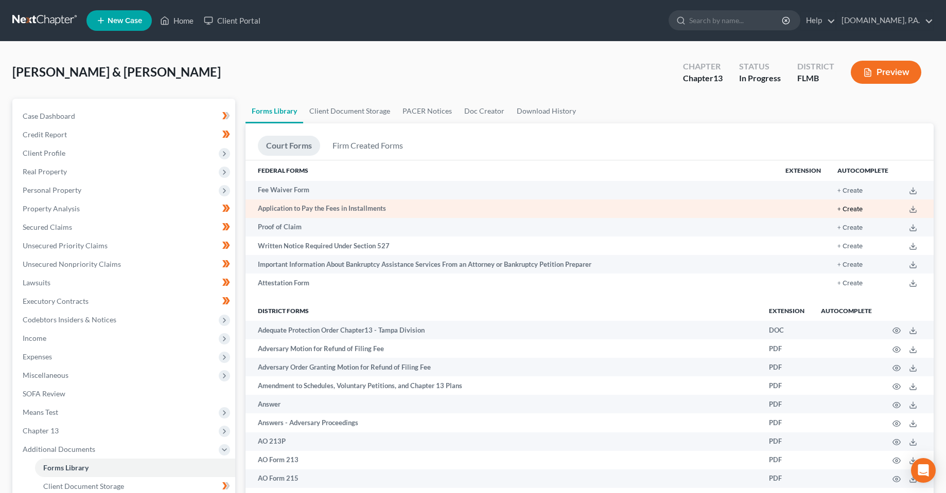
click at [857, 210] on button "+ Create" at bounding box center [849, 209] width 25 height 7
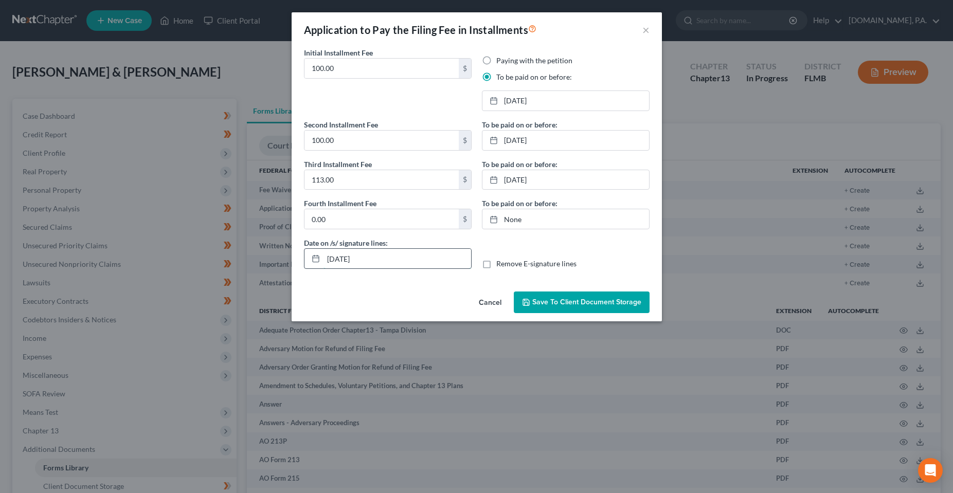
click at [346, 261] on input "[DATE]" at bounding box center [398, 259] width 148 height 20
type input "[DATE]"
click at [526, 104] on link "[DATE]" at bounding box center [566, 101] width 167 height 20
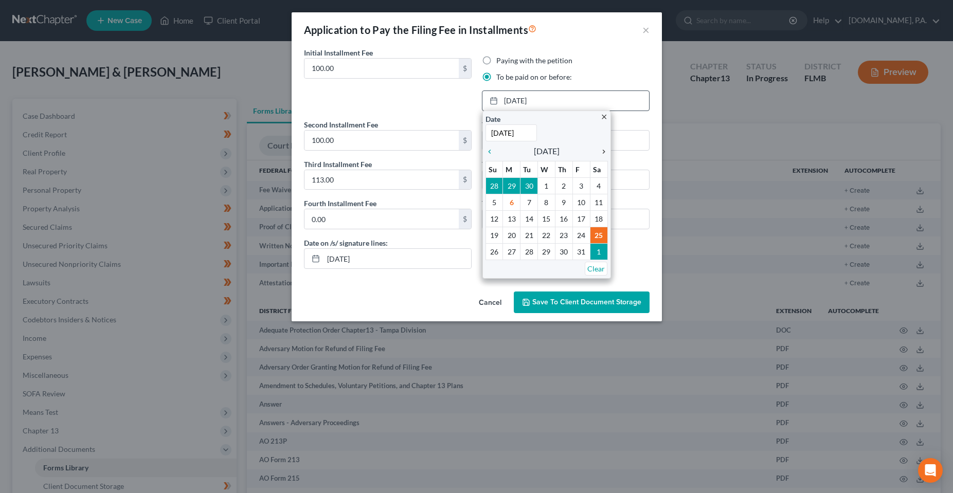
click at [601, 152] on icon "chevron_right" at bounding box center [601, 152] width 13 height 8
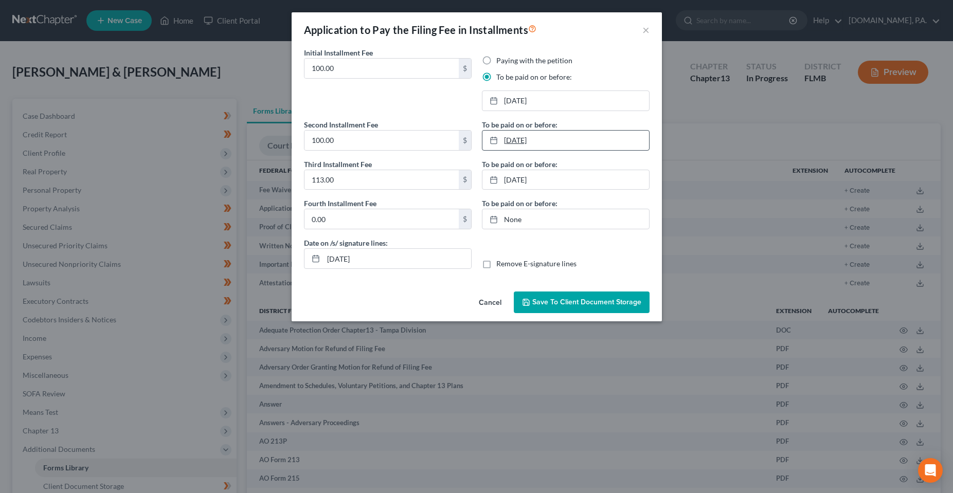
click at [531, 140] on link "[DATE]" at bounding box center [566, 141] width 167 height 20
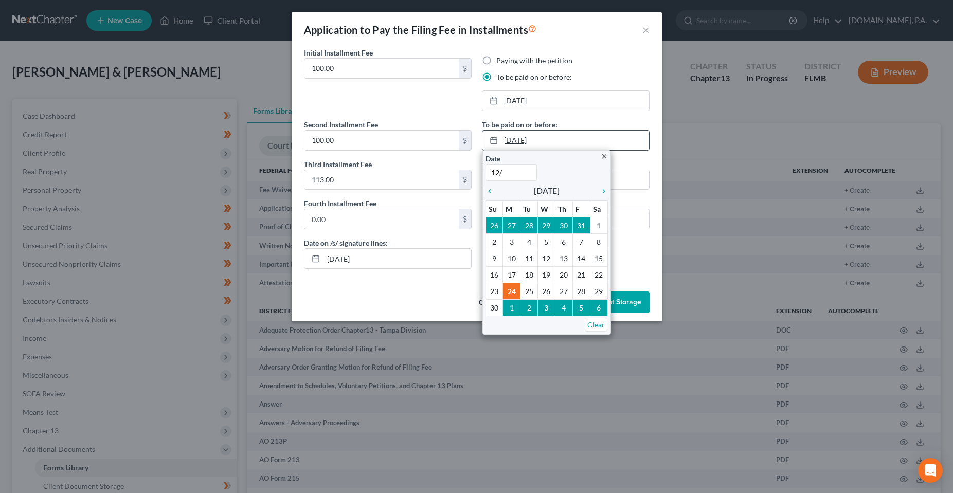
type input "12/6"
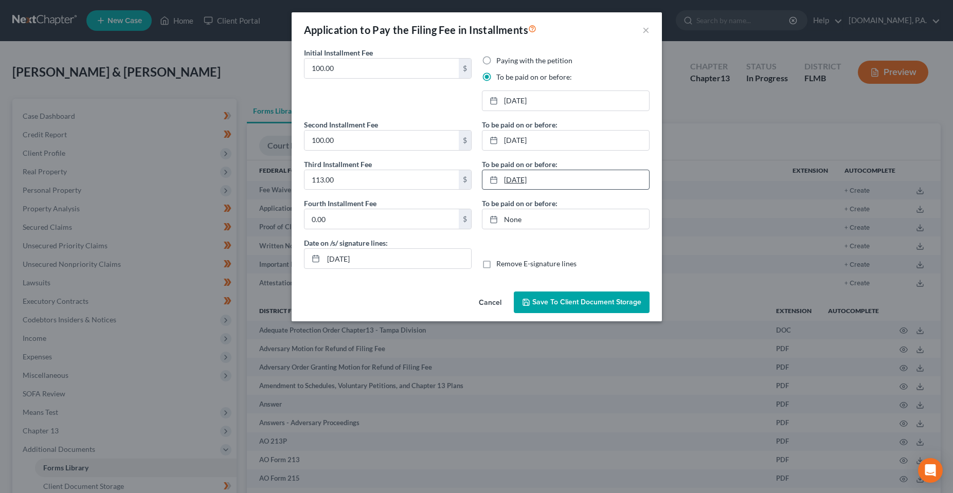
click at [523, 181] on link "[DATE]" at bounding box center [566, 180] width 167 height 20
click at [539, 184] on link "[DATE]" at bounding box center [566, 180] width 167 height 20
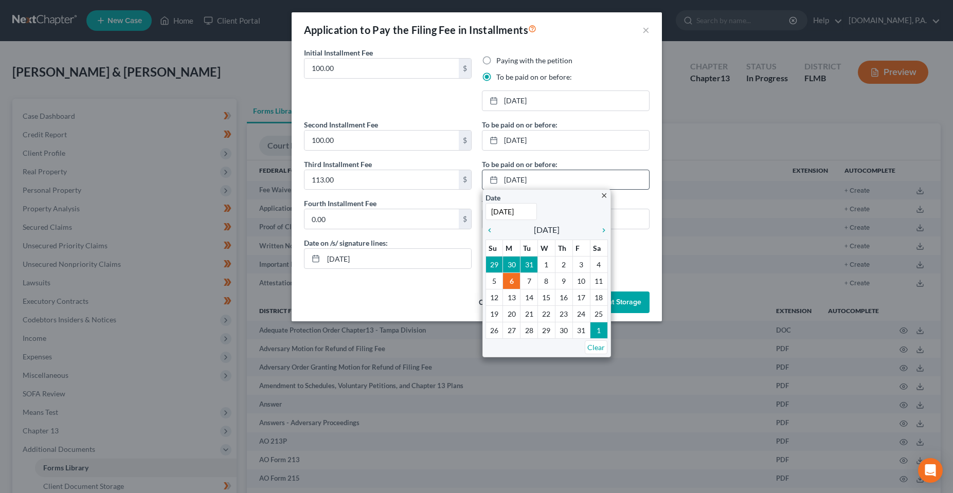
click at [523, 211] on input "[DATE]" at bounding box center [511, 211] width 51 height 17
type input "[DATE]"
click at [405, 287] on div "Initial Installment Fee 100.00 $ Paying with the petition To be paid on or befo…" at bounding box center [477, 167] width 370 height 240
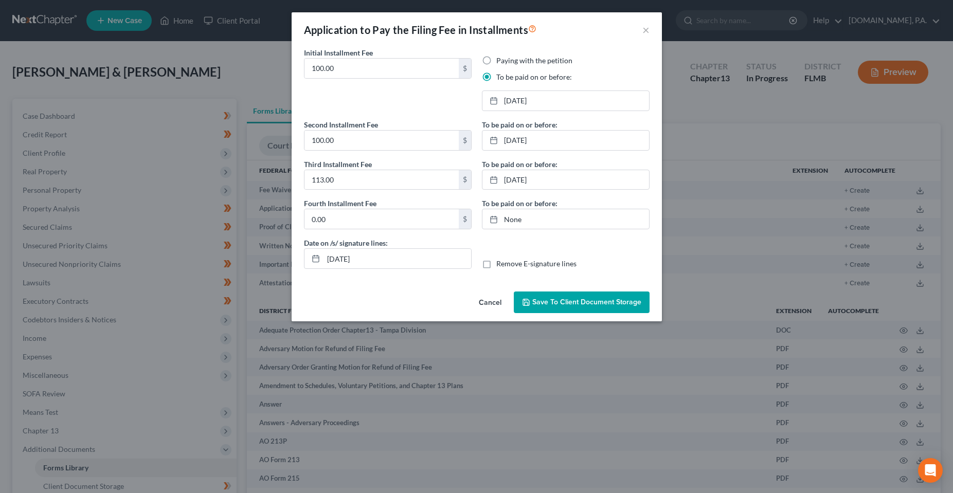
click at [591, 310] on button "Save to Client Document Storage" at bounding box center [582, 303] width 136 height 22
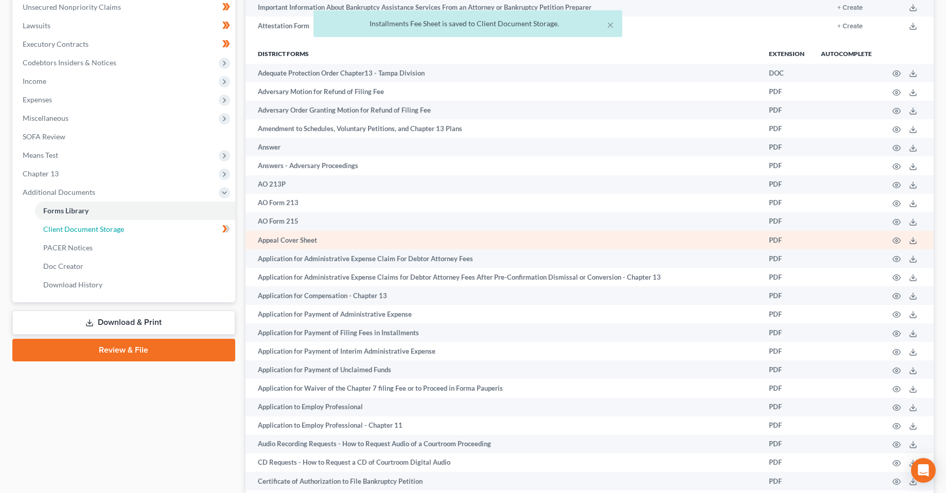
click at [76, 228] on span "Client Document Storage" at bounding box center [83, 229] width 81 height 9
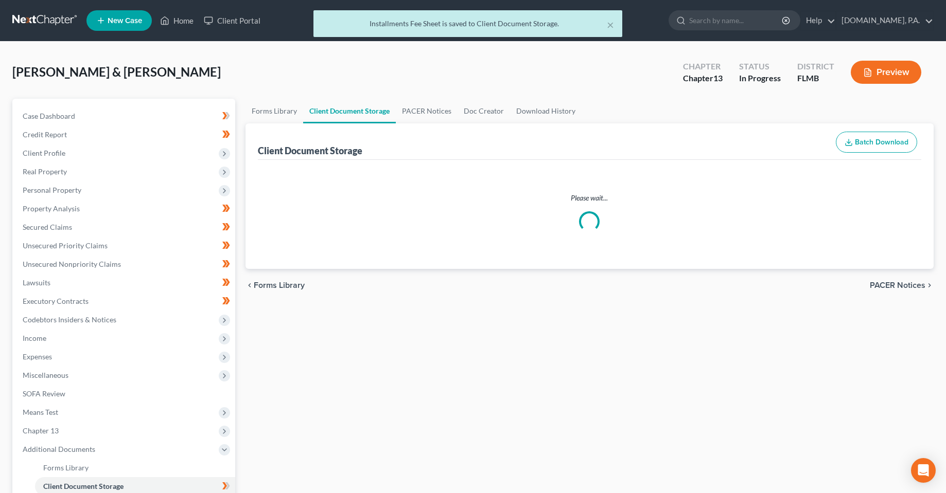
select select "9"
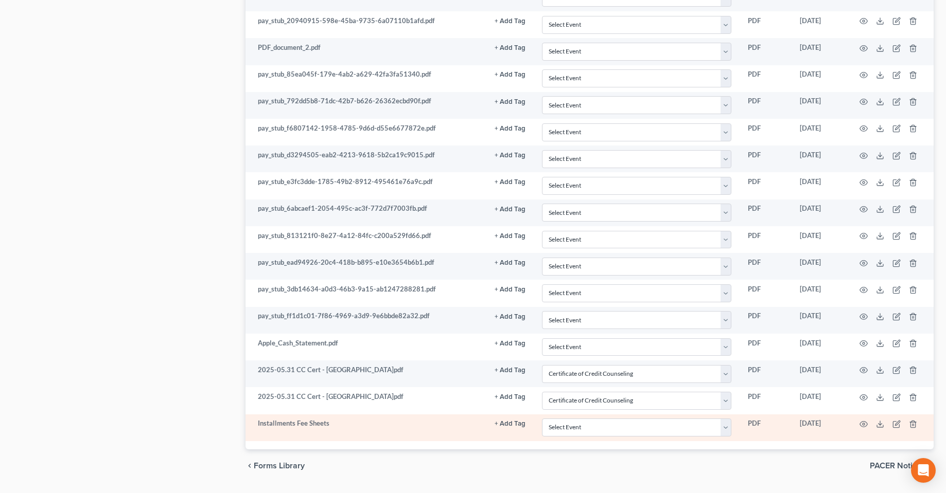
scroll to position [2468, 0]
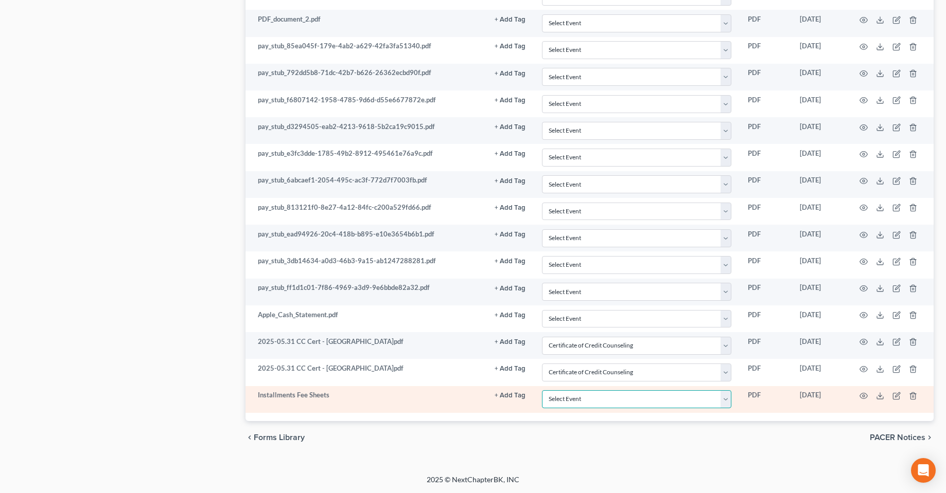
drag, startPoint x: 670, startPoint y: 404, endPoint x: 629, endPoint y: 391, distance: 43.3
click at [670, 404] on select "Select Event 20 Largest Unsecured Creditors Amended Chapter 13 Plan Amended Cre…" at bounding box center [636, 399] width 189 height 18
select select "4"
click at [542, 390] on select "Select Event 20 Largest Unsecured Creditors Amended Chapter 13 Plan Amended Cre…" at bounding box center [636, 399] width 189 height 18
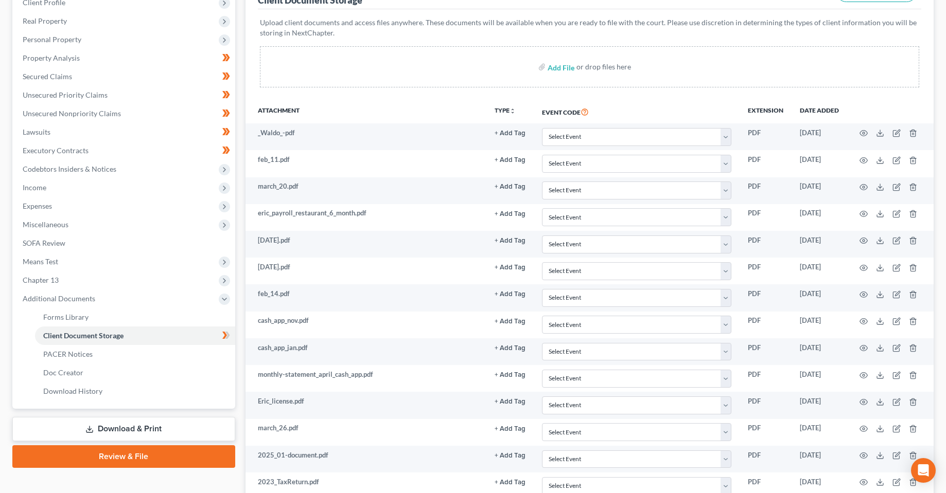
scroll to position [257, 0]
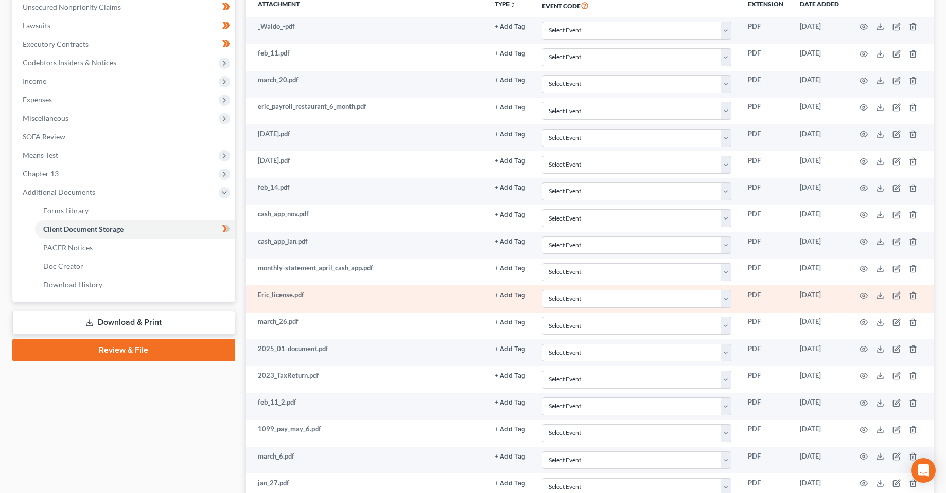
drag, startPoint x: 131, startPoint y: 332, endPoint x: 260, endPoint y: 307, distance: 131.6
click at [131, 332] on link "Download & Print" at bounding box center [123, 323] width 223 height 24
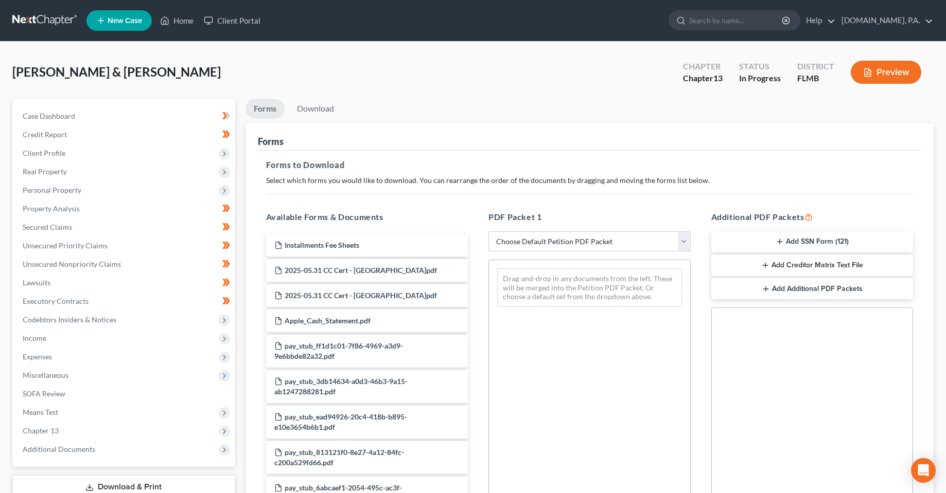
click at [542, 246] on select "Choose Default Petition PDF Packet Complete Bankruptcy Petition (all forms and …" at bounding box center [589, 242] width 202 height 21
select select "0"
click at [488, 232] on select "Choose Default Petition PDF Packet Complete Bankruptcy Petition (all forms and …" at bounding box center [589, 242] width 202 height 21
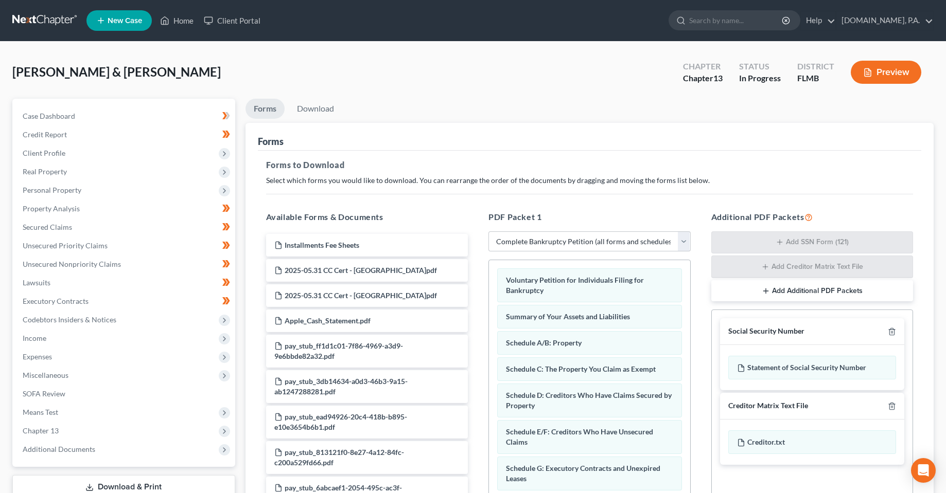
click at [493, 124] on div "Forms" at bounding box center [590, 137] width 664 height 28
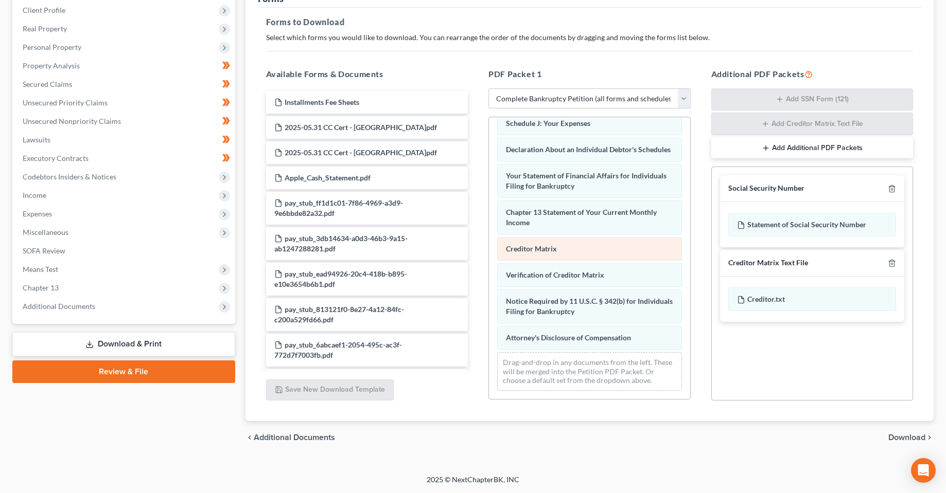
scroll to position [301, 0]
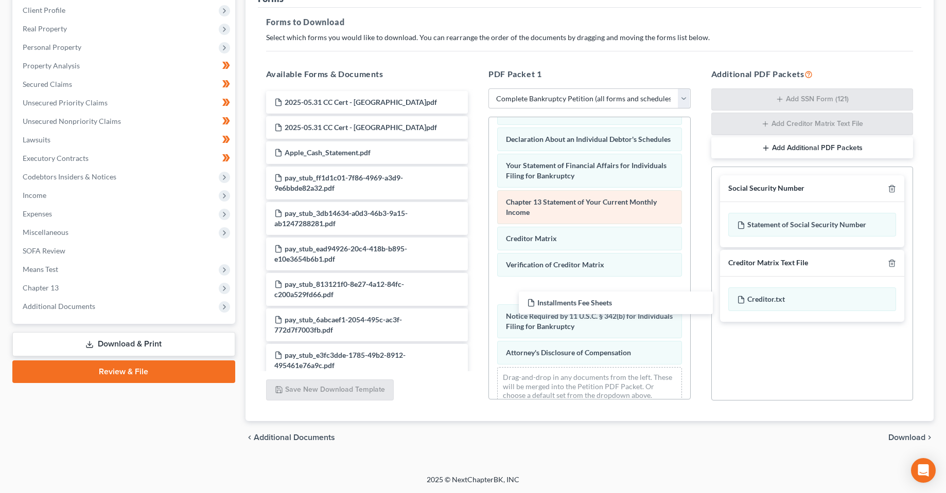
drag, startPoint x: 325, startPoint y: 102, endPoint x: 522, endPoint y: 231, distance: 236.0
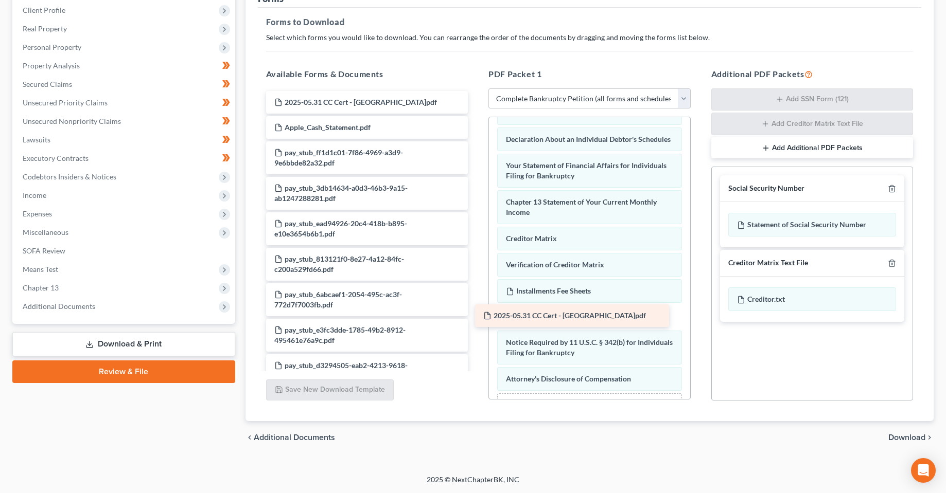
drag, startPoint x: 346, startPoint y: 104, endPoint x: 555, endPoint y: 318, distance: 298.7
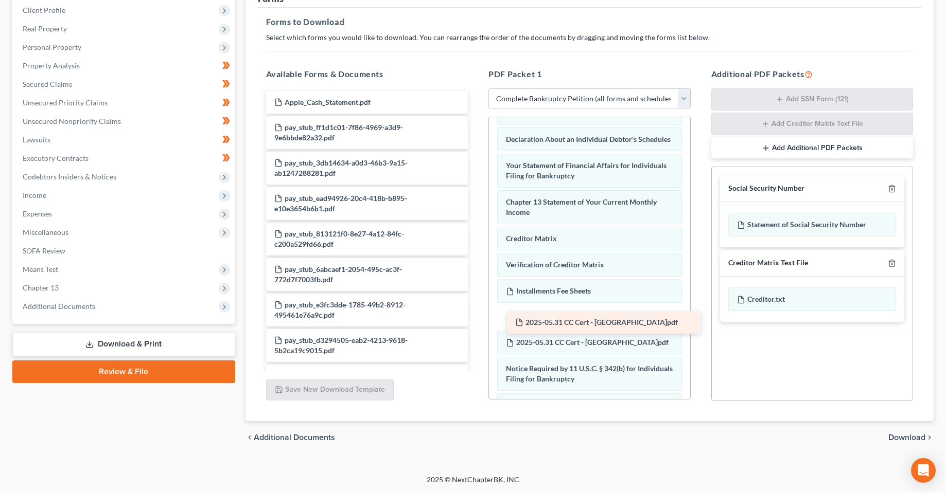
drag, startPoint x: 328, startPoint y: 99, endPoint x: 568, endPoint y: 319, distance: 326.3
click at [901, 441] on span "Download" at bounding box center [906, 438] width 37 height 8
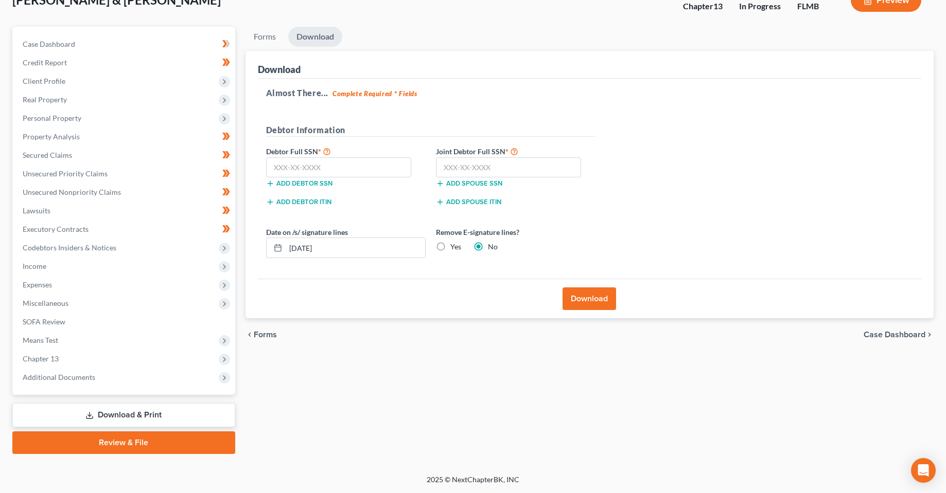
scroll to position [72, 0]
drag, startPoint x: 303, startPoint y: 250, endPoint x: 309, endPoint y: 251, distance: 6.3
click at [309, 251] on input "[DATE]" at bounding box center [355, 248] width 139 height 20
type input "[DATE]"
click at [349, 159] on input "text" at bounding box center [339, 167] width 146 height 21
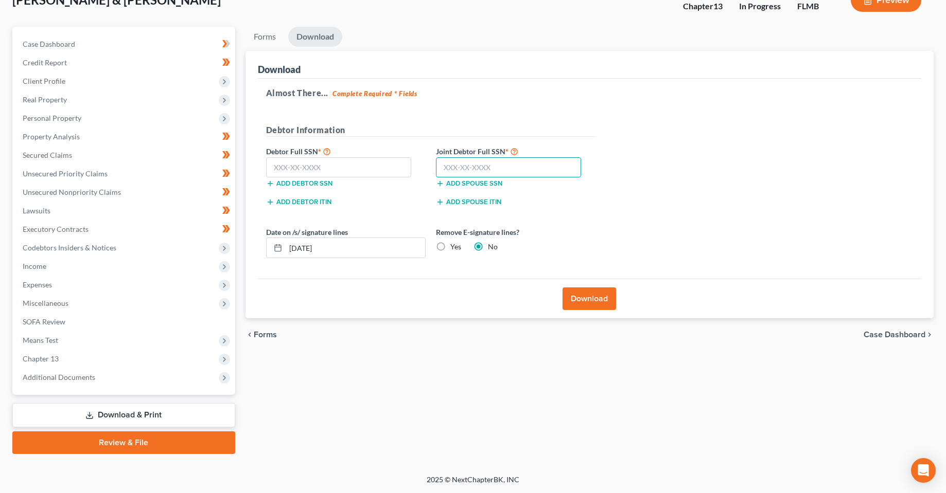
drag, startPoint x: 464, startPoint y: 163, endPoint x: 633, endPoint y: 83, distance: 186.9
click at [464, 163] on input "text" at bounding box center [509, 167] width 146 height 21
type input "283-80-5739"
click at [374, 159] on input "text" at bounding box center [339, 167] width 146 height 21
click at [389, 166] on input "text" at bounding box center [339, 167] width 146 height 21
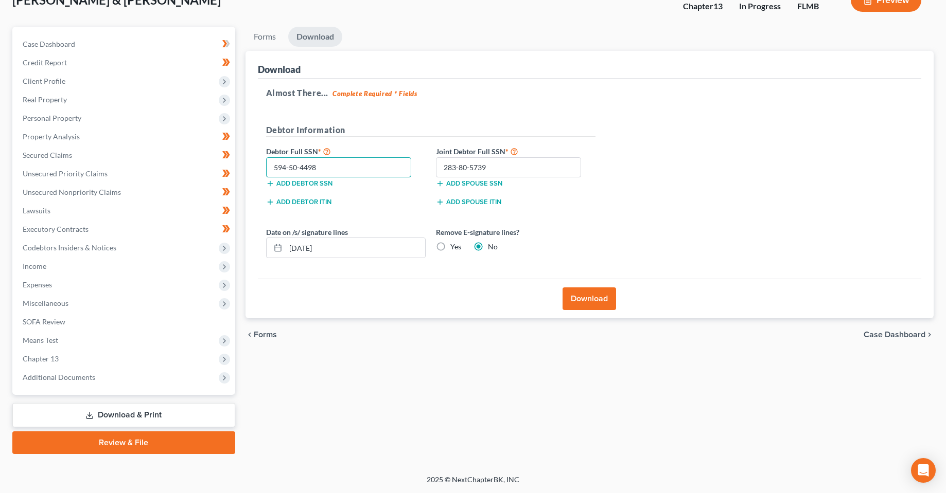
type input "594-50-4498"
click at [601, 308] on button "Download" at bounding box center [589, 299] width 54 height 23
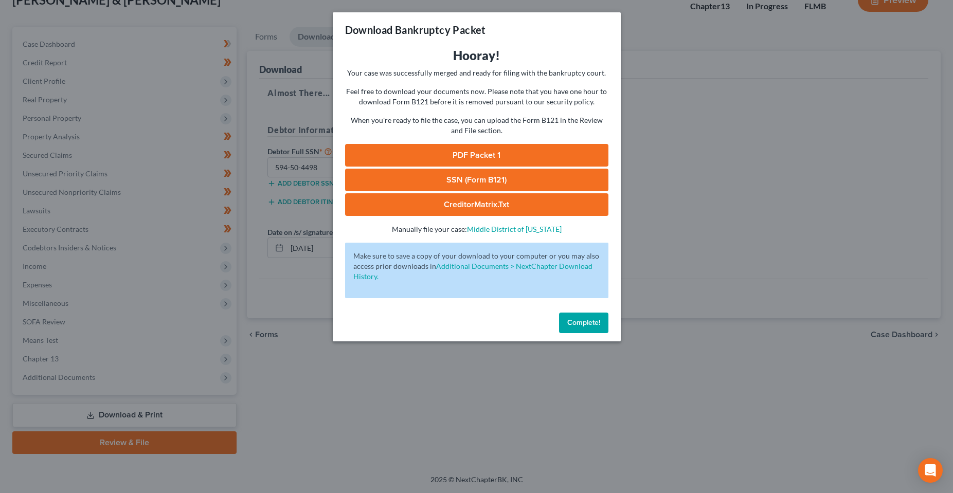
click at [493, 153] on link "PDF Packet 1" at bounding box center [476, 155] width 263 height 23
drag, startPoint x: 462, startPoint y: 172, endPoint x: 470, endPoint y: 178, distance: 9.2
click at [462, 172] on link "SSN (Form B121)" at bounding box center [476, 180] width 263 height 23
click at [768, 216] on div "Download Bankruptcy Packet Hooray! Your case was successfully merged and ready …" at bounding box center [476, 246] width 953 height 493
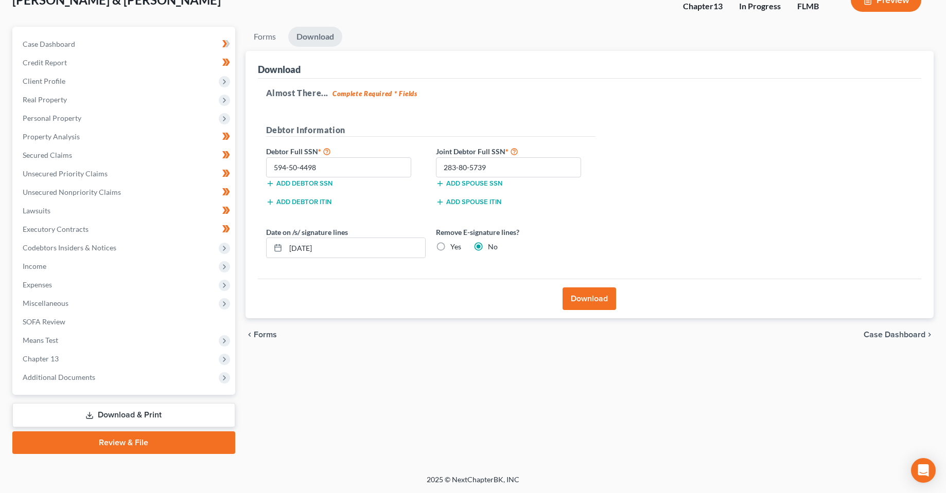
click at [515, 396] on div "Forms Download Forms Forms to Download Select which forms you would like to dow…" at bounding box center [589, 241] width 699 height 428
click at [574, 355] on div "Forms Download Forms Forms to Download Select which forms you would like to dow…" at bounding box center [589, 241] width 699 height 428
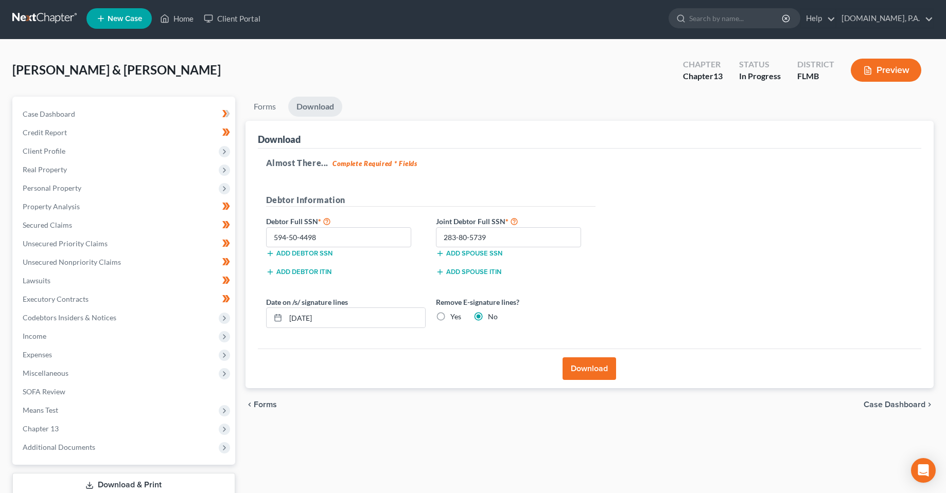
scroll to position [0, 0]
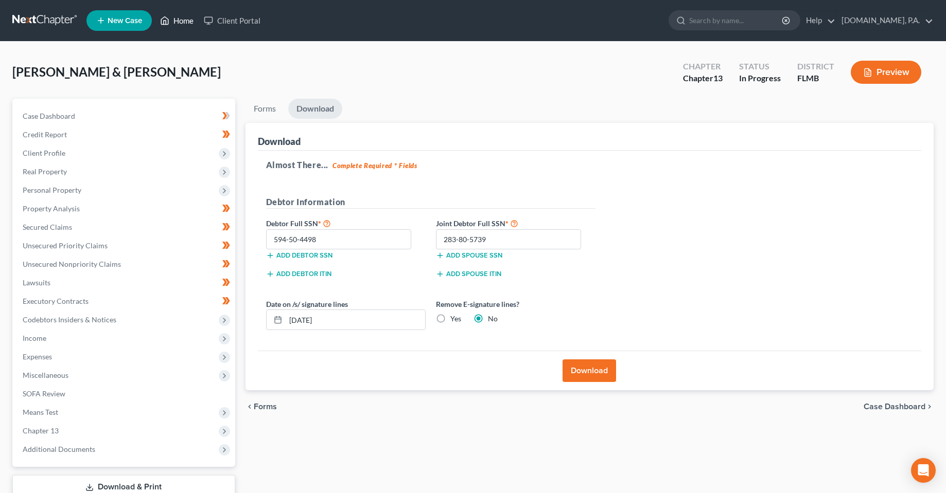
click at [172, 21] on link "Home" at bounding box center [177, 20] width 44 height 19
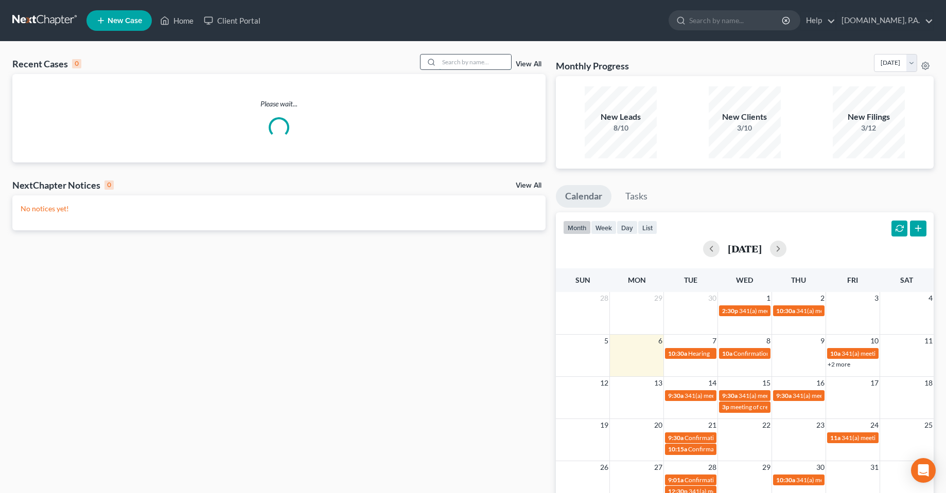
click at [499, 62] on input "search" at bounding box center [475, 62] width 72 height 15
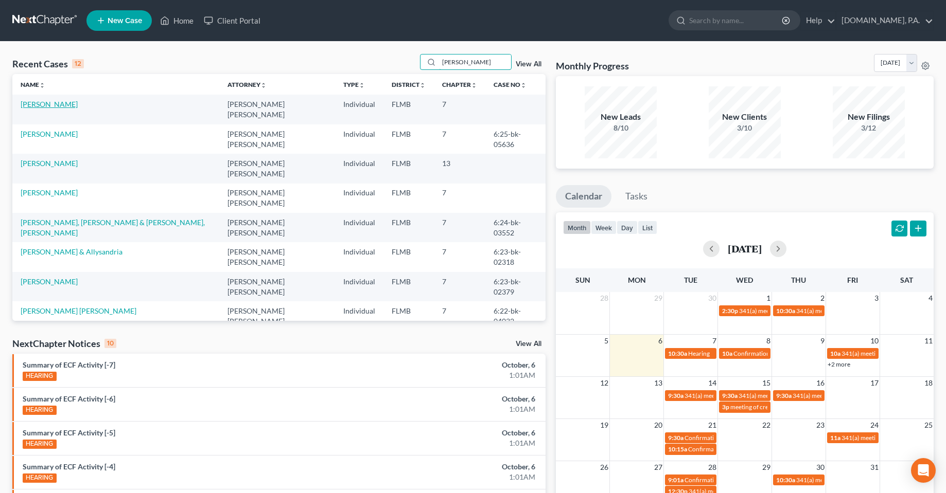
type input "[PERSON_NAME]"
click at [46, 105] on link "[PERSON_NAME]" at bounding box center [49, 104] width 57 height 9
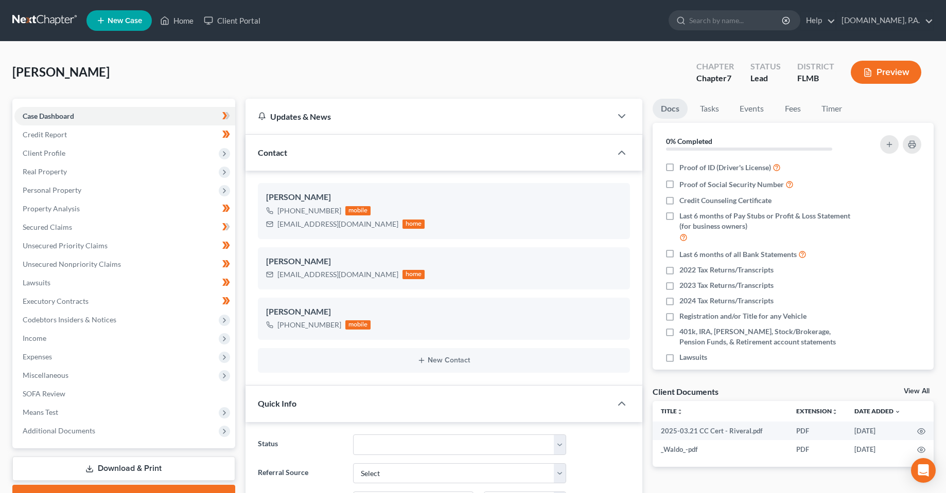
drag, startPoint x: 550, startPoint y: 51, endPoint x: 361, endPoint y: 137, distance: 207.9
click at [550, 51] on div "[PERSON_NAME] Upgraded Chapter Chapter 7 Status Lead District FLMB Preview Peti…" at bounding box center [473, 461] width 946 height 838
click at [44, 210] on span "Property Analysis" at bounding box center [51, 208] width 57 height 9
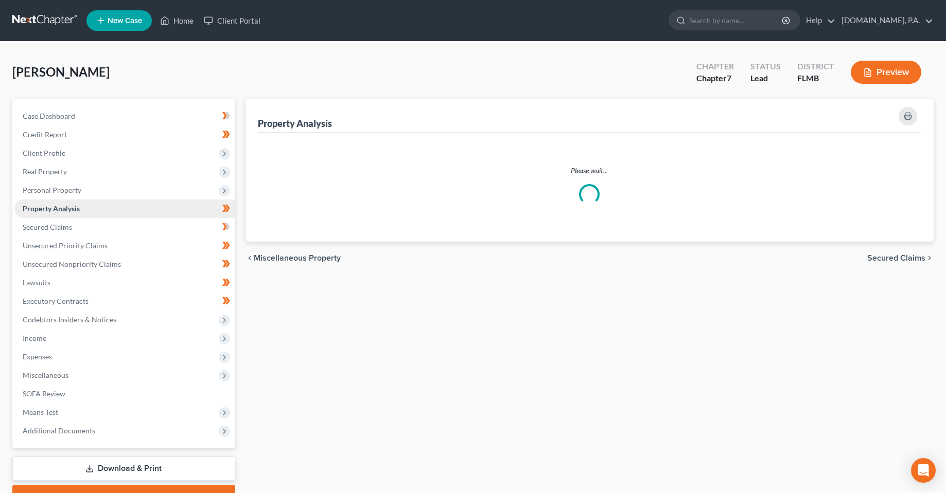
click at [45, 203] on link "Property Analysis" at bounding box center [124, 209] width 221 height 19
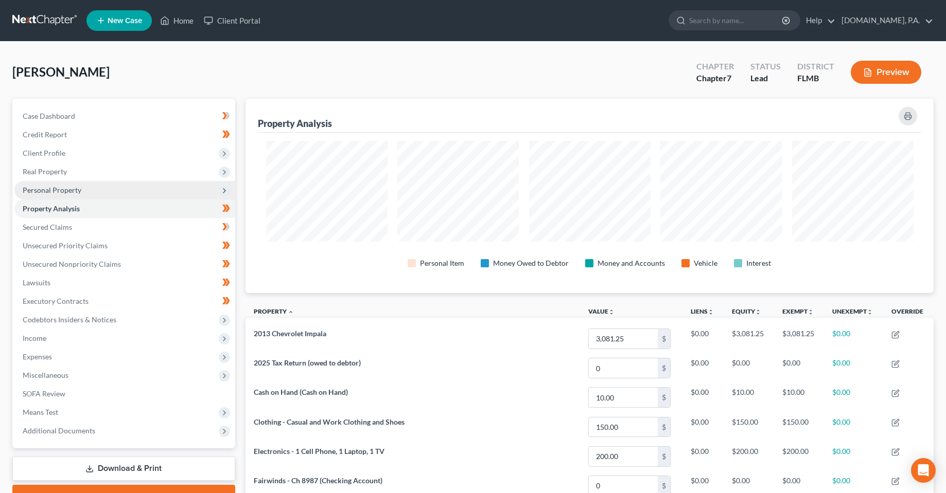
click at [47, 195] on span "Personal Property" at bounding box center [124, 190] width 221 height 19
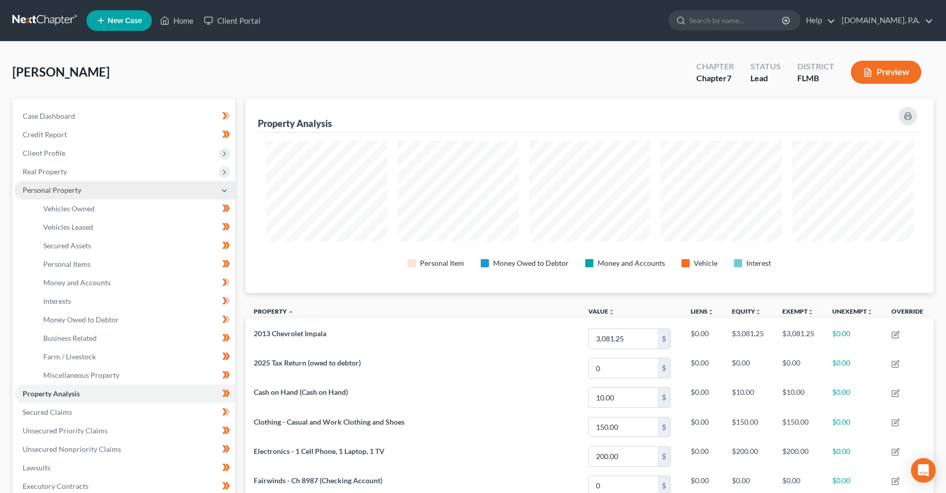
scroll to position [194, 688]
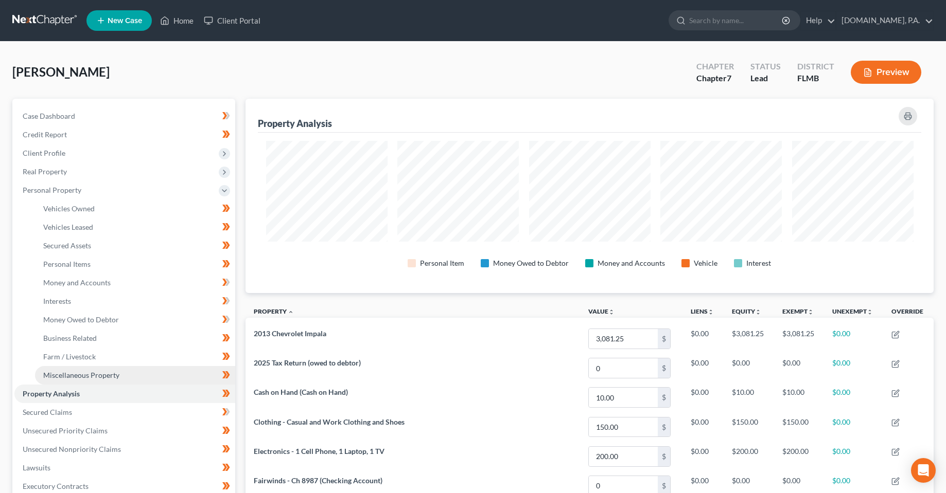
click at [84, 375] on span "Miscellaneous Property" at bounding box center [81, 375] width 76 height 9
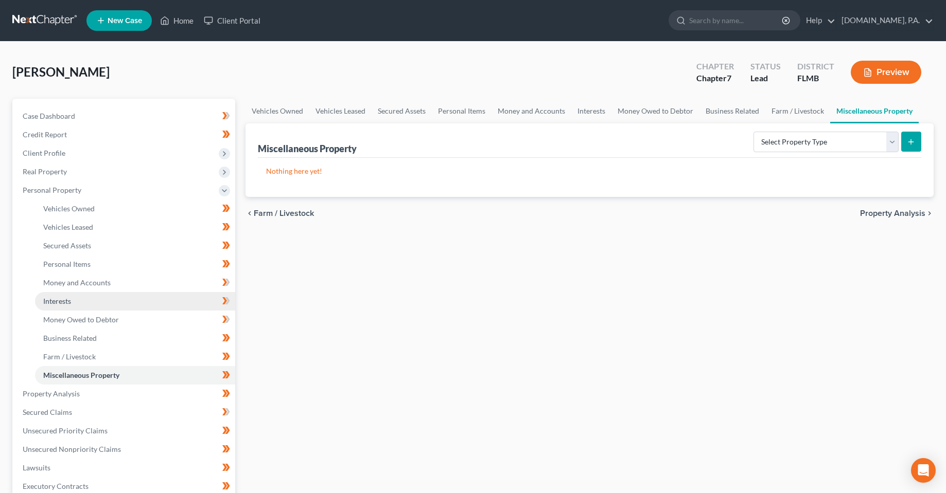
click at [54, 300] on span "Interests" at bounding box center [57, 301] width 28 height 9
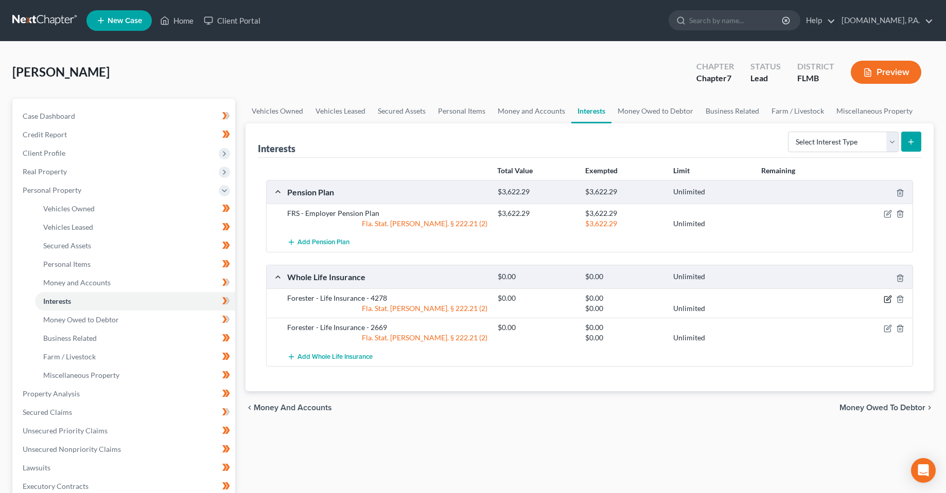
click at [889, 299] on icon "button" at bounding box center [887, 299] width 8 height 8
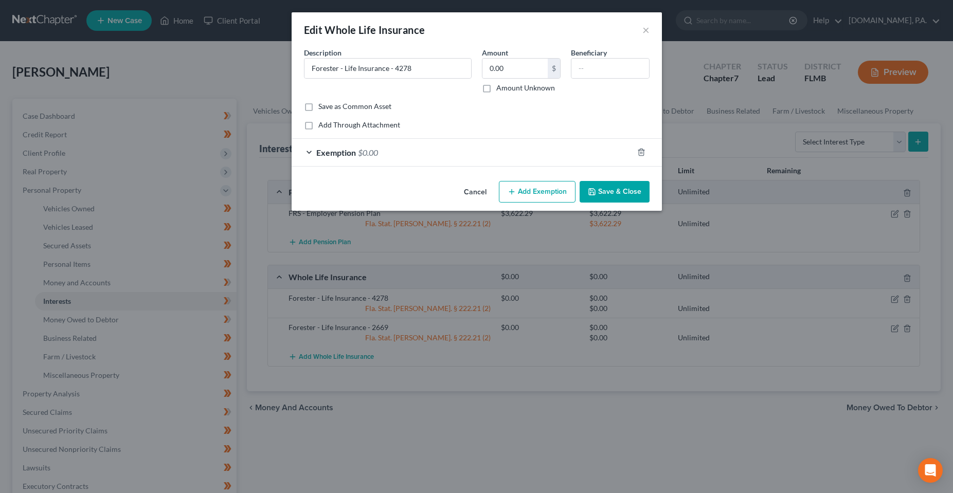
click at [358, 154] on div "Exemption $0.00" at bounding box center [463, 152] width 342 height 27
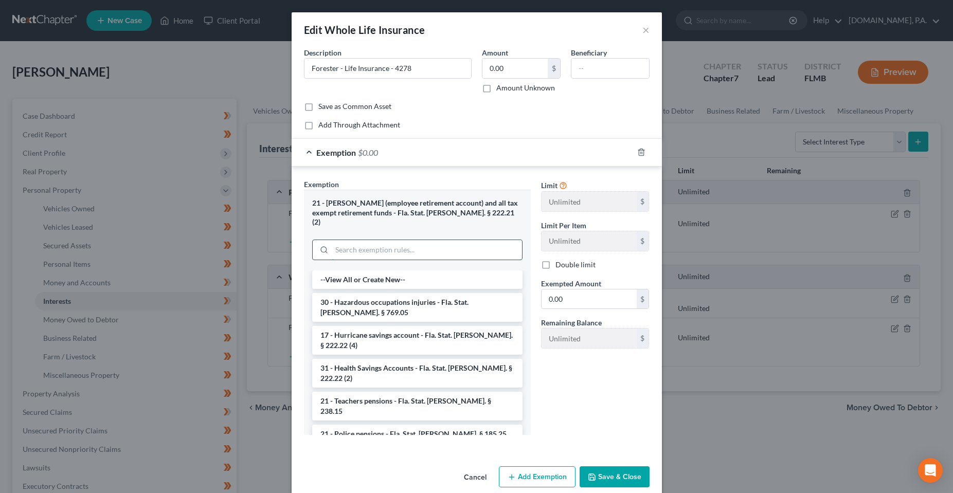
click at [359, 249] on input "search" at bounding box center [427, 250] width 190 height 20
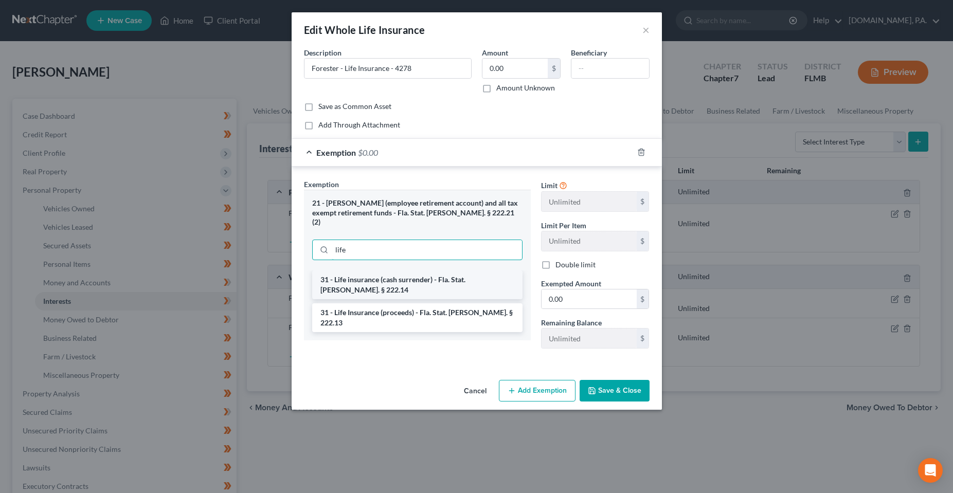
type input "life"
click at [400, 276] on li "31 - Life insurance (cash surrender) - Fla. Stat. [PERSON_NAME]. § 222.14" at bounding box center [417, 285] width 210 height 29
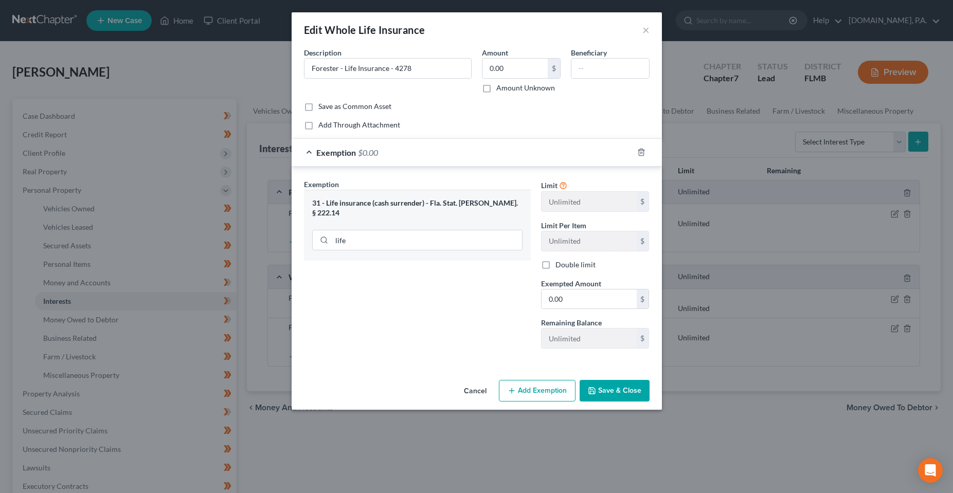
click at [613, 390] on button "Save & Close" at bounding box center [615, 391] width 70 height 22
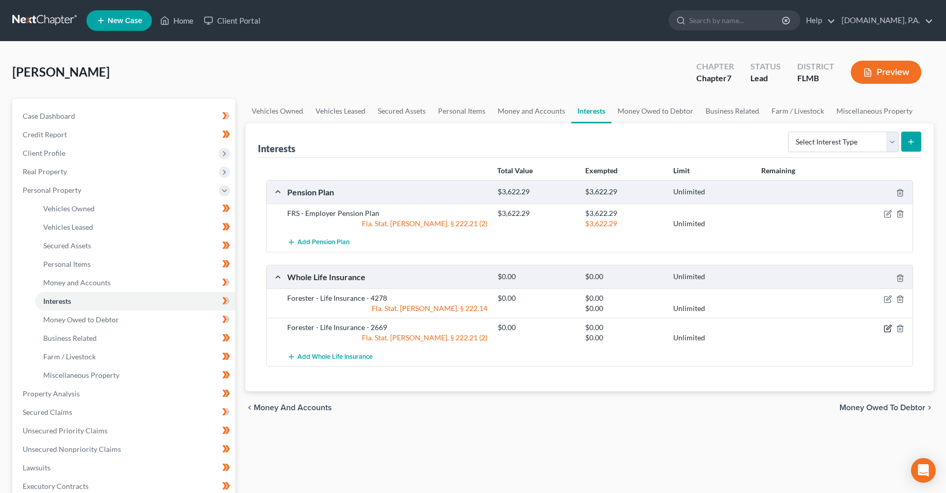
click at [887, 329] on icon "button" at bounding box center [887, 329] width 8 height 8
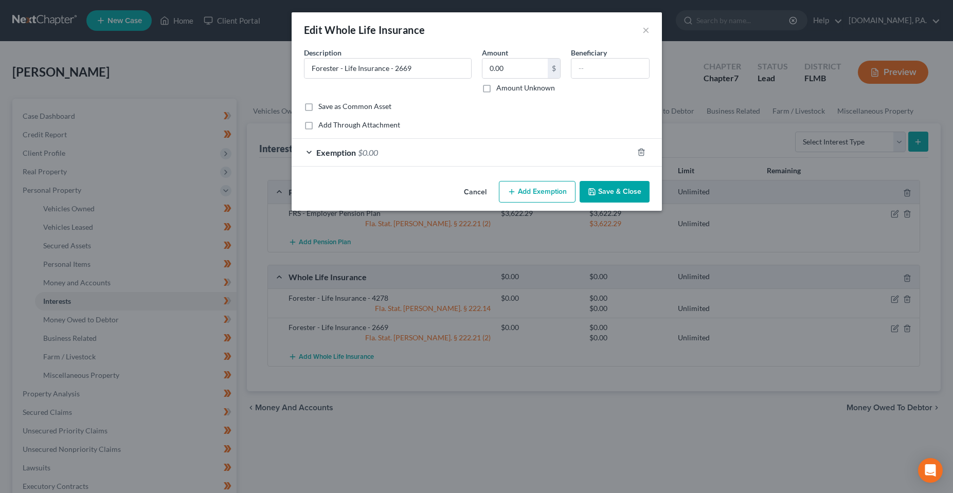
click at [366, 163] on div "Exemption $0.00" at bounding box center [463, 152] width 342 height 27
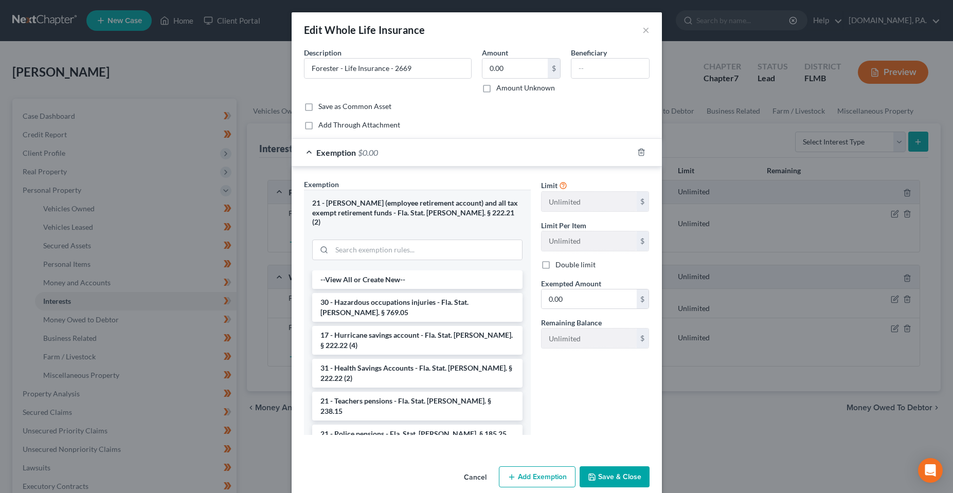
click at [382, 236] on div at bounding box center [417, 249] width 210 height 27
click at [386, 240] on input "search" at bounding box center [427, 250] width 190 height 20
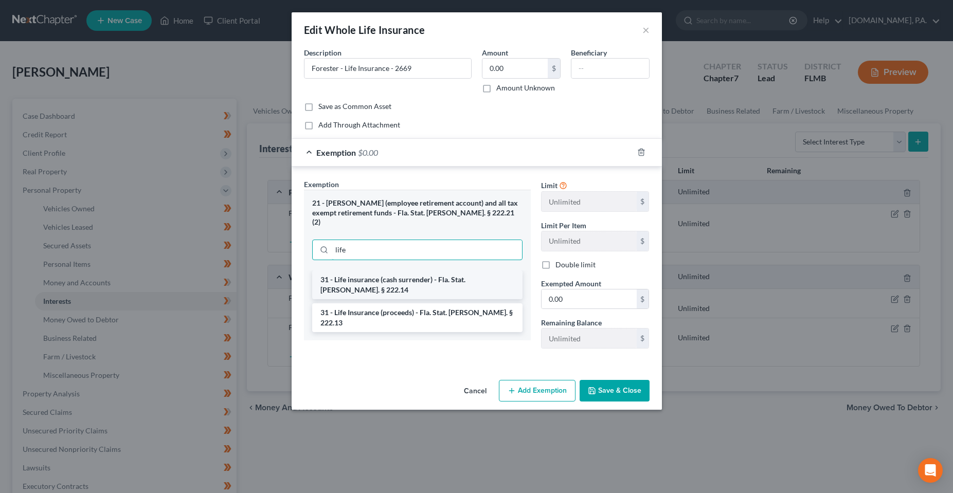
type input "life"
click at [406, 271] on li "31 - Life insurance (cash surrender) - Fla. Stat. [PERSON_NAME]. § 222.14" at bounding box center [417, 285] width 210 height 29
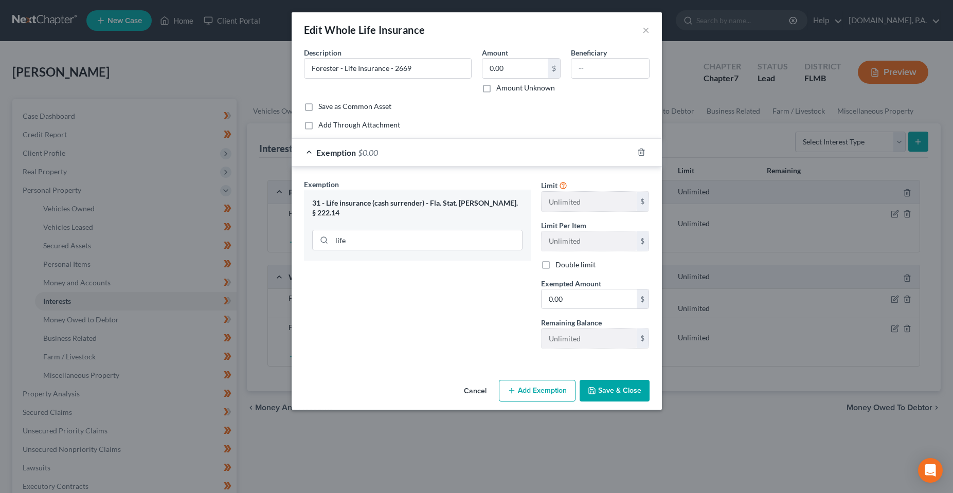
click at [606, 396] on button "Save & Close" at bounding box center [615, 391] width 70 height 22
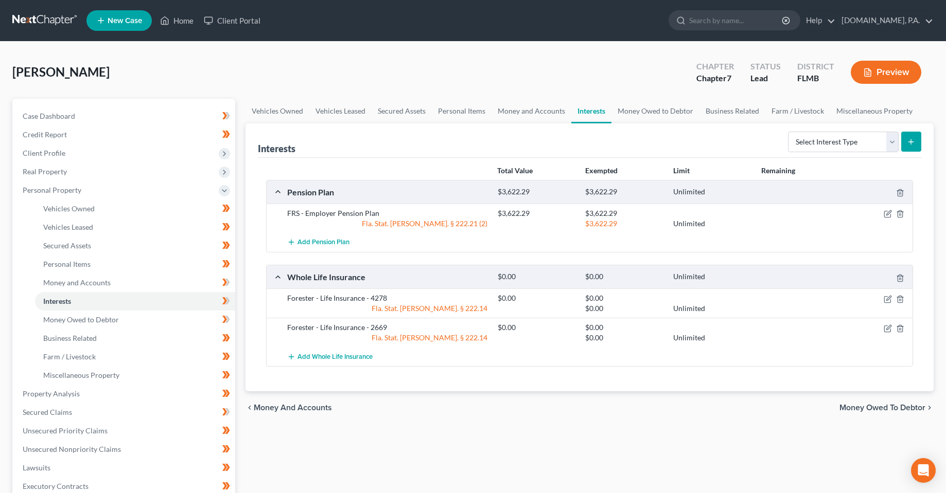
click at [469, 442] on div "Vehicles Owned Vehicles Leased Secured Assets Personal Items Money and Accounts…" at bounding box center [589, 396] width 699 height 594
click at [884, 215] on icon "button" at bounding box center [887, 214] width 6 height 6
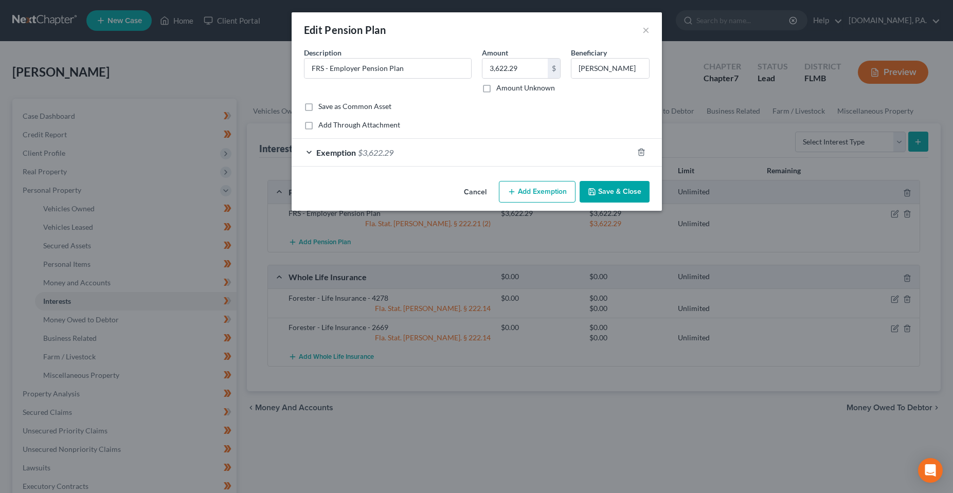
click at [410, 153] on div "Exemption $3,622.29" at bounding box center [463, 152] width 342 height 27
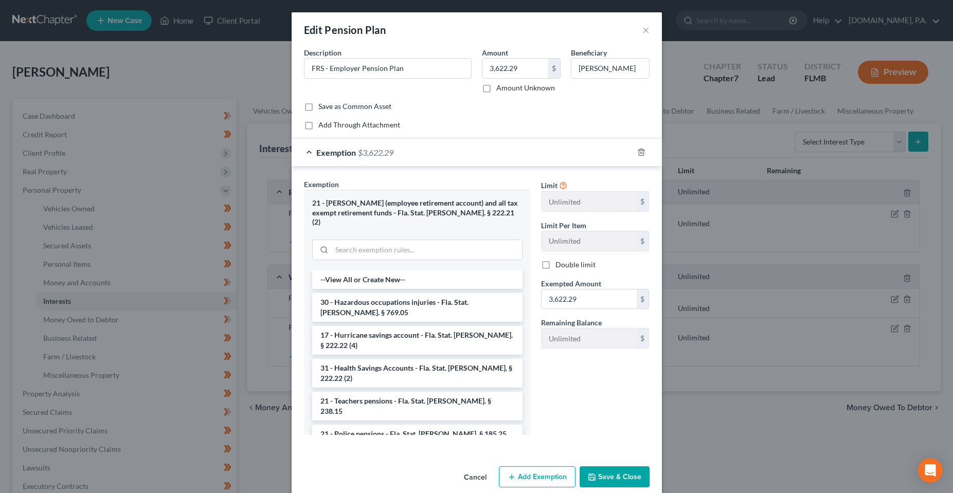
click at [608, 468] on button "Save & Close" at bounding box center [615, 478] width 70 height 22
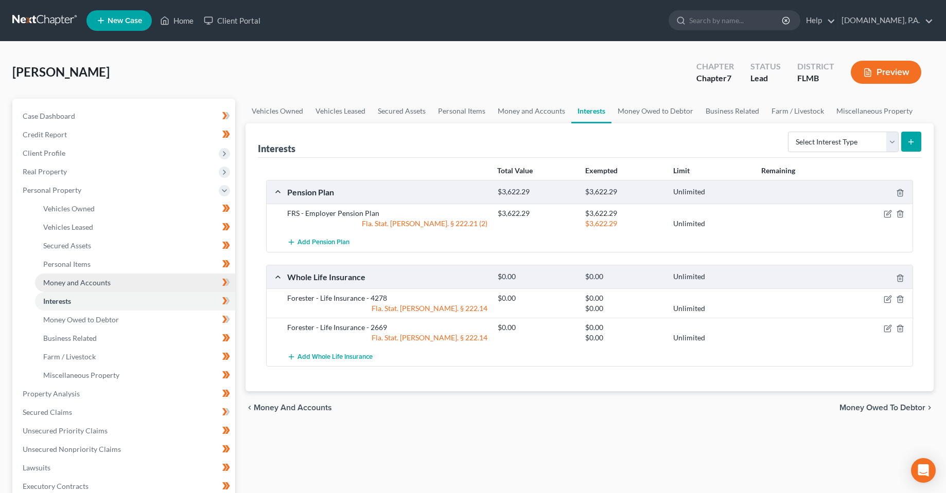
click at [43, 283] on link "Money and Accounts" at bounding box center [135, 283] width 200 height 19
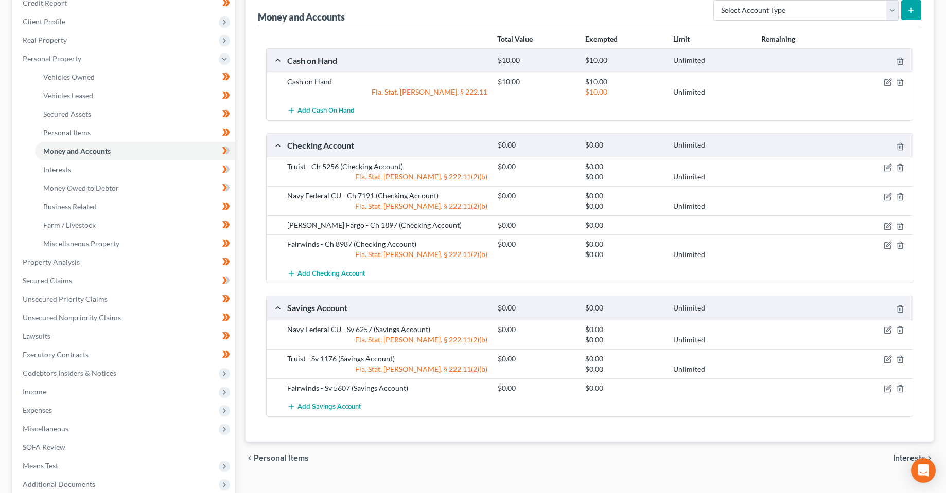
scroll to position [154, 0]
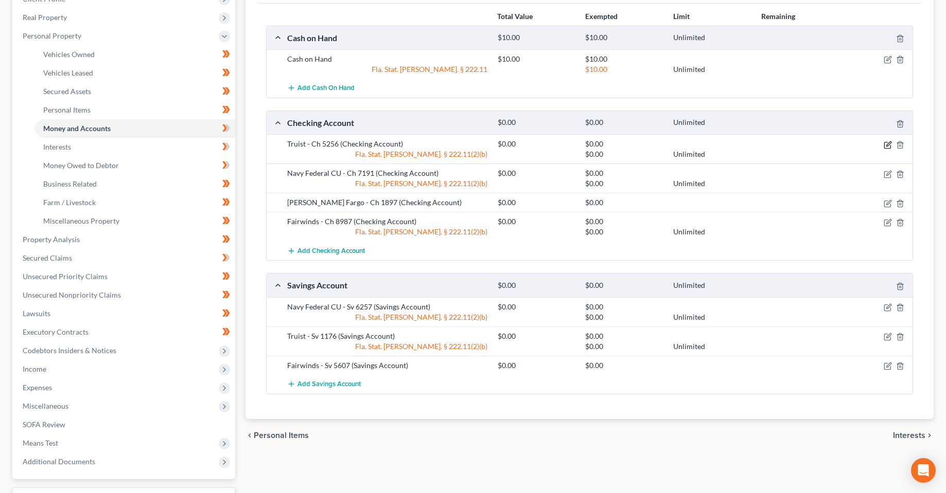
click at [887, 143] on icon "button" at bounding box center [887, 145] width 8 height 8
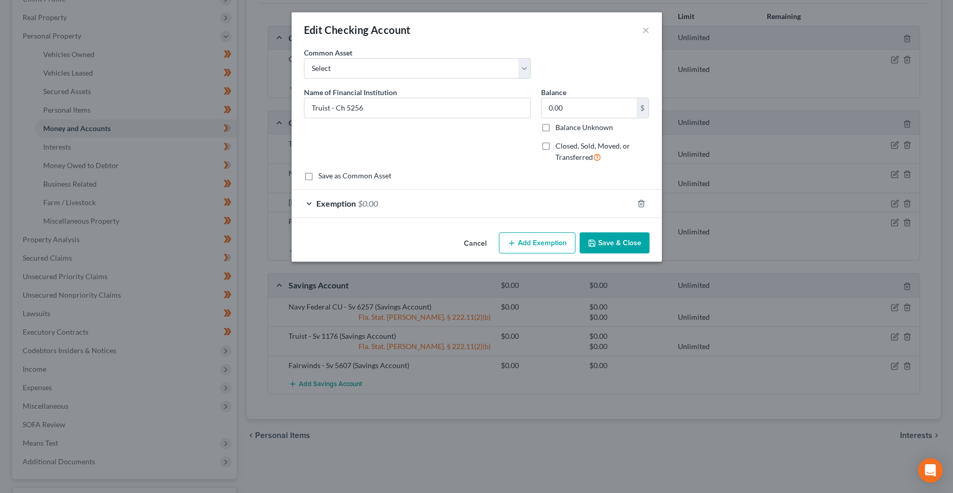
click at [515, 194] on div "Exemption $0.00" at bounding box center [463, 203] width 342 height 27
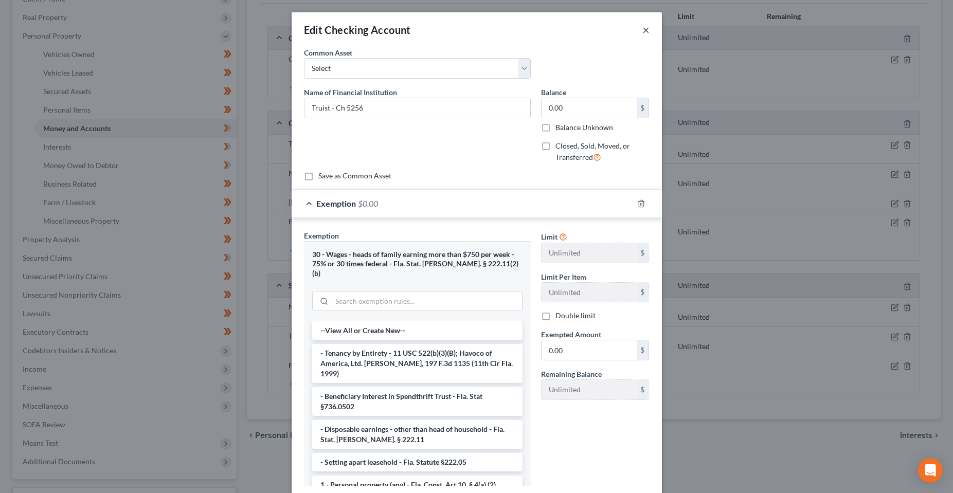
click at [643, 27] on button "×" at bounding box center [646, 30] width 7 height 12
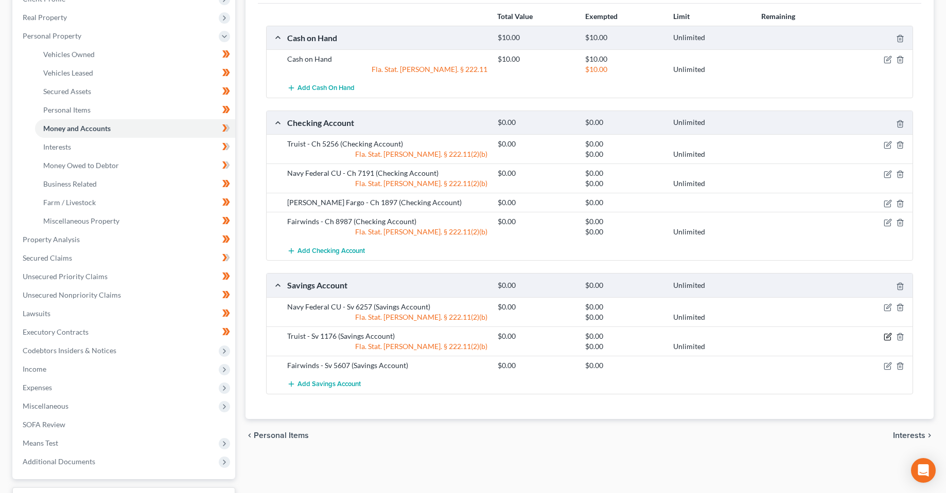
click at [886, 338] on icon "button" at bounding box center [888, 335] width 5 height 5
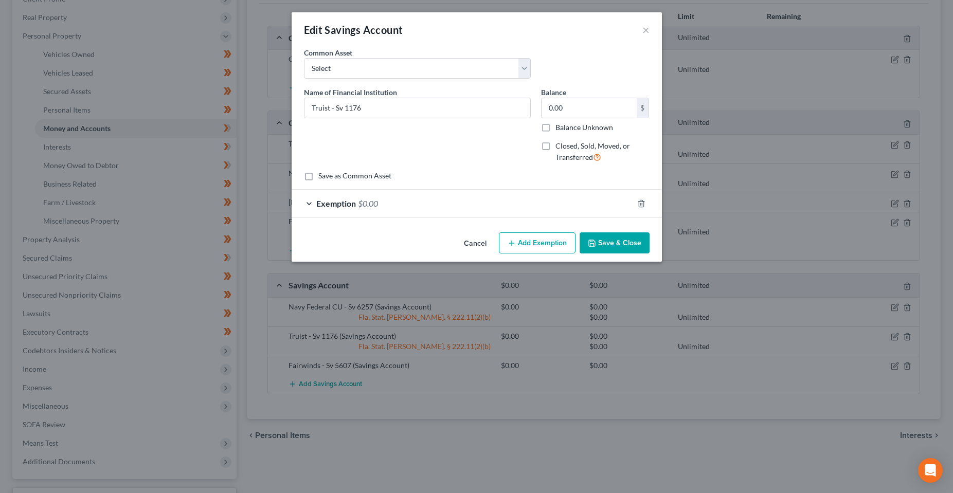
click at [639, 208] on div at bounding box center [647, 203] width 29 height 16
drag, startPoint x: 642, startPoint y: 30, endPoint x: 625, endPoint y: 102, distance: 73.5
click at [642, 30] on div "Edit Savings Account ×" at bounding box center [477, 29] width 370 height 35
click at [648, 33] on button "×" at bounding box center [646, 30] width 7 height 12
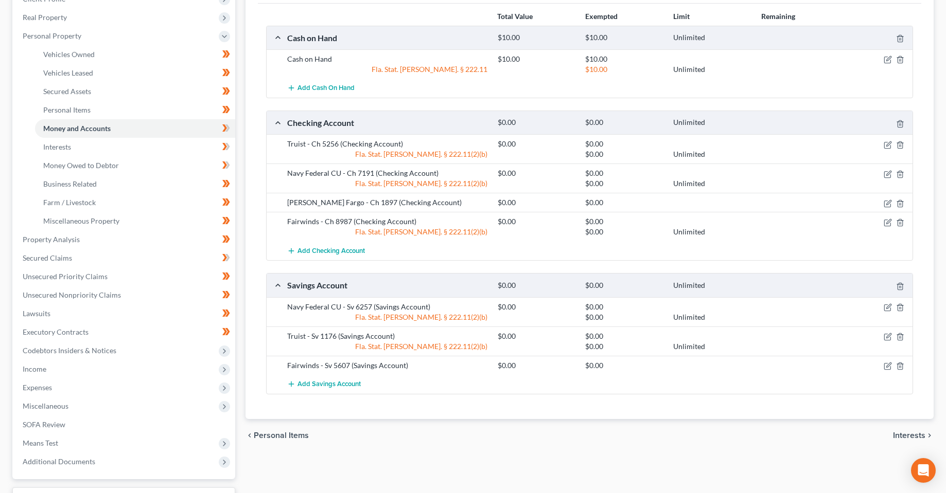
click at [430, 469] on div "Vehicles Owned Vehicles Leased Secured Assets Personal Items Money and Accounts…" at bounding box center [589, 241] width 699 height 594
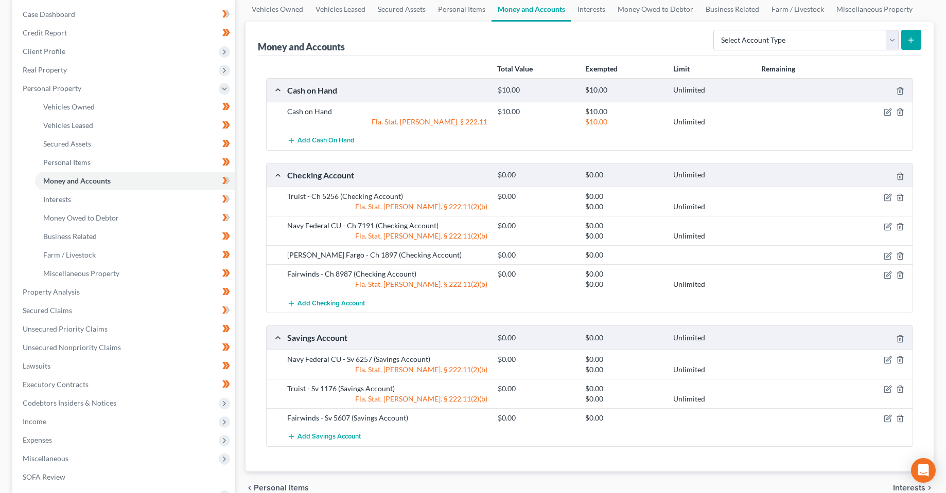
scroll to position [239, 0]
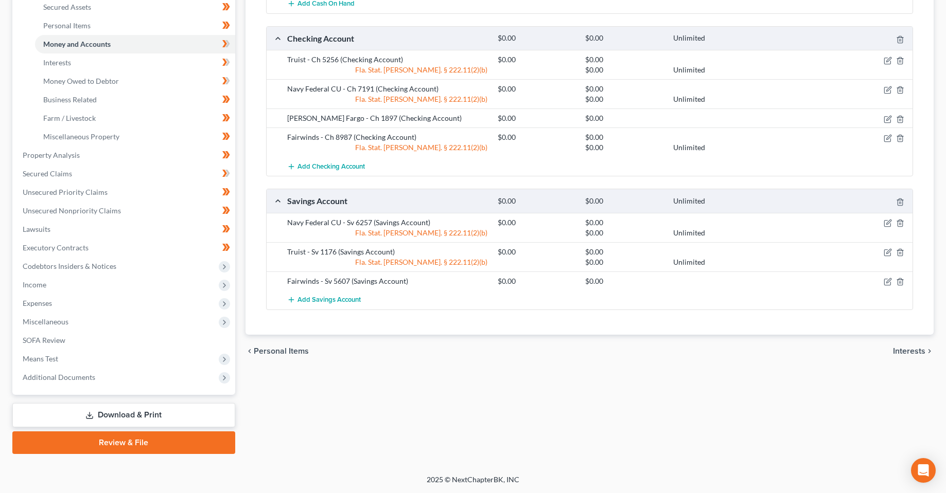
click at [475, 411] on div "Vehicles Owned Vehicles Leased Secured Assets Personal Items Money and Accounts…" at bounding box center [589, 157] width 699 height 594
click at [147, 418] on link "Download & Print" at bounding box center [123, 415] width 223 height 24
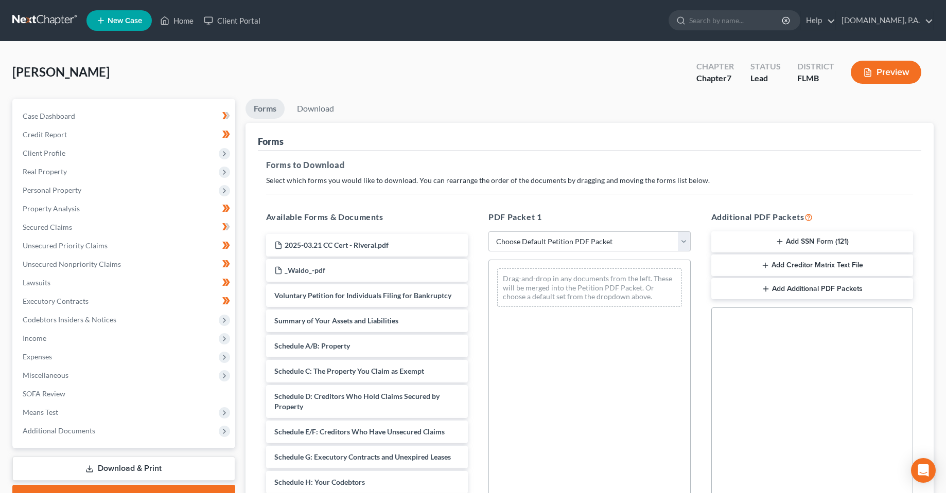
click at [319, 76] on div "[PERSON_NAME] Upgraded Chapter Chapter 7 Status Lead District FLMB Preview" at bounding box center [472, 76] width 921 height 45
click at [169, 22] on icon at bounding box center [164, 20] width 9 height 12
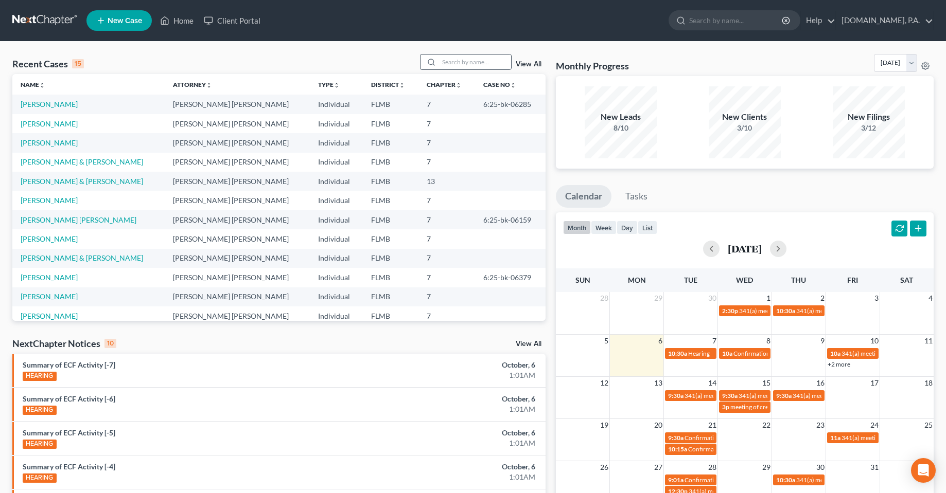
click at [444, 70] on div at bounding box center [466, 62] width 92 height 16
click at [444, 69] on input "search" at bounding box center [475, 62] width 72 height 15
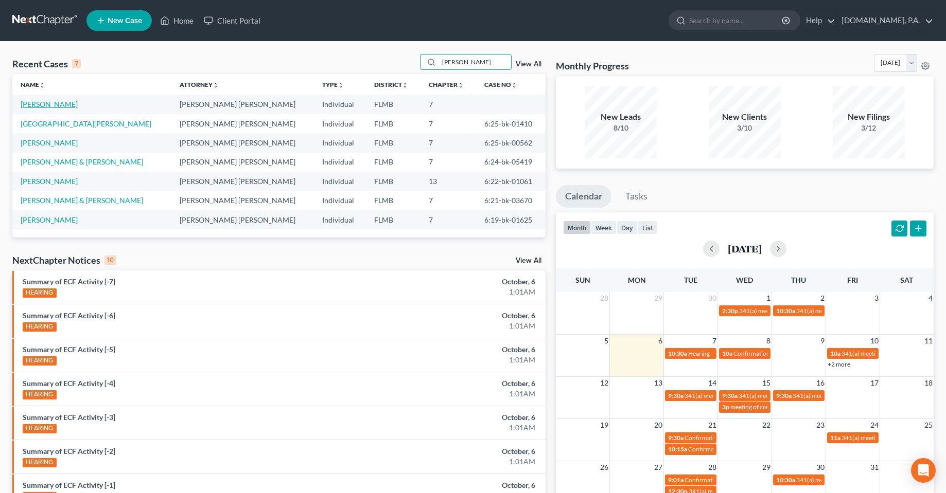
type input "[PERSON_NAME]"
click at [67, 102] on link "[PERSON_NAME]" at bounding box center [49, 104] width 57 height 9
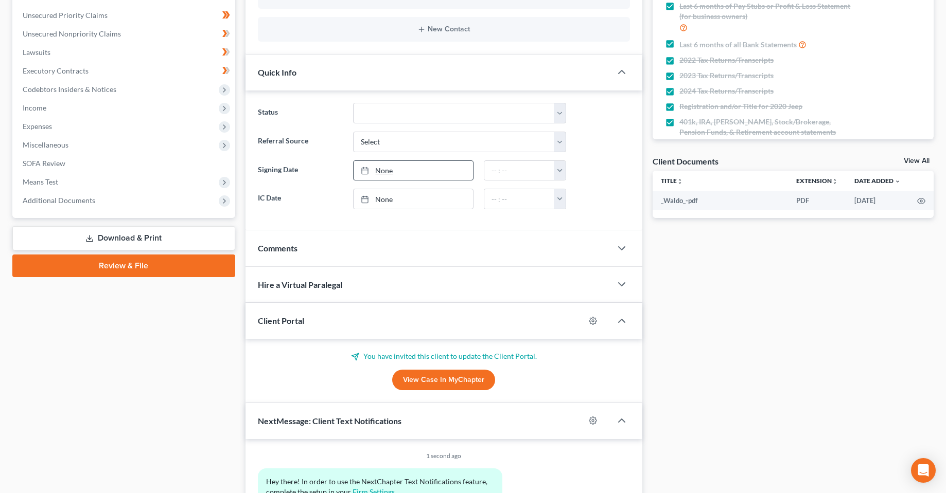
scroll to position [206, 0]
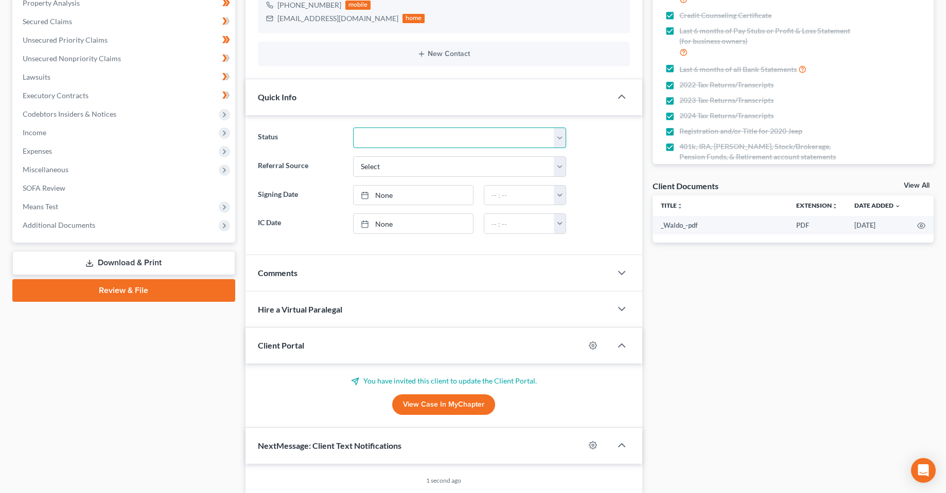
click at [420, 138] on select "Discharged Dismissed Filed In Progress Lead Lost Lead Ready to File To Review" at bounding box center [459, 138] width 213 height 21
select select "3"
click at [353, 128] on select "Discharged Dismissed Filed In Progress Lead Lost Lead Ready to File To Review" at bounding box center [459, 138] width 213 height 21
drag, startPoint x: 123, startPoint y: 396, endPoint x: 144, endPoint y: 341, distance: 58.8
click at [123, 397] on div "Case Dashboard Payments Invoices Payments Payments Credit Report Client Profile" at bounding box center [123, 222] width 233 height 659
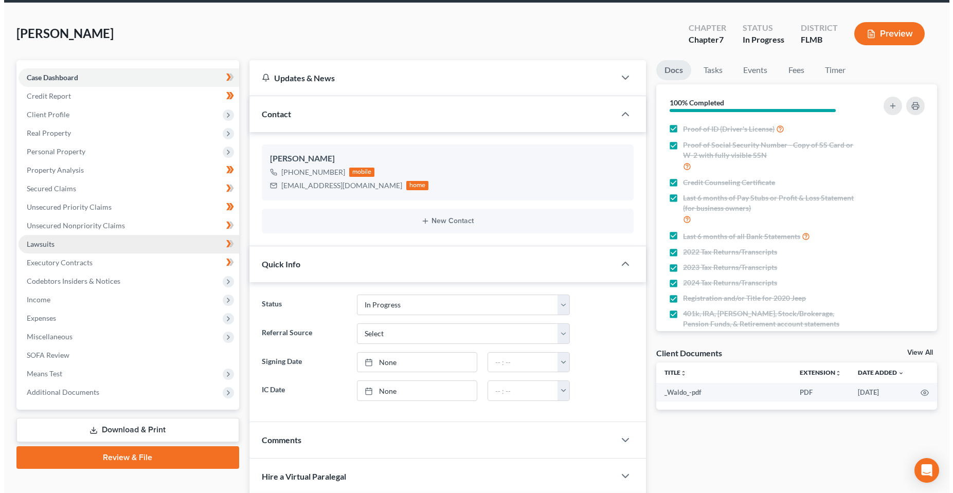
scroll to position [0, 0]
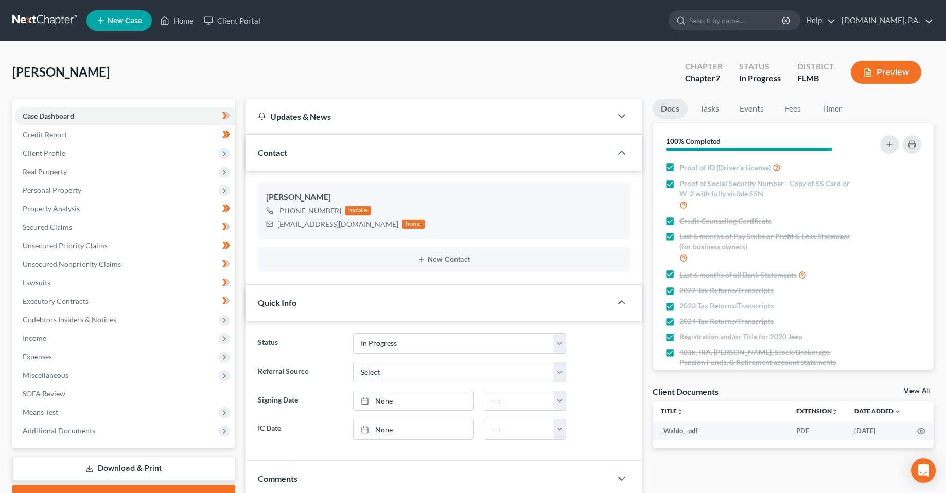
click at [281, 66] on div "[PERSON_NAME] Upgraded Chapter Chapter 7 Status In [GEOGRAPHIC_DATA] [GEOGRAPHI…" at bounding box center [472, 76] width 921 height 45
drag, startPoint x: 264, startPoint y: 22, endPoint x: 683, endPoint y: 164, distance: 442.7
click at [263, 22] on link "Client Portal" at bounding box center [232, 20] width 67 height 19
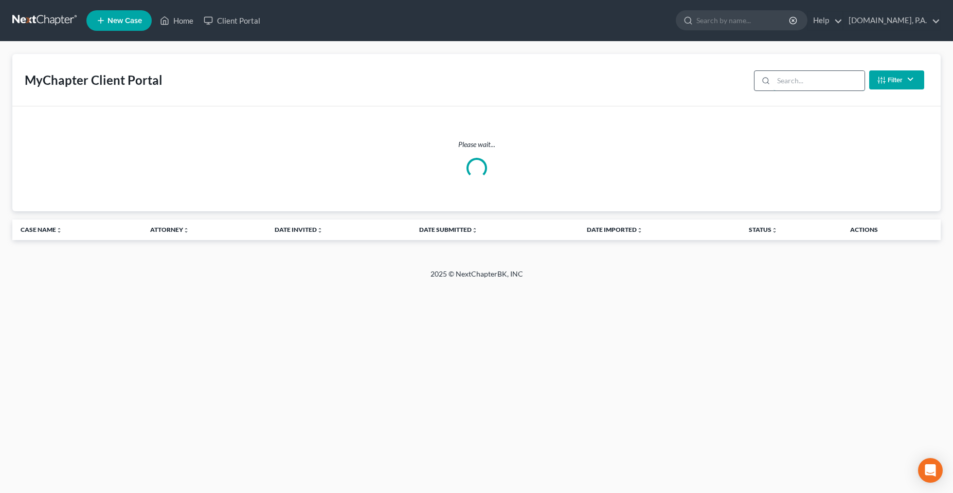
click at [811, 78] on input "search" at bounding box center [819, 81] width 91 height 20
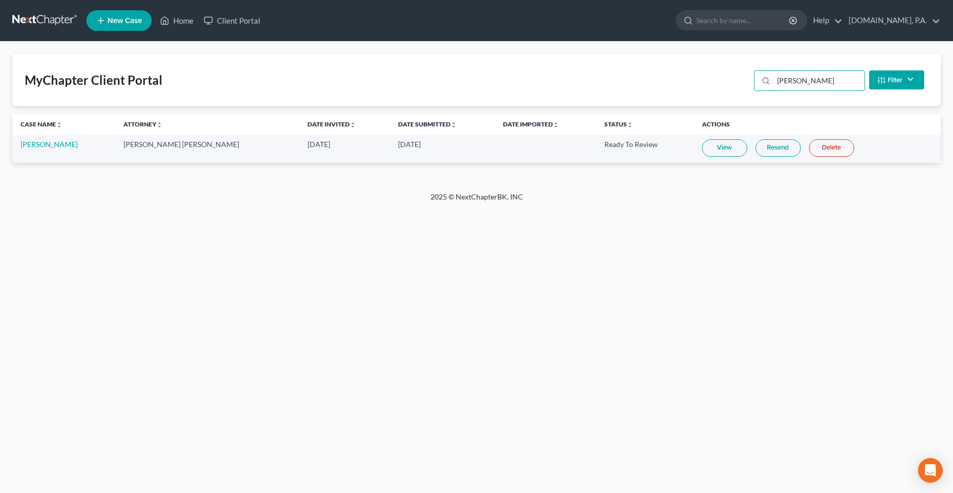
type input "[PERSON_NAME]"
click at [756, 151] on link "Resend" at bounding box center [778, 147] width 45 height 17
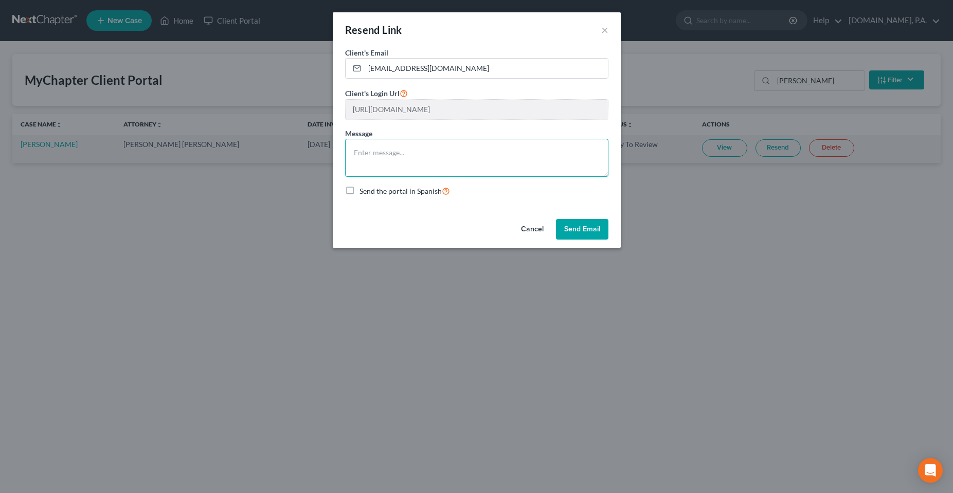
click at [430, 148] on textarea at bounding box center [476, 158] width 263 height 38
type textarea "Here you go [PERSON_NAME]!"
click at [551, 229] on button "Cancel" at bounding box center [532, 229] width 39 height 21
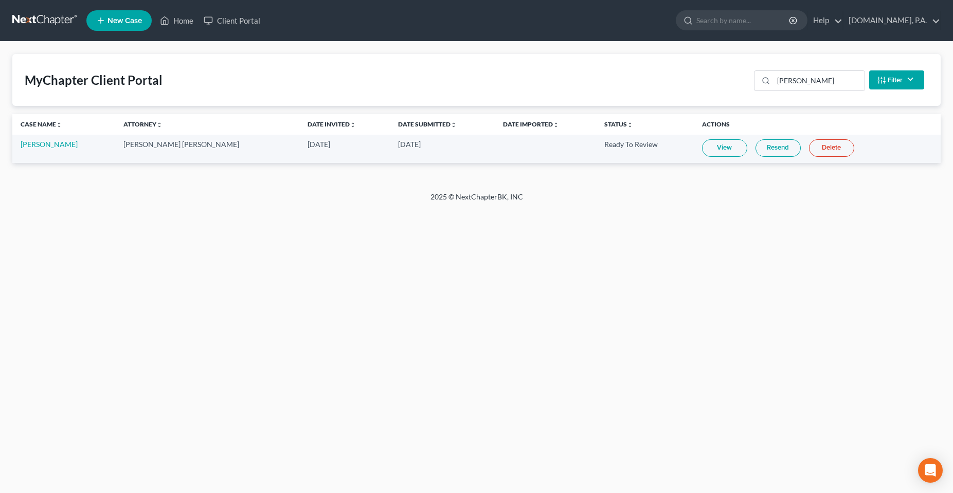
drag, startPoint x: 551, startPoint y: 226, endPoint x: 727, endPoint y: 202, distance: 177.5
click at [689, 262] on div "Home New Case Client Portal [DOMAIN_NAME], P.A. [PERSON_NAME][EMAIL_ADDRESS][DO…" at bounding box center [476, 246] width 953 height 493
click at [756, 148] on link "Resend" at bounding box center [778, 147] width 45 height 17
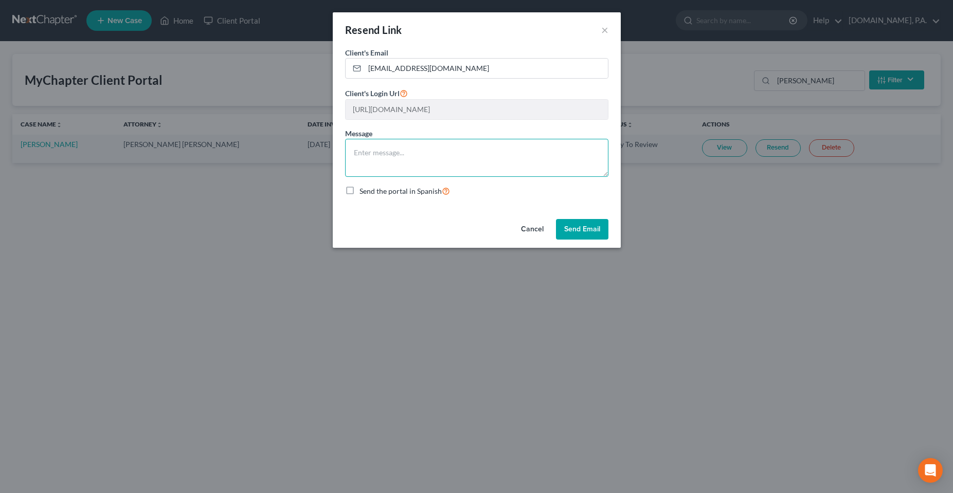
click at [435, 165] on textarea at bounding box center [476, 158] width 263 height 38
type textarea "Here you go [PERSON_NAME]!"
click at [585, 238] on button "Send Email" at bounding box center [582, 229] width 52 height 21
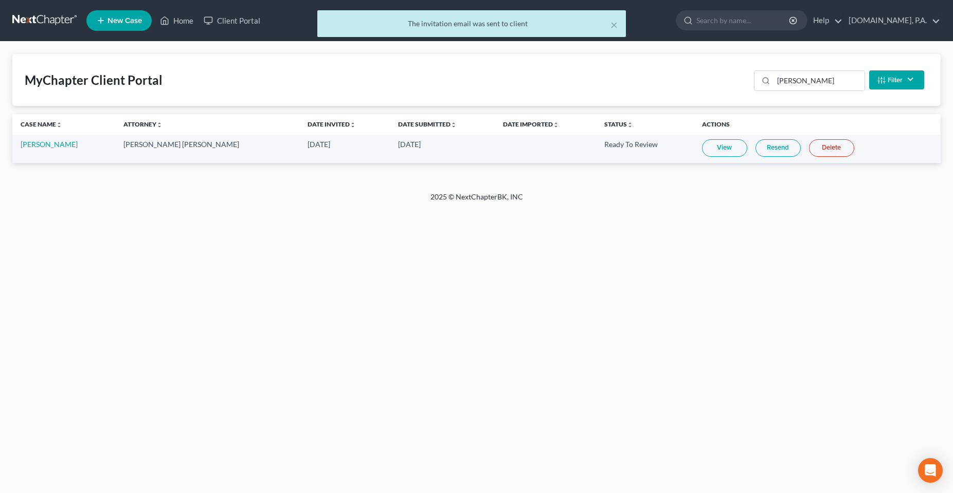
click at [444, 255] on div "Home New Case Client Portal [DOMAIN_NAME], P.A. [PERSON_NAME][EMAIL_ADDRESS][DO…" at bounding box center [476, 246] width 953 height 493
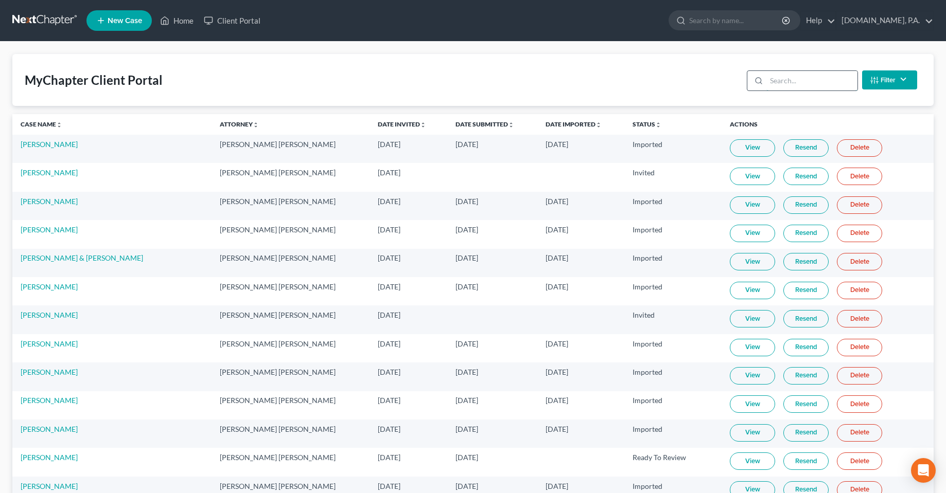
click at [796, 78] on input "search" at bounding box center [811, 81] width 91 height 20
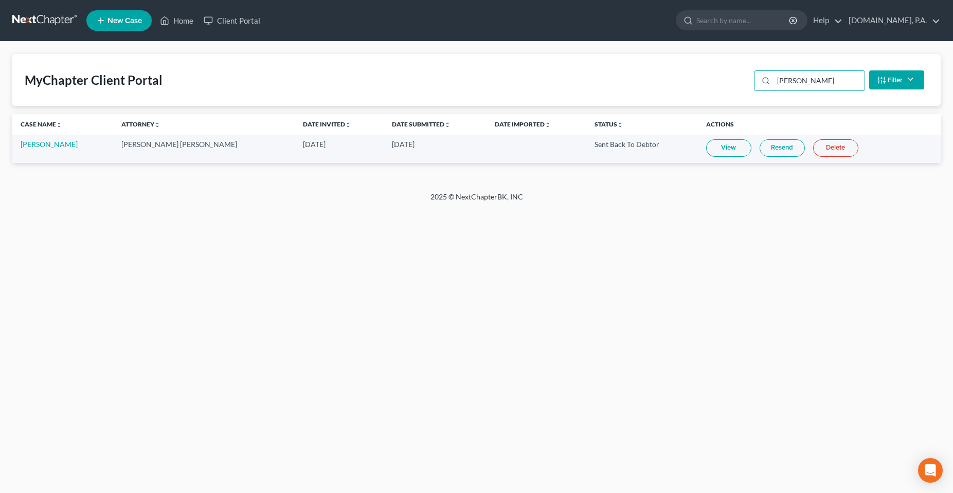
type input "[PERSON_NAME]"
click at [529, 335] on div "Home New Case Client Portal [DOMAIN_NAME], P.A. [PERSON_NAME][EMAIL_ADDRESS][DO…" at bounding box center [476, 246] width 953 height 493
click at [146, 295] on div "Home New Case Client Portal [DOMAIN_NAME], P.A. [PERSON_NAME][EMAIL_ADDRESS][DO…" at bounding box center [476, 246] width 953 height 493
click at [327, 327] on div "Home New Case Client Portal [DOMAIN_NAME], P.A. [PERSON_NAME][EMAIL_ADDRESS][DO…" at bounding box center [476, 246] width 953 height 493
click at [395, 252] on div "Home New Case Client Portal [DOMAIN_NAME], P.A. [PERSON_NAME][EMAIL_ADDRESS][DO…" at bounding box center [476, 246] width 953 height 493
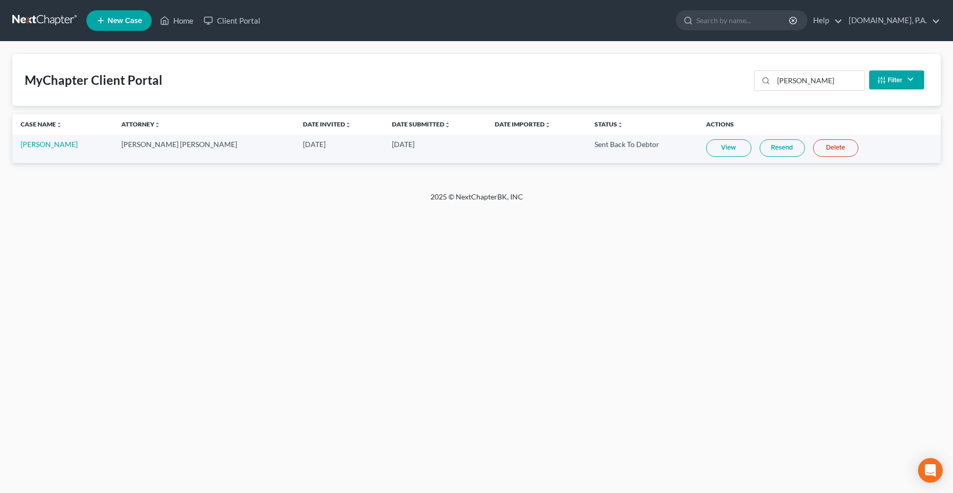
click at [118, 295] on div "Home New Case Client Portal [DOMAIN_NAME], P.A. [PERSON_NAME][EMAIL_ADDRESS][DO…" at bounding box center [476, 246] width 953 height 493
click at [61, 259] on div "Home New Case Client Portal [DOMAIN_NAME], P.A. [PERSON_NAME][EMAIL_ADDRESS][DO…" at bounding box center [476, 246] width 953 height 493
click at [661, 403] on div "Home New Case Client Portal [DOMAIN_NAME], P.A. [PERSON_NAME][EMAIL_ADDRESS][DO…" at bounding box center [476, 246] width 953 height 493
drag, startPoint x: 570, startPoint y: 192, endPoint x: 381, endPoint y: 203, distance: 189.1
click at [384, 201] on div "2025 © NextChapterBK, INC" at bounding box center [477, 201] width 586 height 19
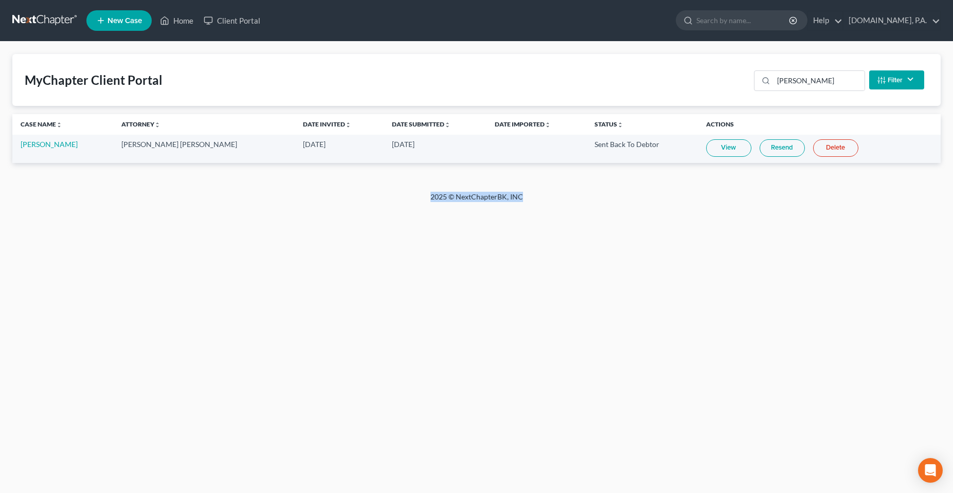
click at [547, 309] on div "Home New Case Client Portal [DOMAIN_NAME], P.A. [PERSON_NAME][EMAIL_ADDRESS][DO…" at bounding box center [476, 246] width 953 height 493
click at [561, 229] on div "Home New Case Client Portal [DOMAIN_NAME], P.A. [PERSON_NAME][EMAIL_ADDRESS][DO…" at bounding box center [476, 246] width 953 height 493
click at [533, 225] on div "Home New Case Client Portal [DOMAIN_NAME], P.A. [PERSON_NAME][EMAIL_ADDRESS][DO…" at bounding box center [476, 246] width 953 height 493
click at [599, 319] on div "Home New Case Client Portal [DOMAIN_NAME], P.A. [PERSON_NAME][EMAIL_ADDRESS][DO…" at bounding box center [476, 246] width 953 height 493
click at [175, 28] on link "Home" at bounding box center [177, 20] width 44 height 19
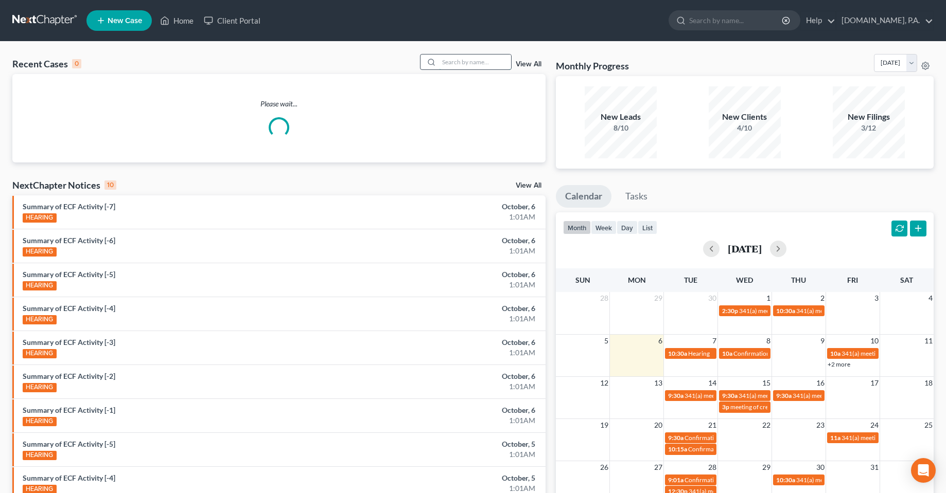
click at [475, 68] on input "search" at bounding box center [475, 62] width 72 height 15
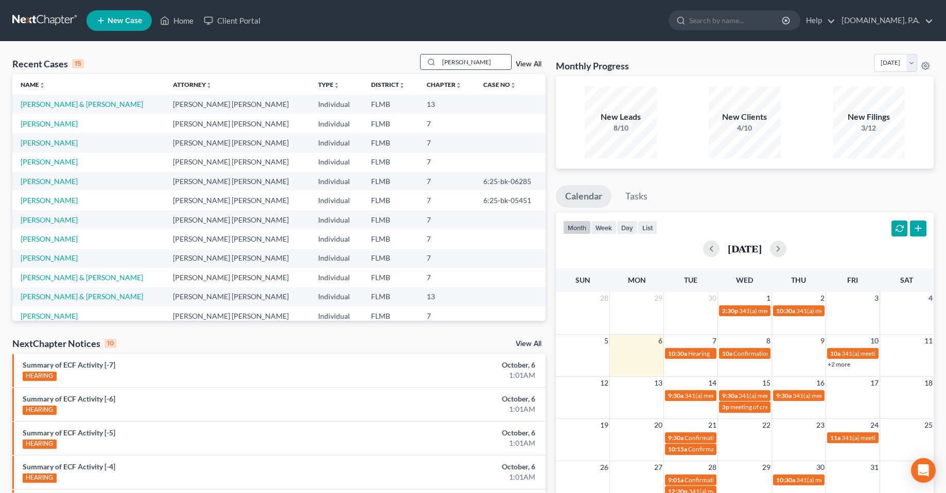
type input "[PERSON_NAME]"
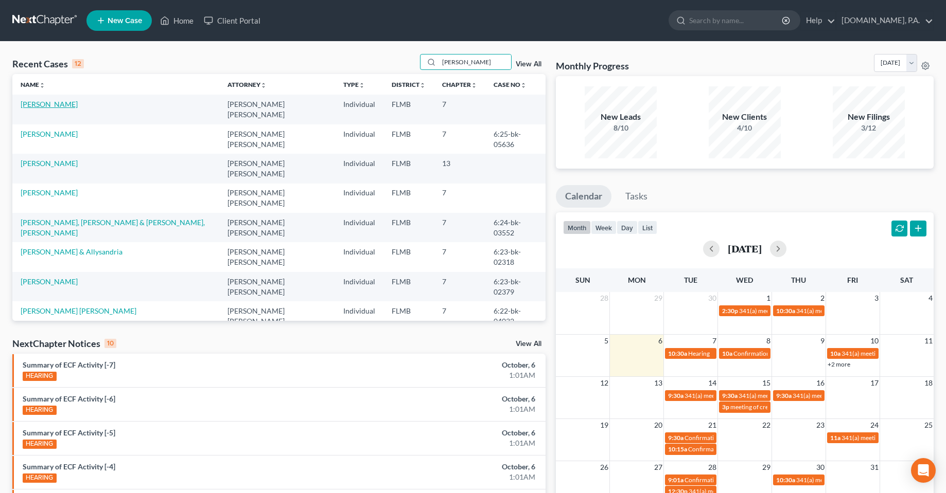
click at [45, 107] on link "[PERSON_NAME]" at bounding box center [49, 104] width 57 height 9
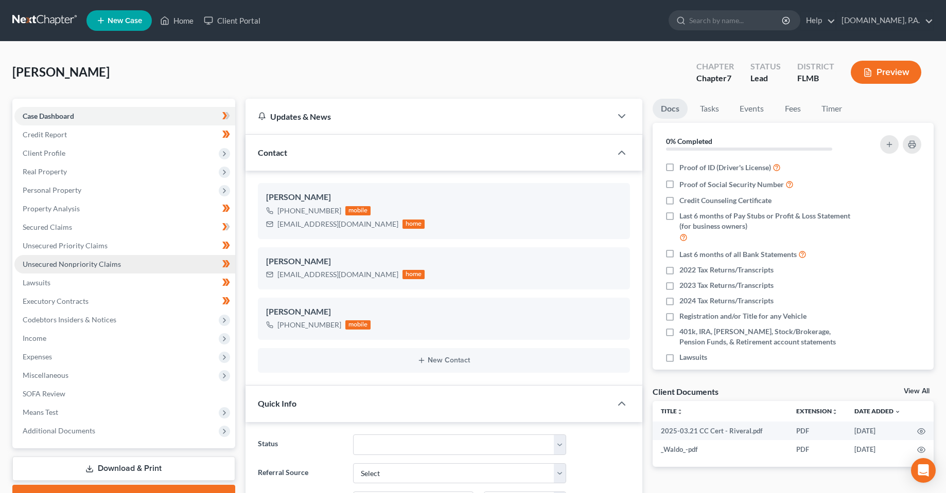
click at [68, 257] on link "Unsecured Nonpriority Claims" at bounding box center [124, 264] width 221 height 19
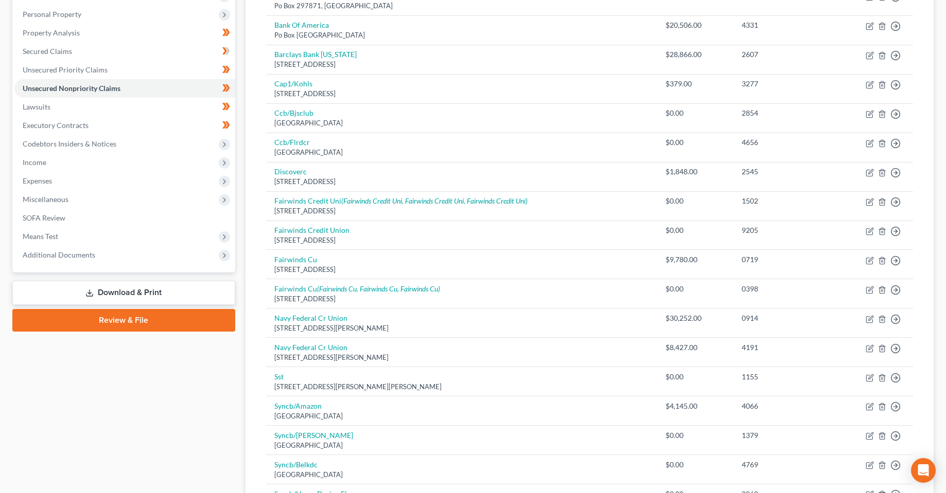
scroll to position [206, 0]
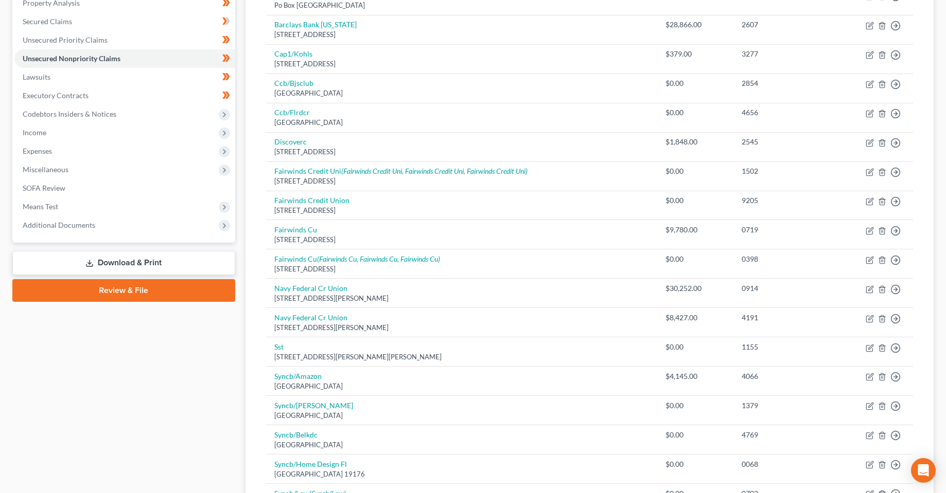
click at [139, 248] on div "Case Dashboard Payments Invoices Payments Payments Credit Report Client Profile" at bounding box center [123, 386] width 233 height 986
click at [143, 269] on link "Download & Print" at bounding box center [123, 263] width 223 height 24
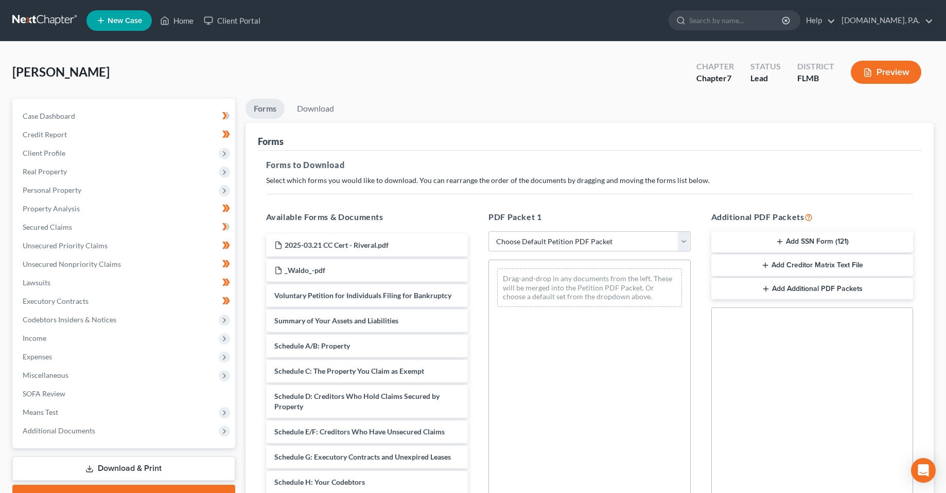
click at [626, 226] on div "PDF Packet 1 Choose Default Petition PDF Packet Complete Bankruptcy Petition (a…" at bounding box center [589, 377] width 223 height 349
click at [618, 237] on select "Choose Default Petition PDF Packet Complete Bankruptcy Petition (all forms and …" at bounding box center [589, 242] width 202 height 21
click at [591, 208] on div "PDF Packet 1 Choose Default Petition PDF Packet Complete Bankruptcy Petition (a…" at bounding box center [589, 377] width 223 height 349
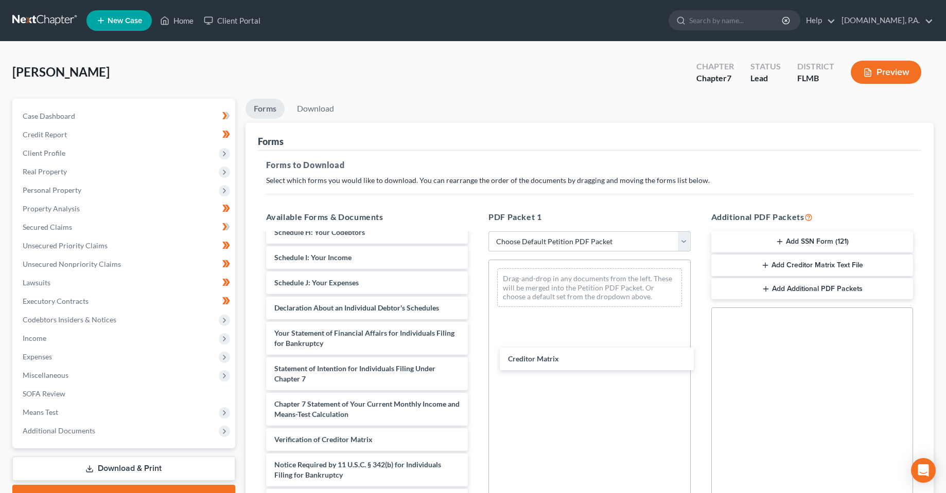
scroll to position [250, 0]
drag, startPoint x: 339, startPoint y: 408, endPoint x: 562, endPoint y: 358, distance: 228.9
click at [476, 352] on div "Creditor Matrix 2025-03.21 CC Cert - RiveraI.pdf _Waldo_-pdf Voluntary Petition…" at bounding box center [367, 248] width 219 height 528
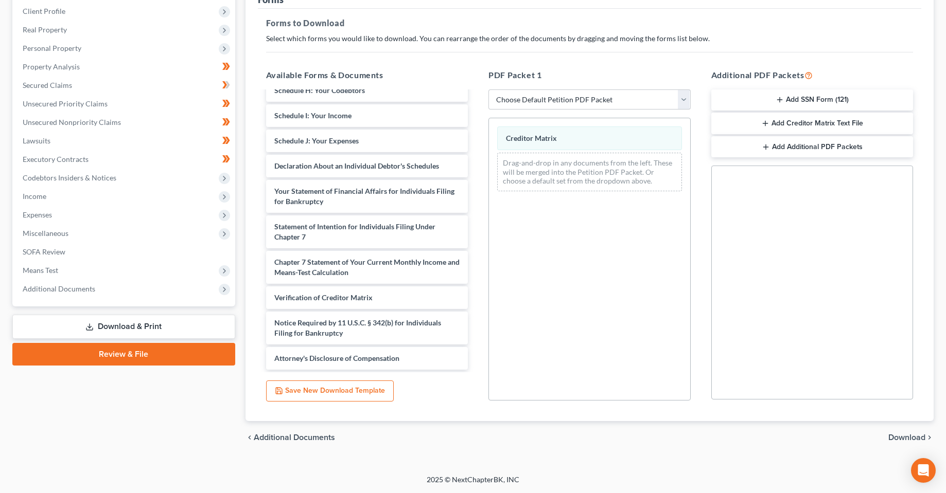
click at [921, 437] on span "Download" at bounding box center [906, 438] width 37 height 8
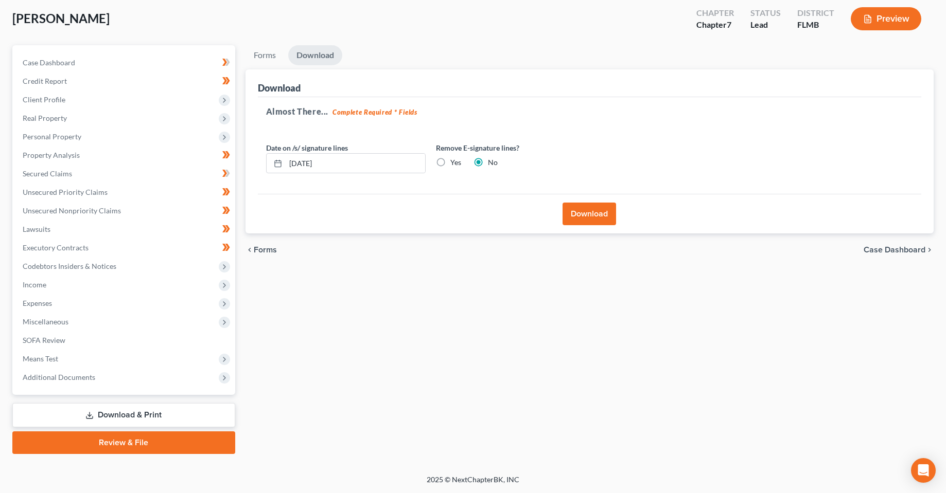
click at [592, 211] on button "Download" at bounding box center [589, 214] width 54 height 23
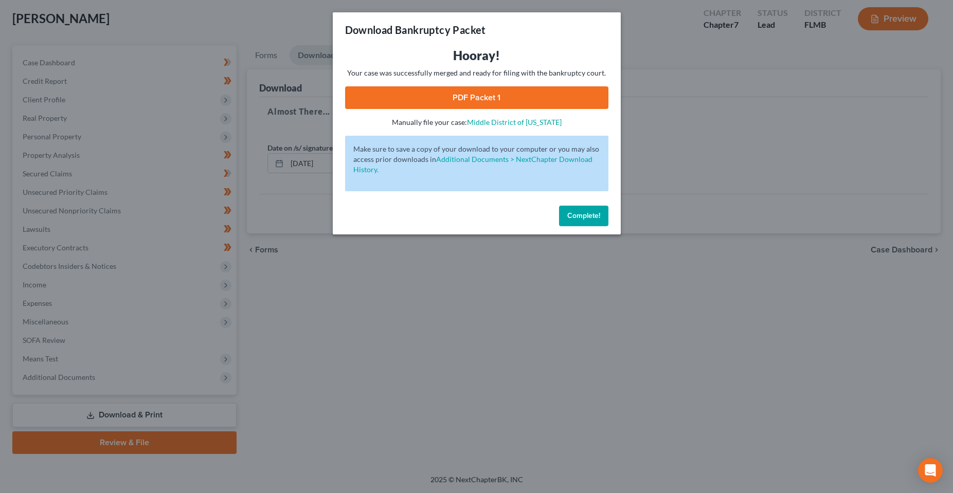
click at [487, 102] on link "PDF Packet 1" at bounding box center [476, 97] width 263 height 23
drag, startPoint x: 517, startPoint y: 344, endPoint x: 511, endPoint y: 339, distance: 6.9
click at [517, 344] on div "Download Bankruptcy Packet Hooray! Your case was successfully merged and ready …" at bounding box center [476, 246] width 953 height 493
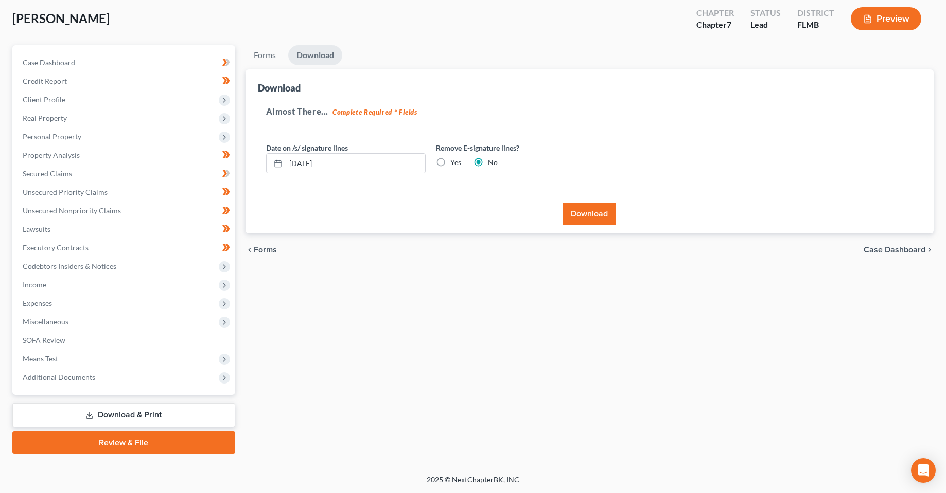
click at [377, 334] on div "Forms Download Forms Forms to Download Select which forms you would like to dow…" at bounding box center [589, 249] width 699 height 409
click at [294, 265] on div "chevron_left Forms Case Dashboard chevron_right" at bounding box center [589, 250] width 688 height 33
